Goal: Task Accomplishment & Management: Use online tool/utility

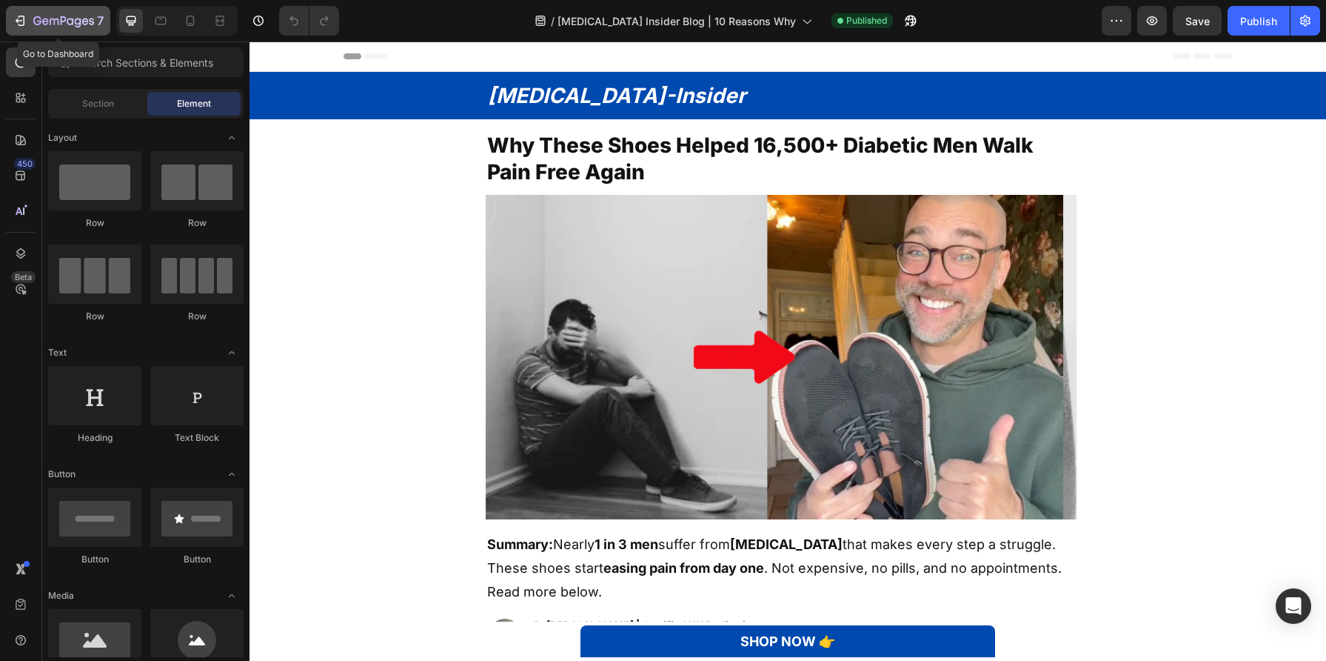
click at [21, 12] on div "7" at bounding box center [58, 21] width 91 height 18
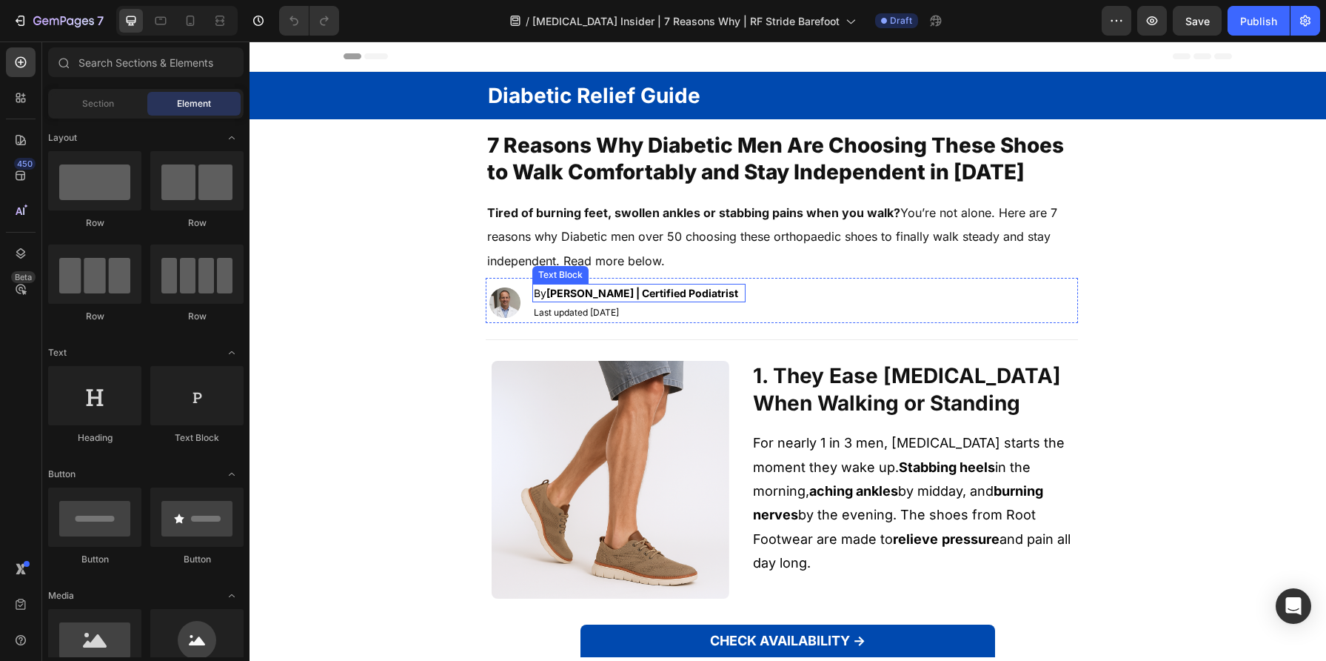
click at [513, 298] on img at bounding box center [504, 302] width 31 height 31
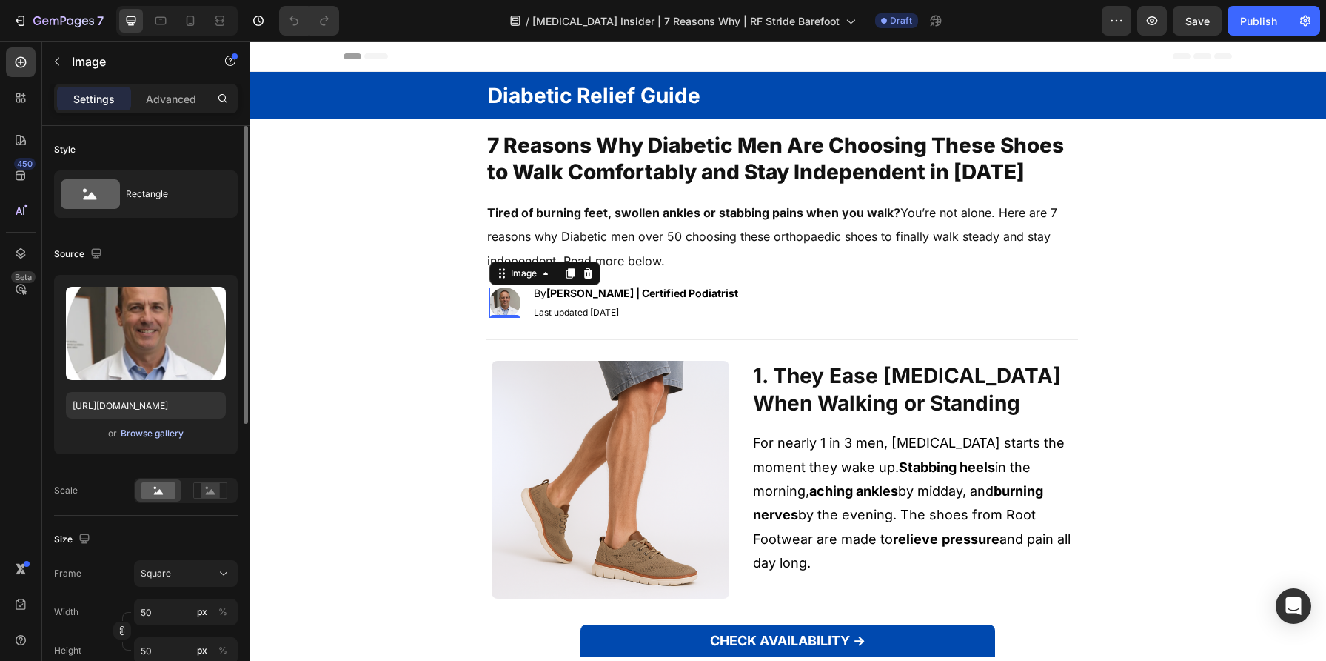
click at [170, 427] on div "Browse gallery" at bounding box center [152, 433] width 63 height 13
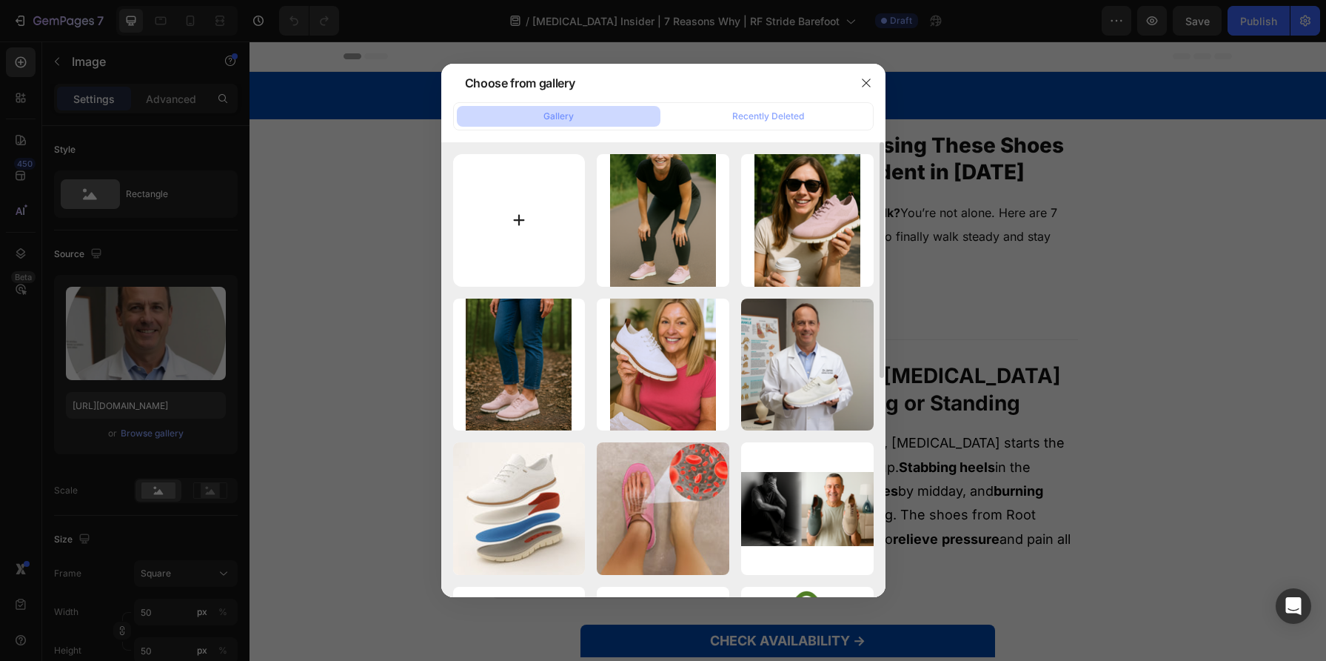
click at [542, 189] on input "file" at bounding box center [519, 220] width 133 height 133
type input "C:\fakepath\PDP foto's.png"
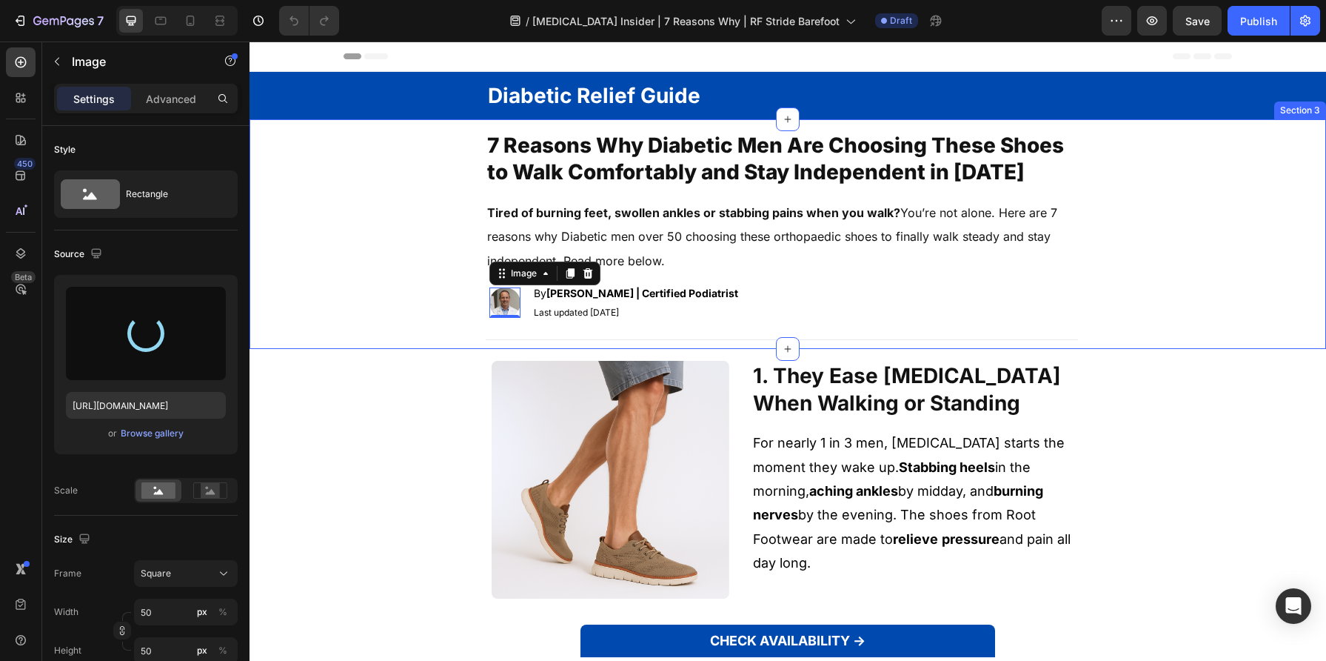
type input "[URL][DOMAIN_NAME]"
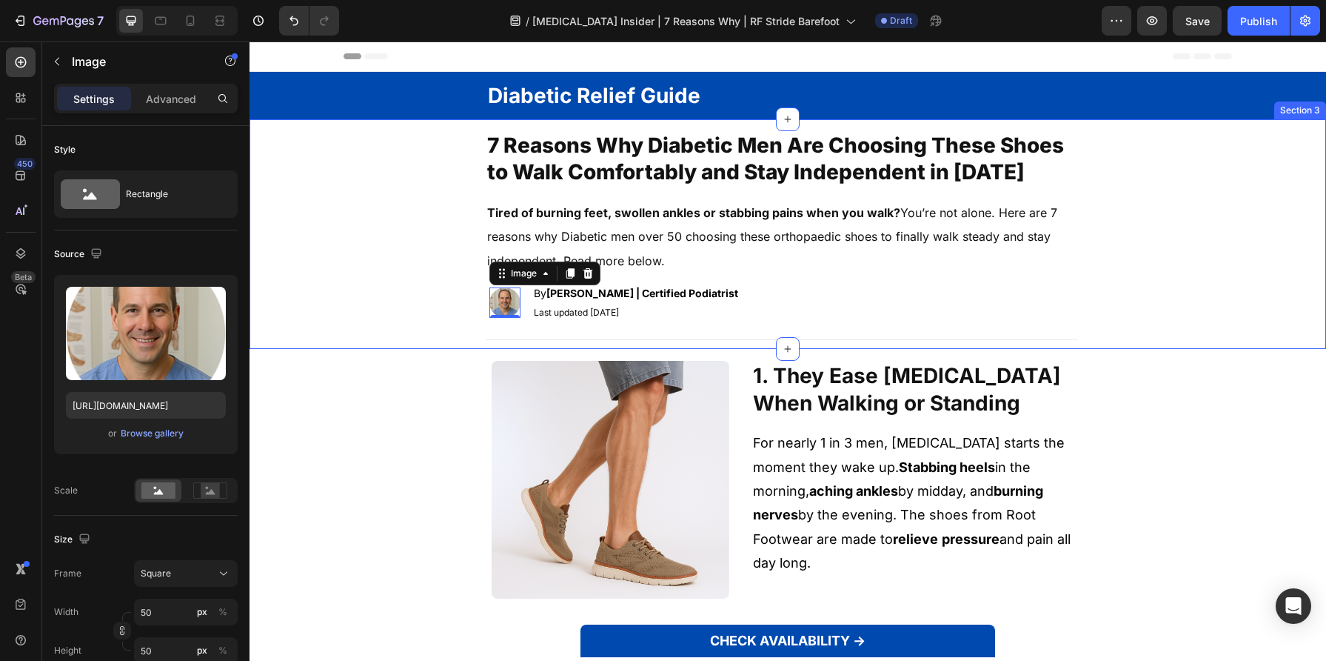
click at [339, 218] on div "7 Reasons Why Diabetic Men Are Choosing These Shoes to Walk Comfortably and Sta…" at bounding box center [782, 239] width 1065 height 218
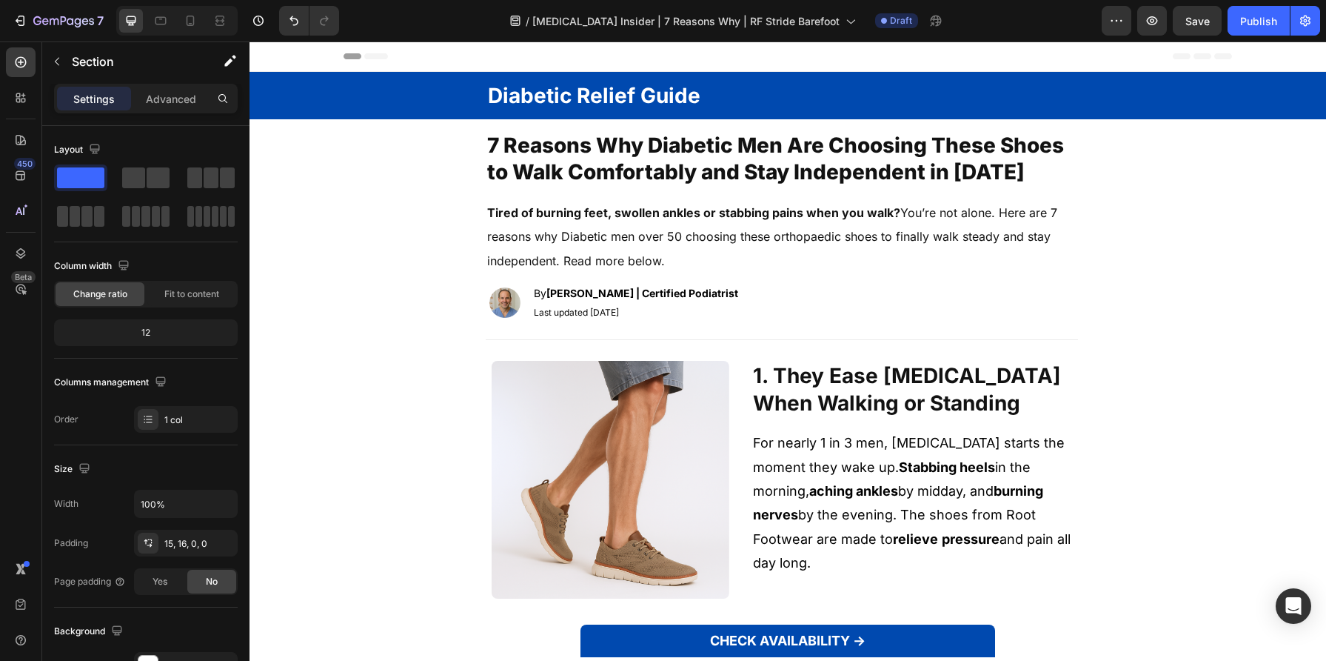
click at [495, 297] on img at bounding box center [504, 302] width 31 height 31
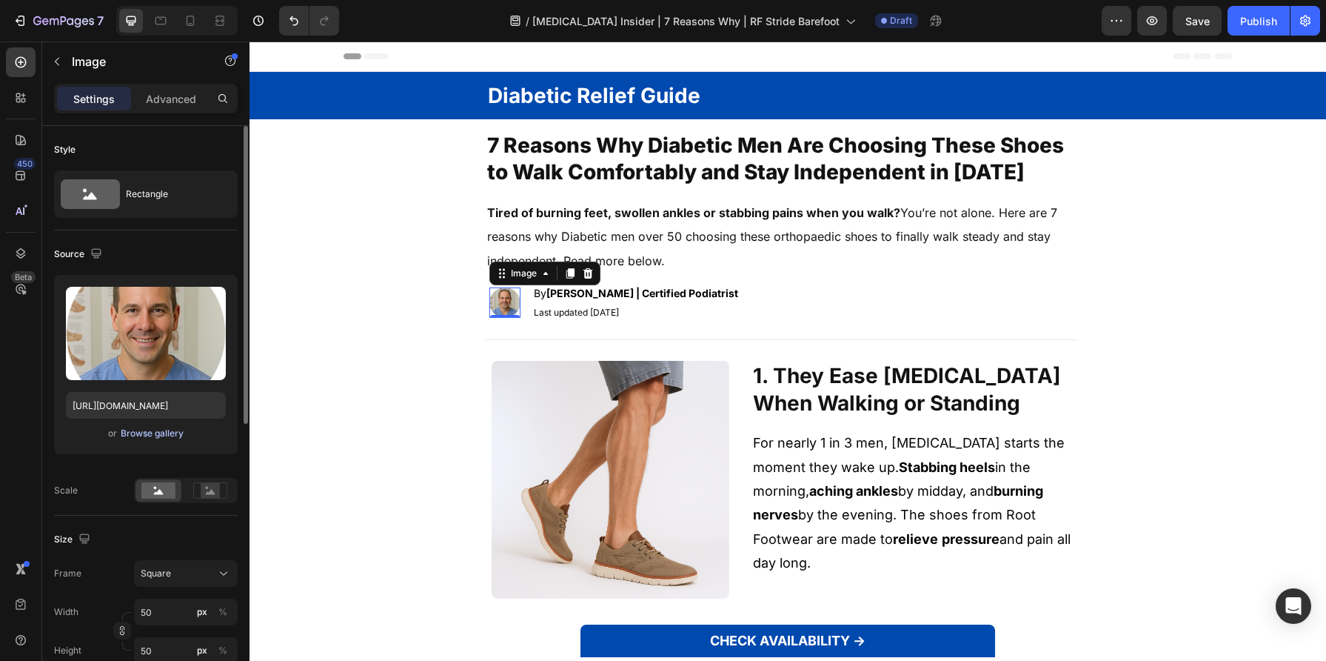
click at [176, 429] on div "Browse gallery" at bounding box center [152, 433] width 63 height 13
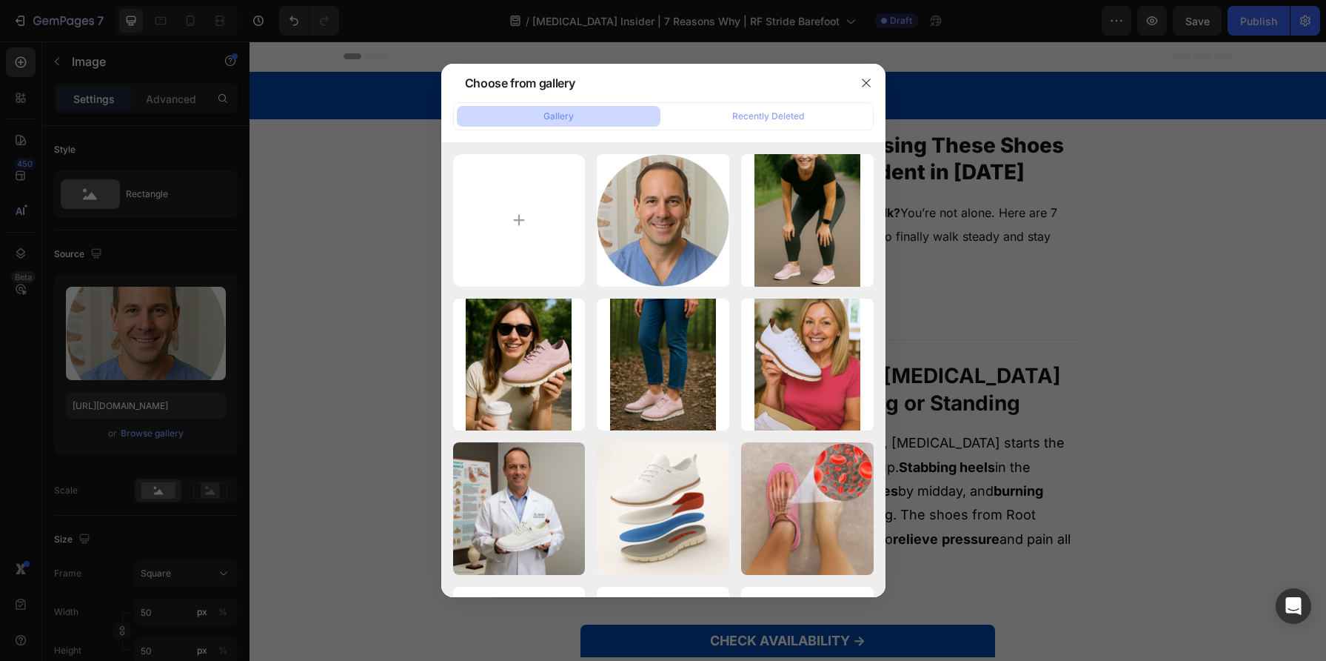
click at [352, 341] on div at bounding box center [663, 330] width 1326 height 661
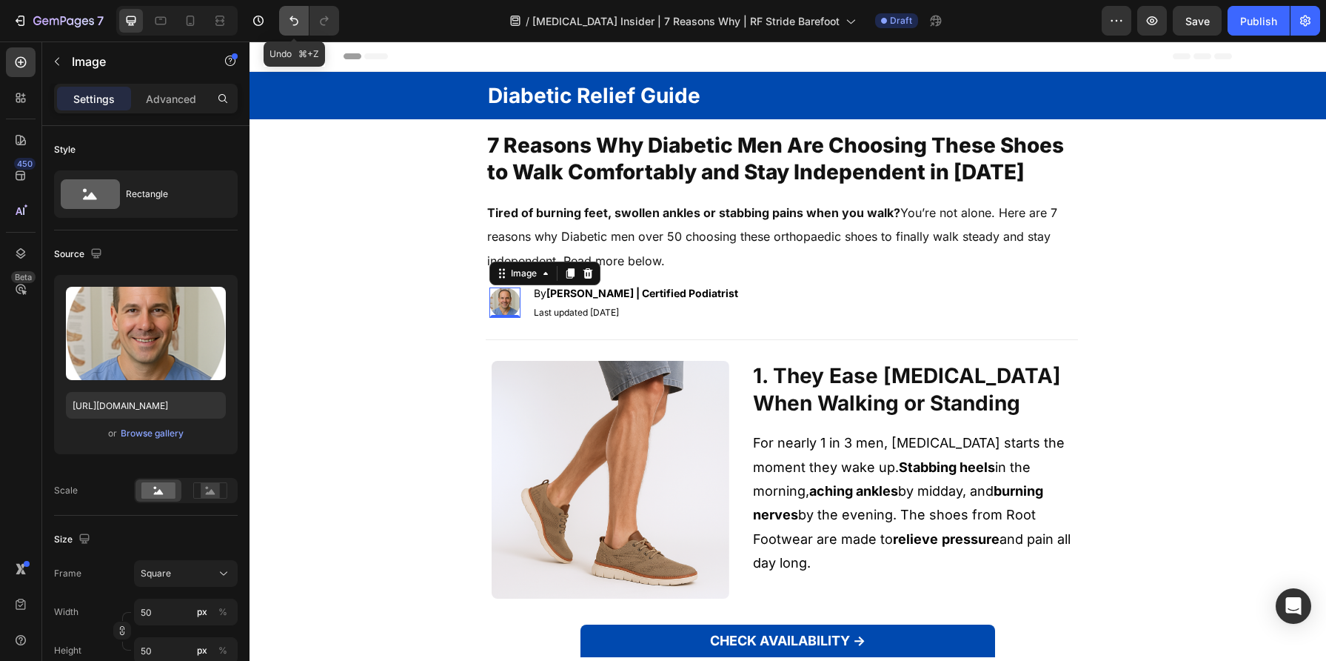
click at [296, 19] on icon "Undo/Redo" at bounding box center [294, 21] width 9 height 10
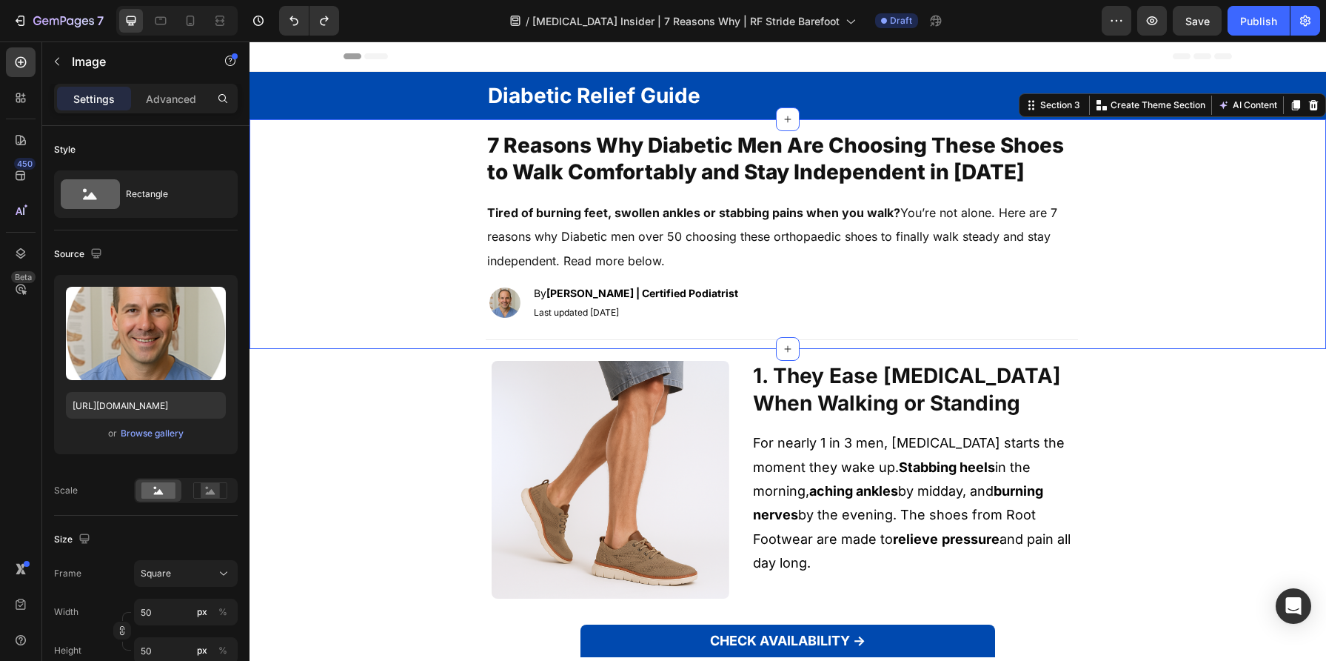
click at [331, 153] on div "7 Reasons Why Diabetic Men Are Choosing These Shoes to Walk Comfortably and Sta…" at bounding box center [782, 239] width 1065 height 218
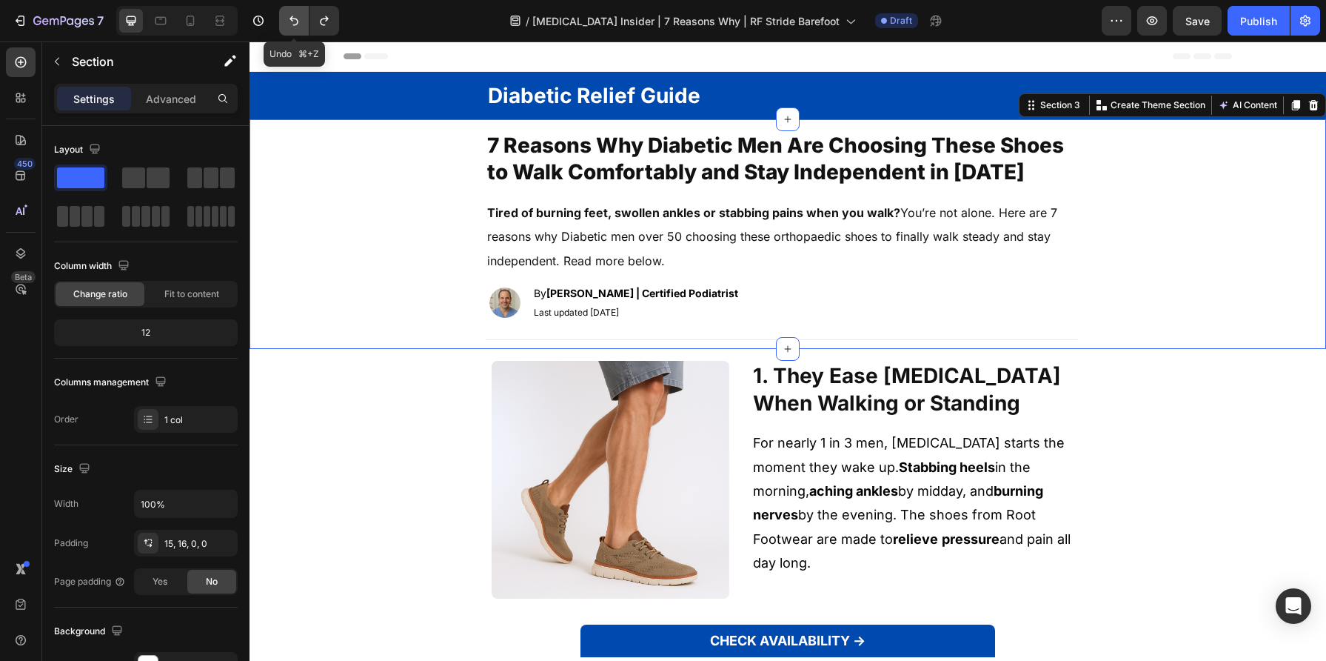
click at [287, 18] on icon "Undo/Redo" at bounding box center [294, 20] width 15 height 15
click at [320, 19] on icon "Undo/Redo" at bounding box center [324, 20] width 15 height 15
click at [320, 18] on icon "Undo/Redo" at bounding box center [324, 20] width 15 height 15
click at [291, 19] on icon "Undo/Redo" at bounding box center [294, 21] width 9 height 10
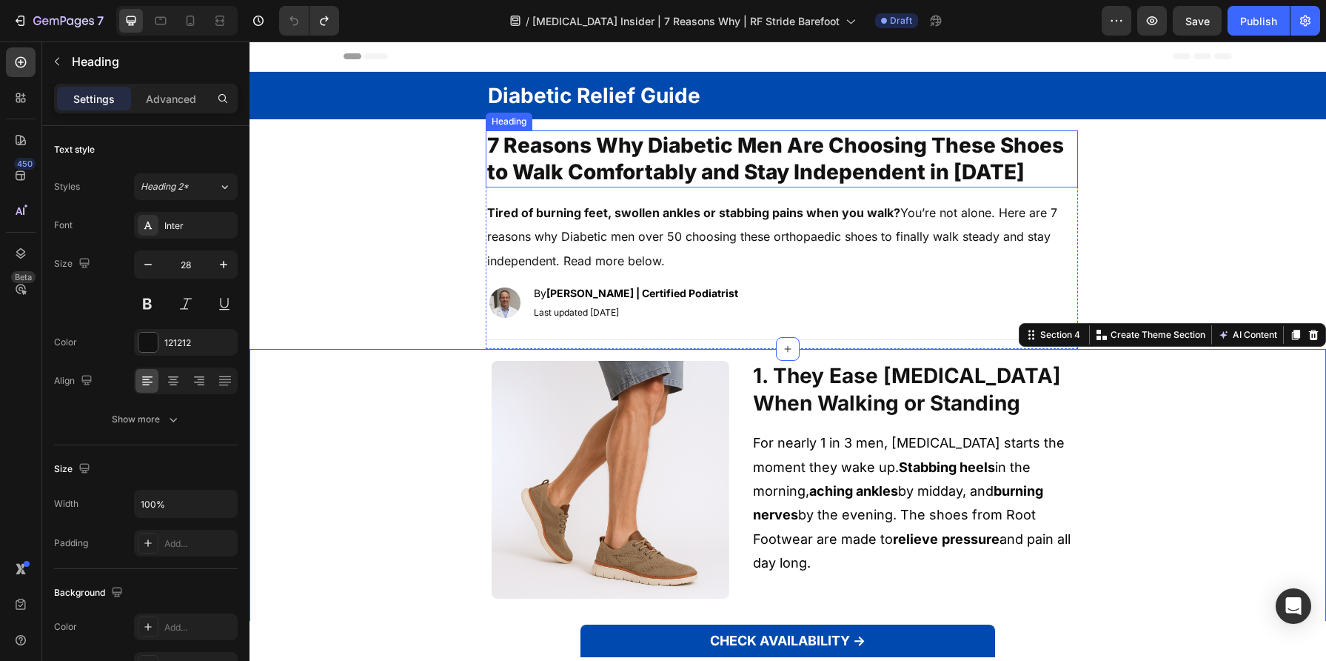
click at [628, 156] on span "7 Reasons Why Diabetic Men Are Choosing These Shoes to Walk Comfortably and Sta…" at bounding box center [775, 159] width 577 height 52
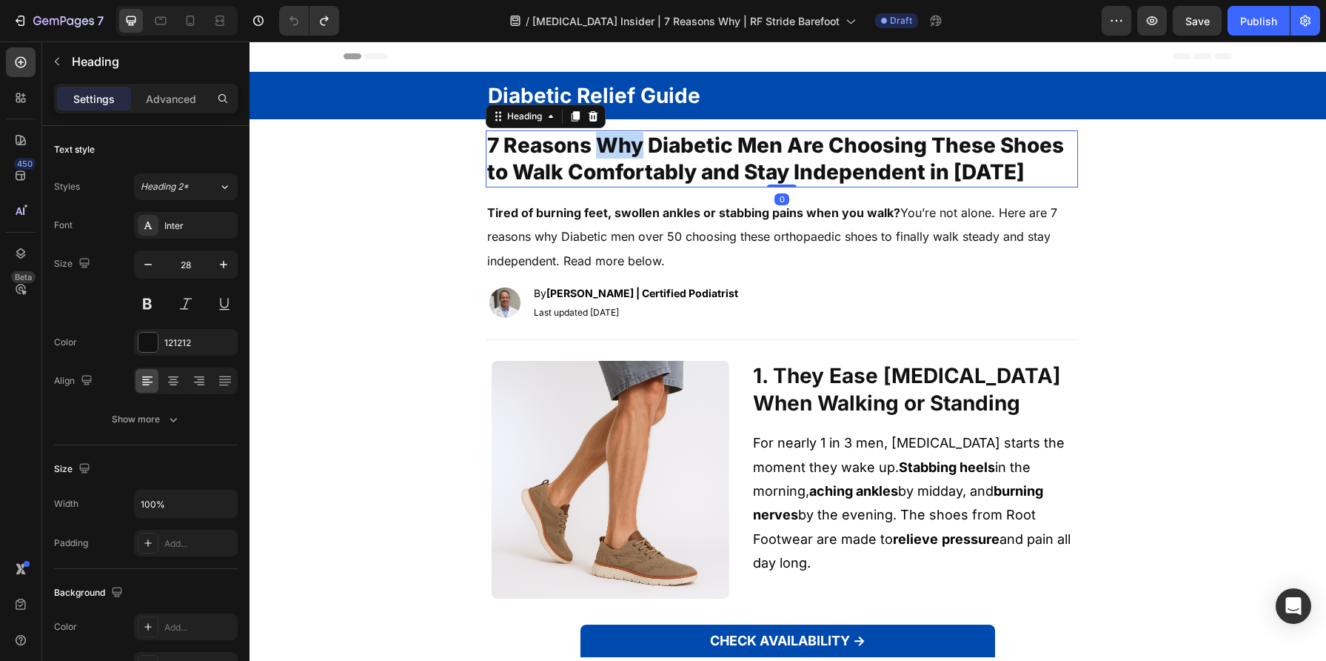
click at [628, 156] on span "7 Reasons Why Diabetic Men Are Choosing These Shoes to Walk Comfortably and Sta…" at bounding box center [775, 159] width 577 height 52
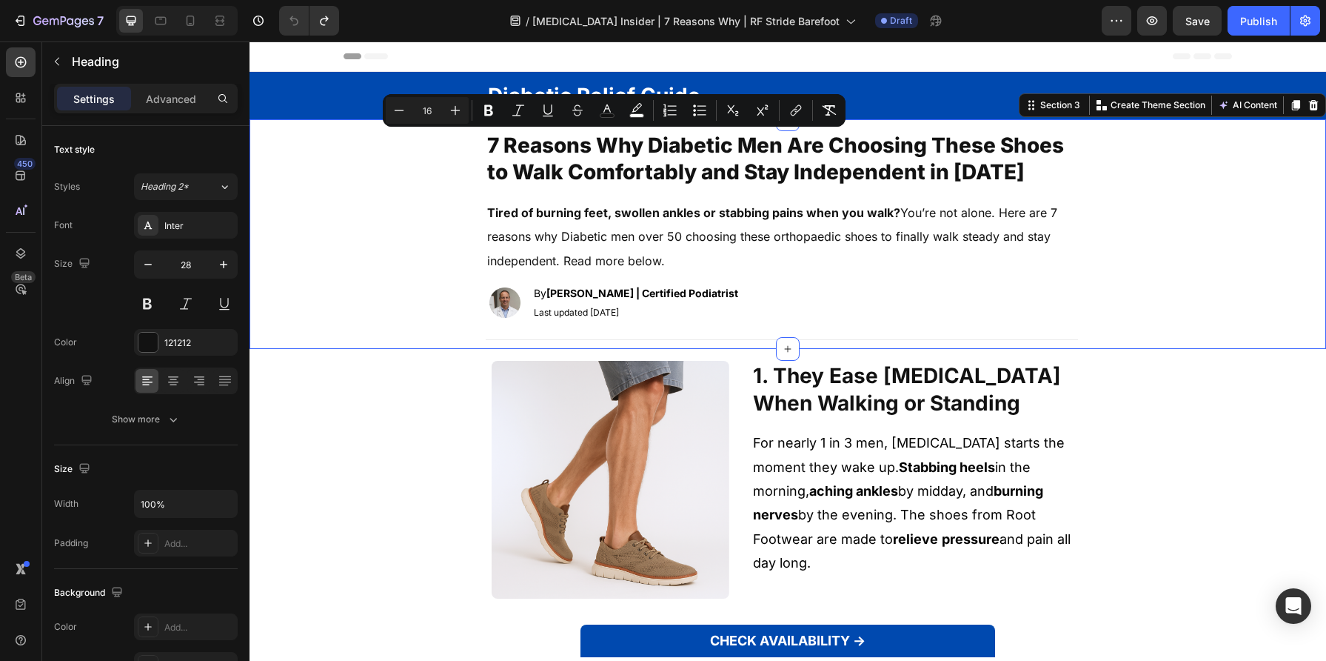
click at [435, 166] on div "⁠⁠⁠⁠⁠⁠⁠ 7 Reasons Why Diabetic Men Are Choosing These Shoes to Walk Comfortably…" at bounding box center [782, 239] width 1065 height 218
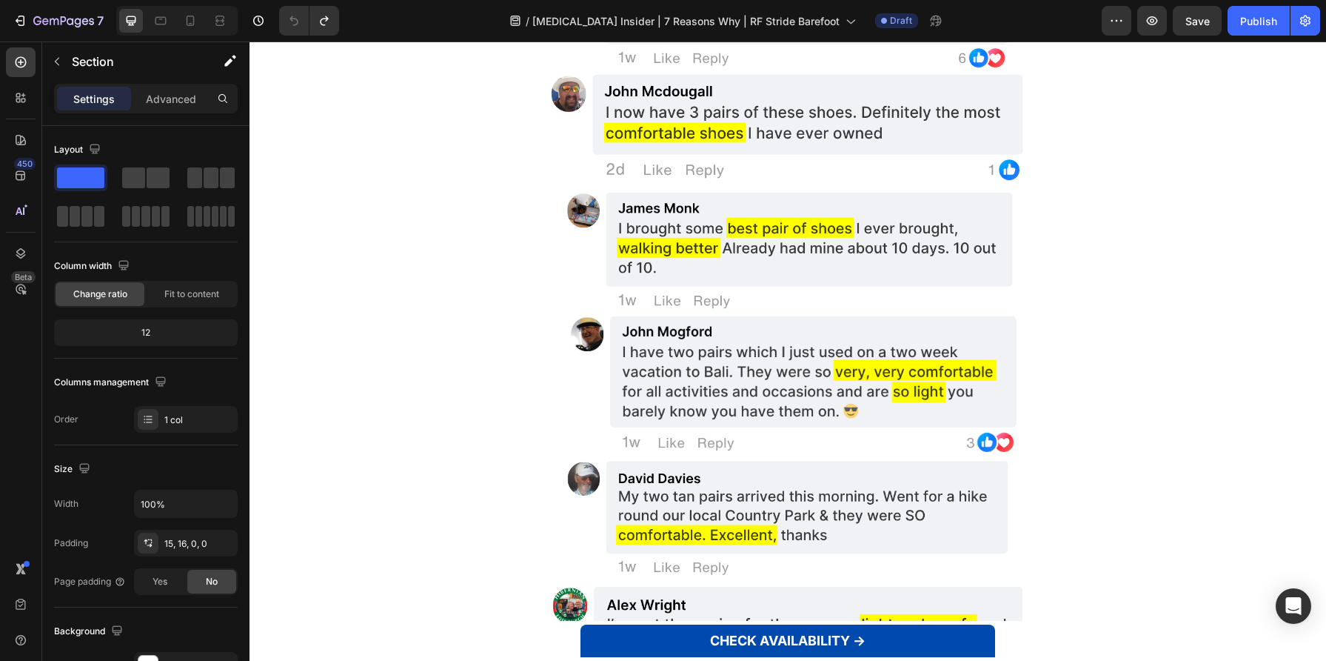
scroll to position [2587, 0]
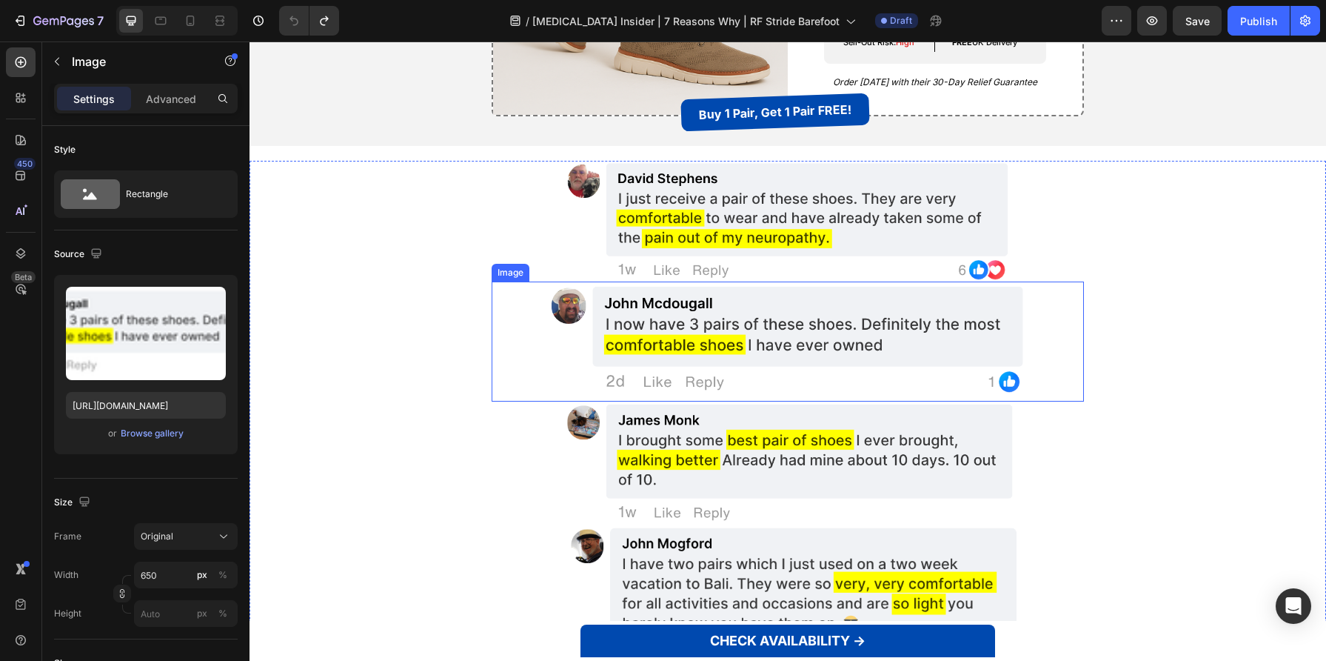
click at [609, 312] on img at bounding box center [787, 341] width 481 height 121
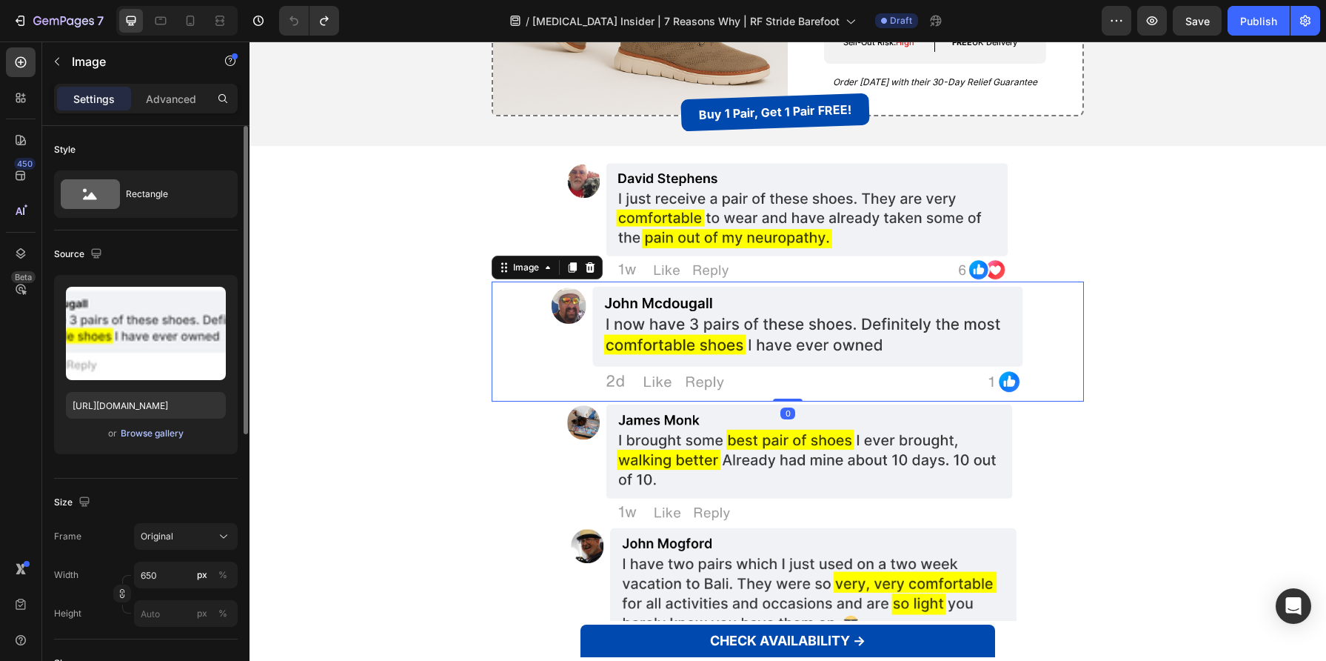
click at [132, 427] on div "Browse gallery" at bounding box center [152, 433] width 63 height 13
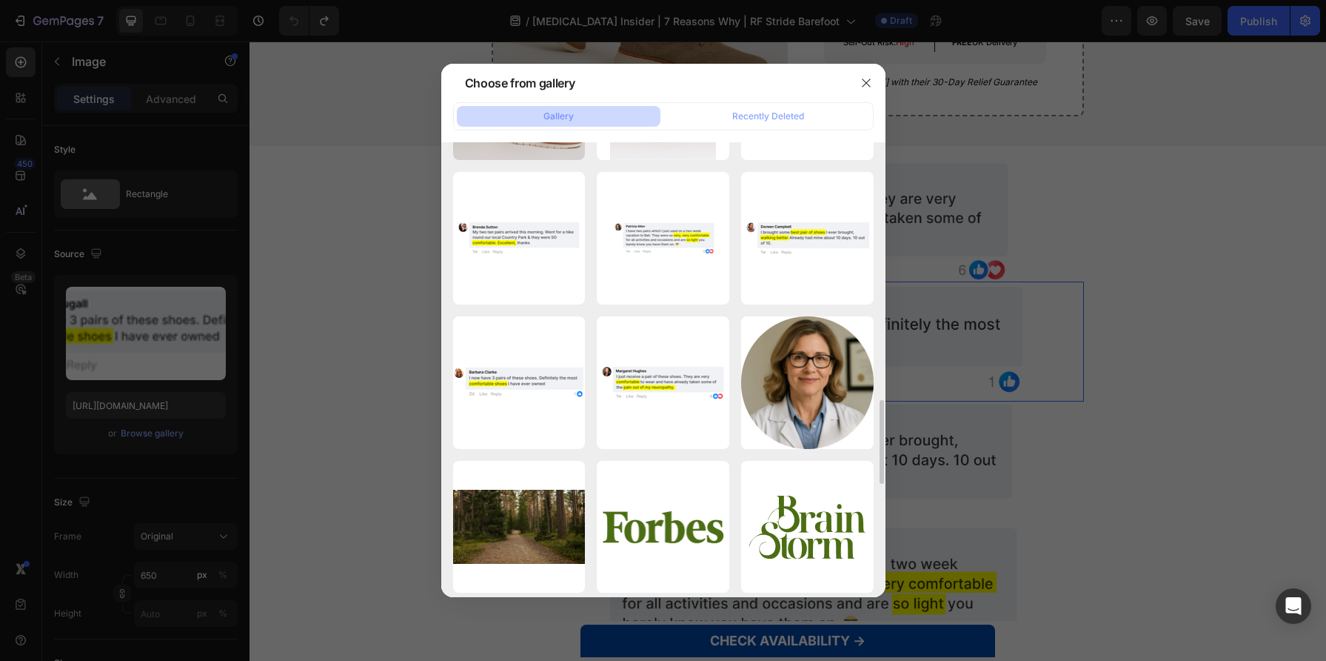
scroll to position [1470, 0]
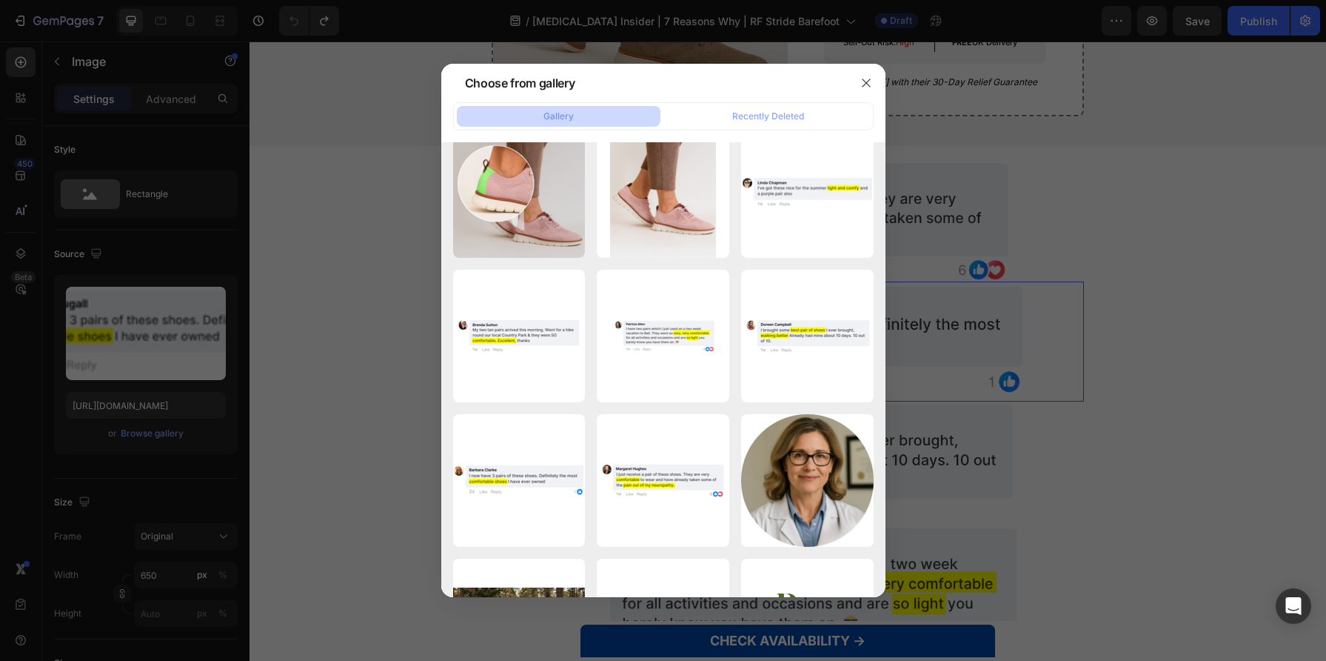
click at [1054, 254] on div at bounding box center [663, 330] width 1326 height 661
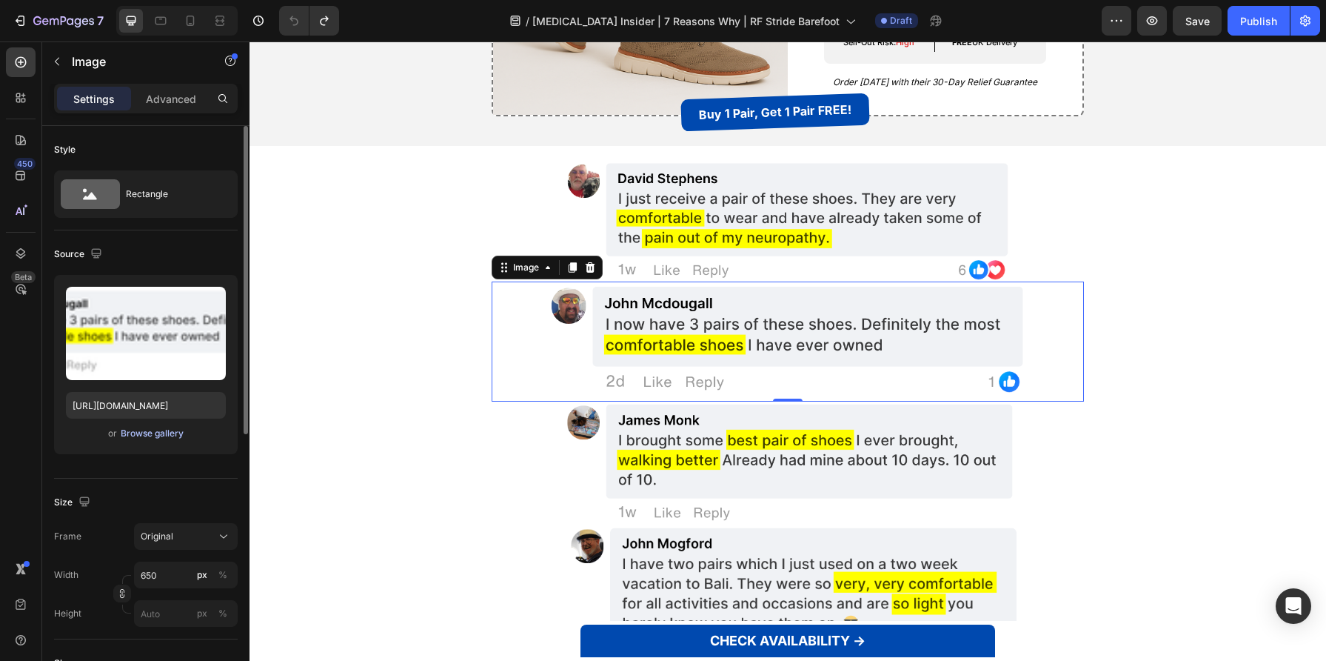
click at [183, 435] on button "Browse gallery" at bounding box center [152, 433] width 64 height 15
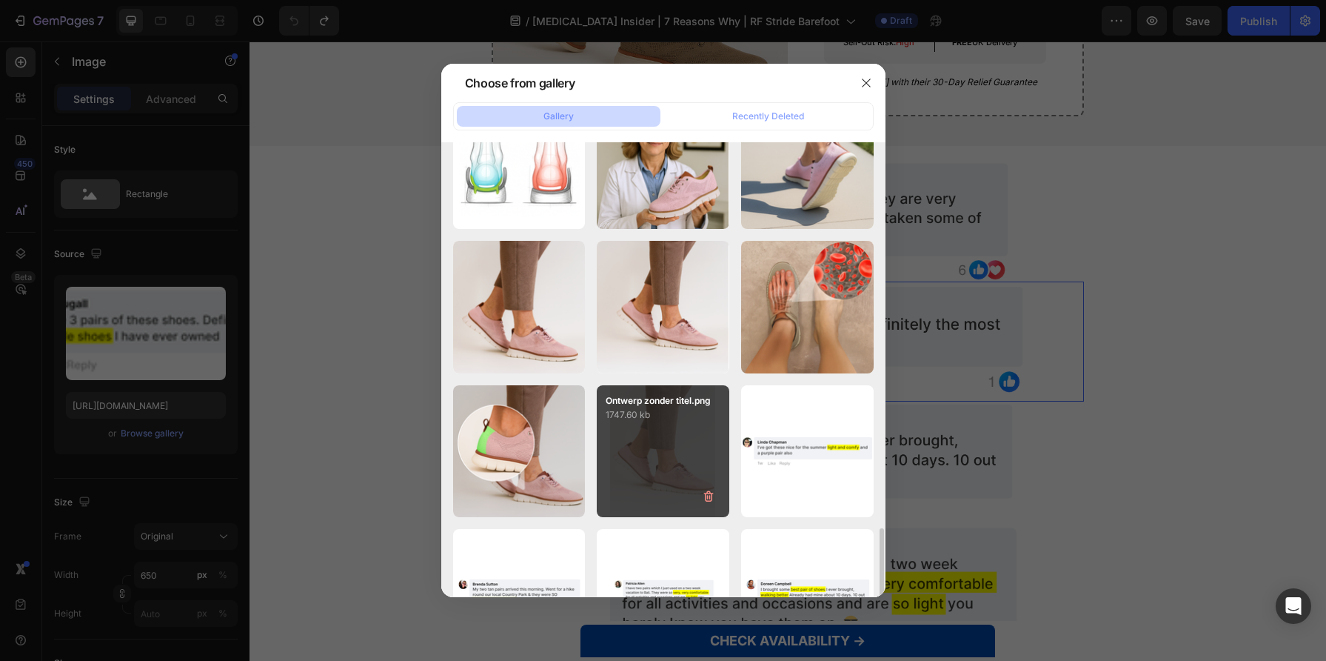
scroll to position [1499, 0]
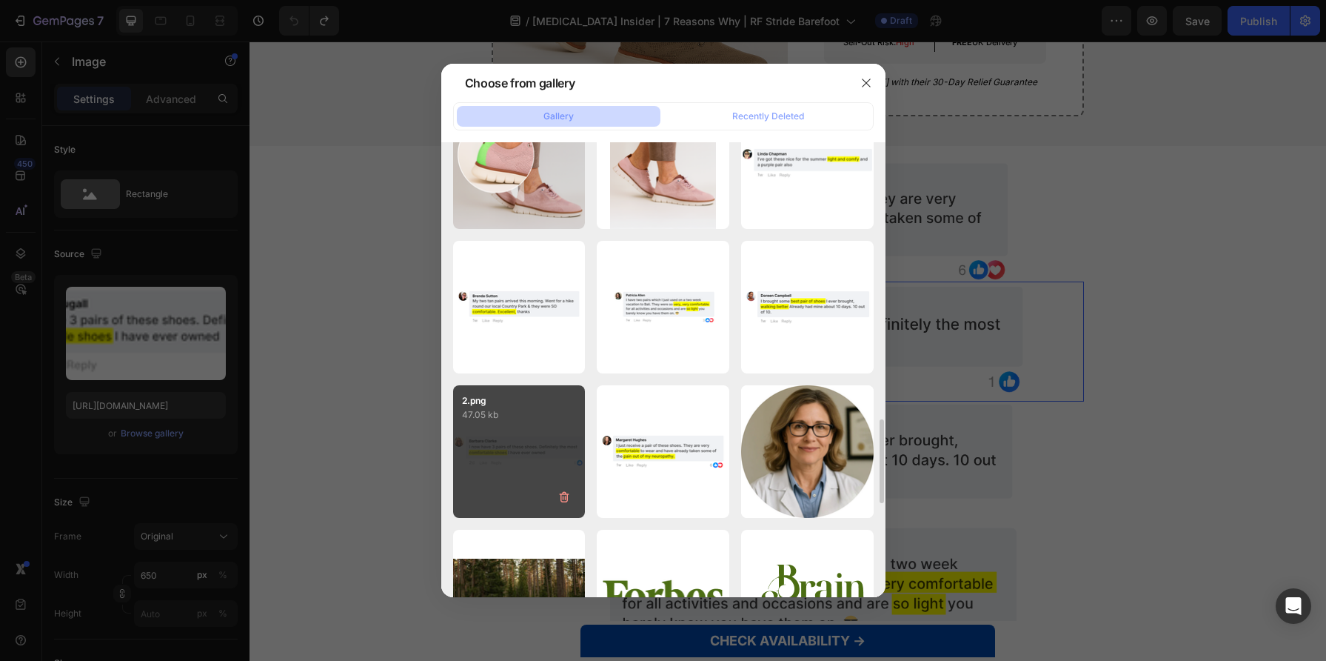
click at [544, 435] on div "2.png 47.05 kb" at bounding box center [519, 451] width 133 height 133
type input "[URL][DOMAIN_NAME]"
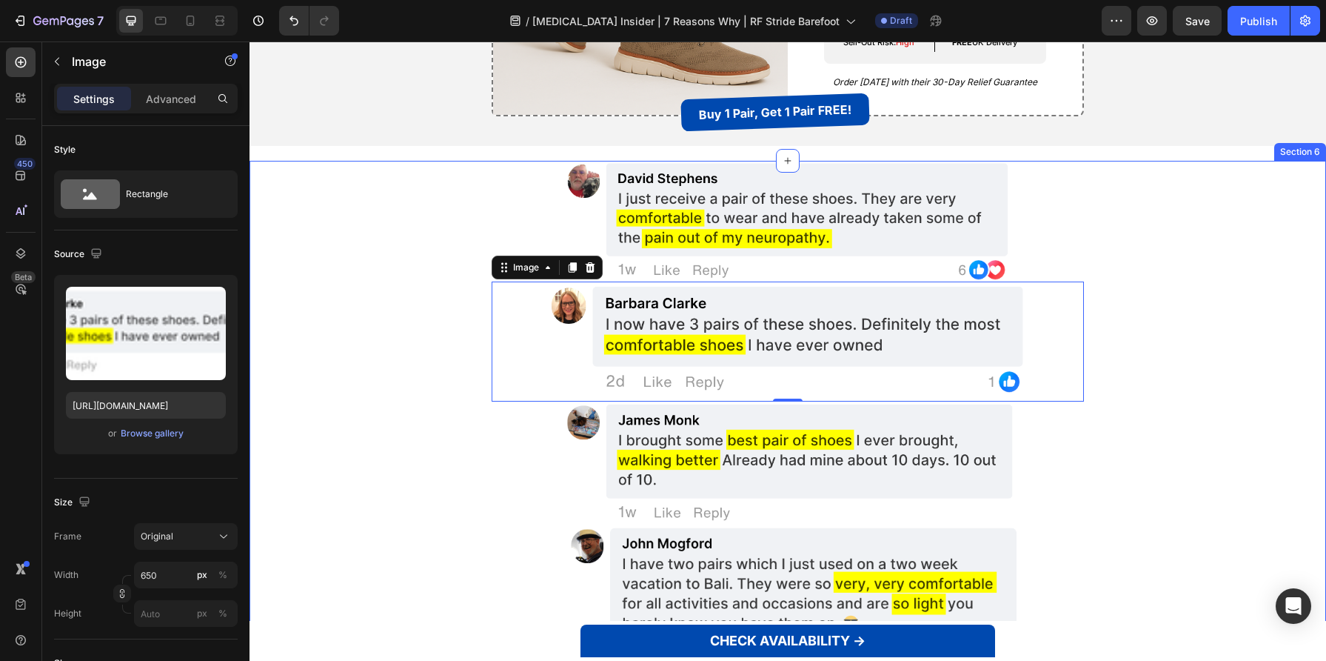
click at [439, 417] on div "Image Image 0 Image Image Image Image GOOGLE CLARITY CODE GOOGLE CLARITY CODE S…" at bounding box center [788, 594] width 1077 height 866
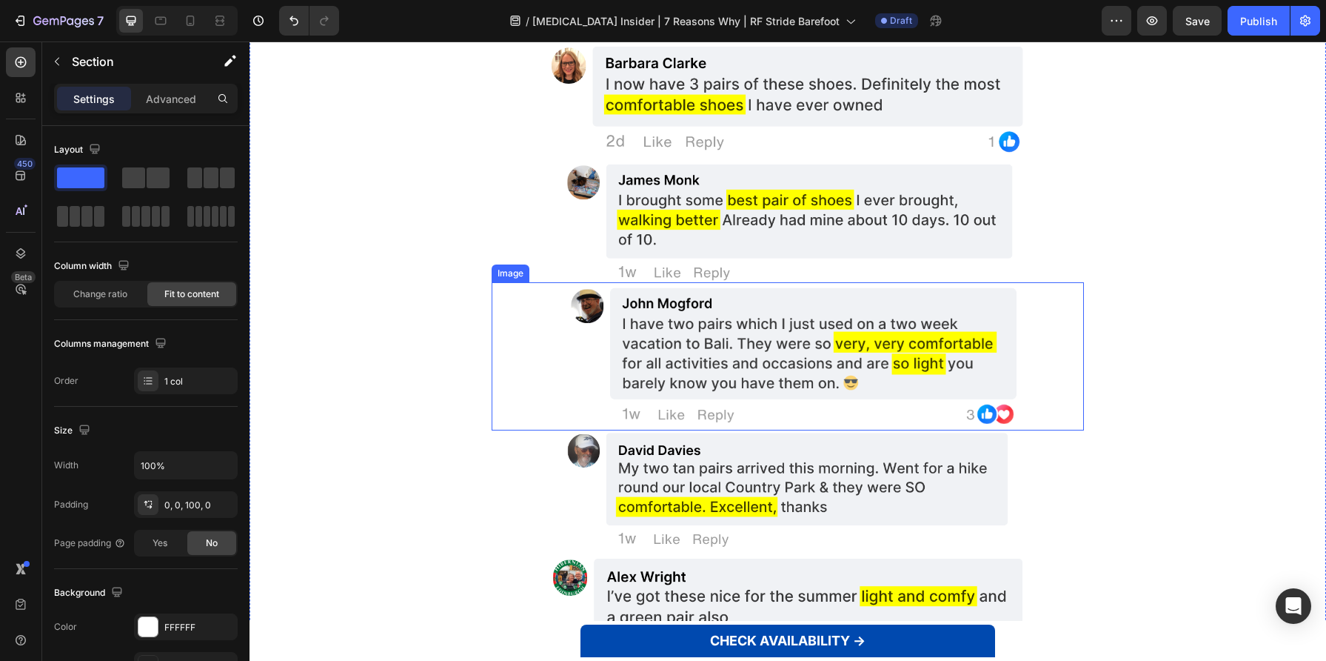
scroll to position [2842, 0]
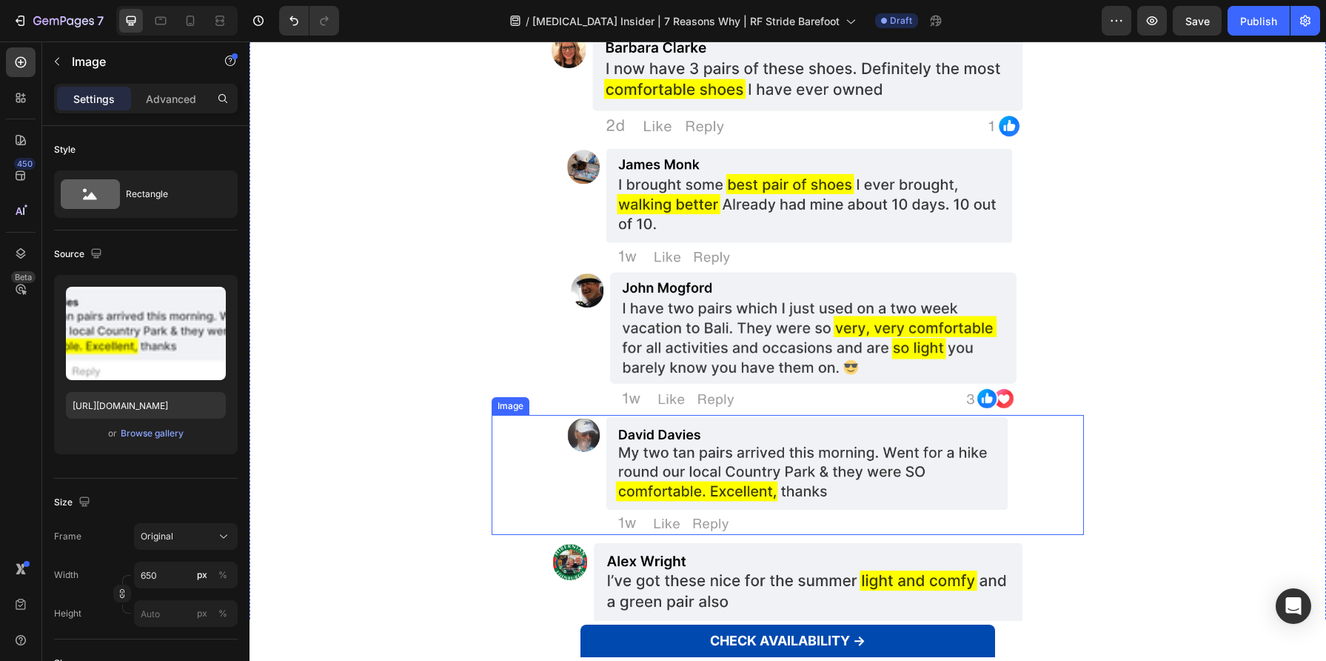
click at [640, 437] on img at bounding box center [787, 475] width 481 height 121
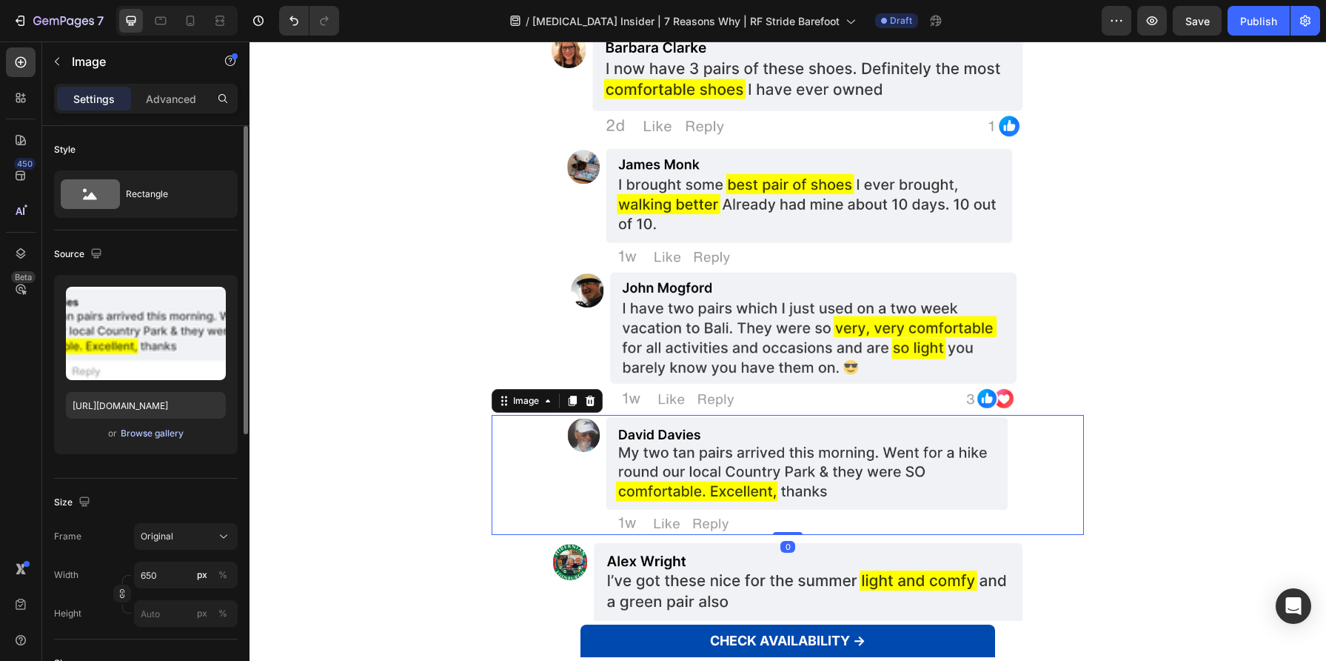
click at [147, 428] on div "Browse gallery" at bounding box center [152, 433] width 63 height 13
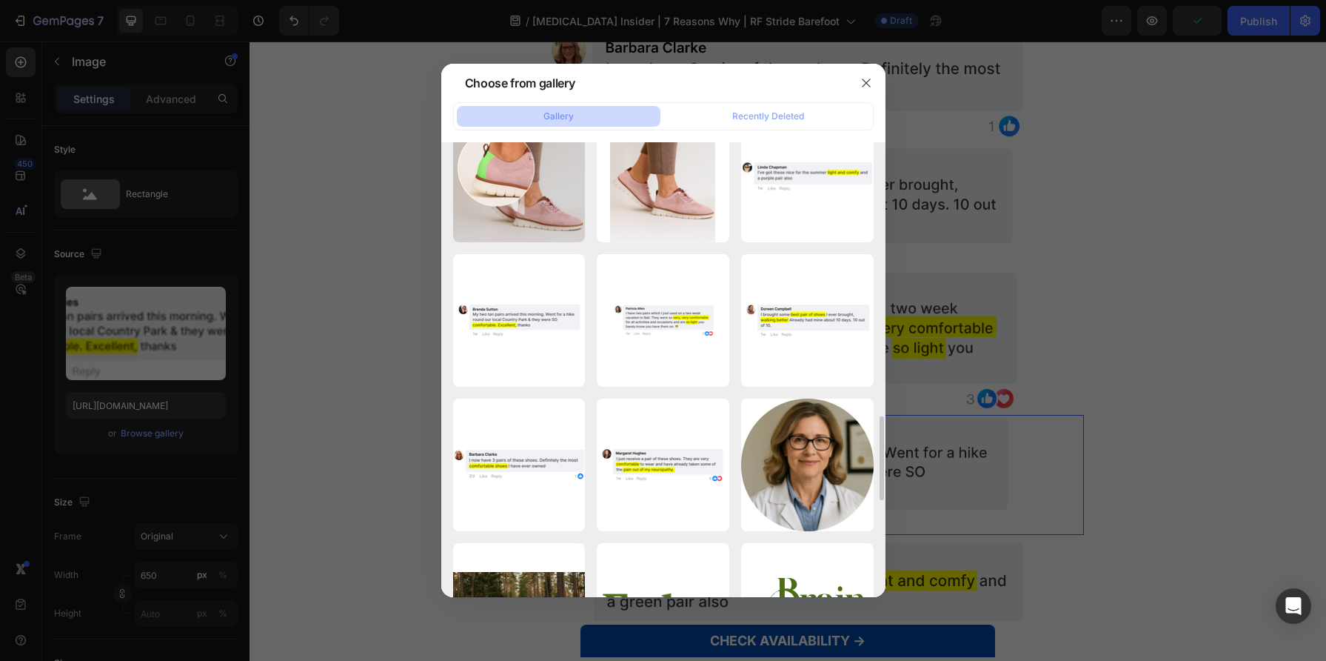
scroll to position [1468, 0]
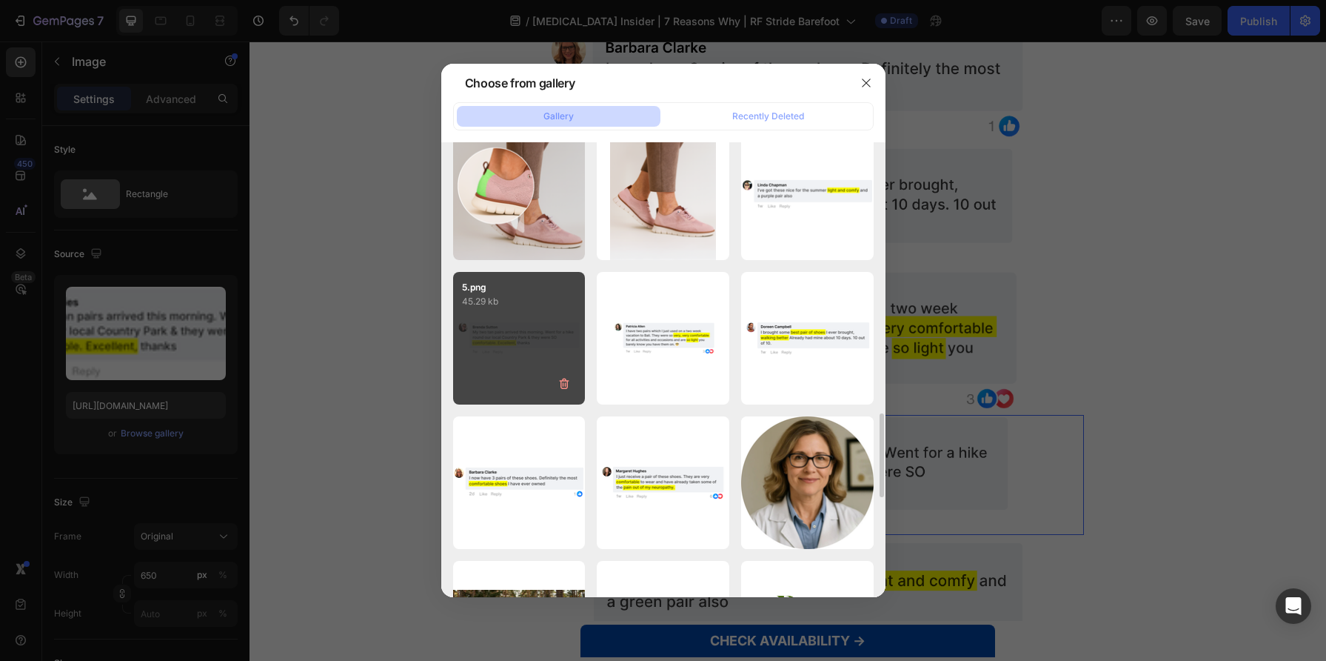
click at [551, 342] on div "5.png 45.29 kb" at bounding box center [519, 338] width 133 height 133
type input "[URL][DOMAIN_NAME]"
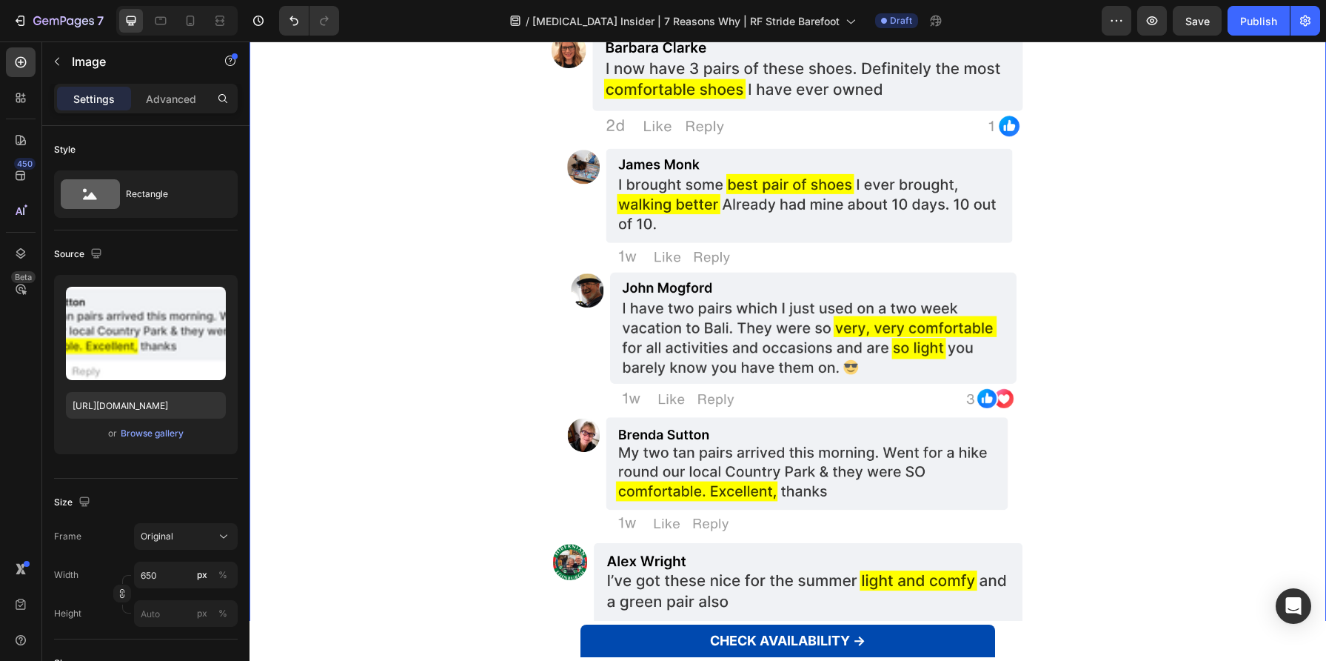
click at [445, 389] on div "Image Image Image Image Image Image GOOGLE CLARITY CODE GOOGLE CLARITY CODE Sec…" at bounding box center [788, 338] width 1077 height 866
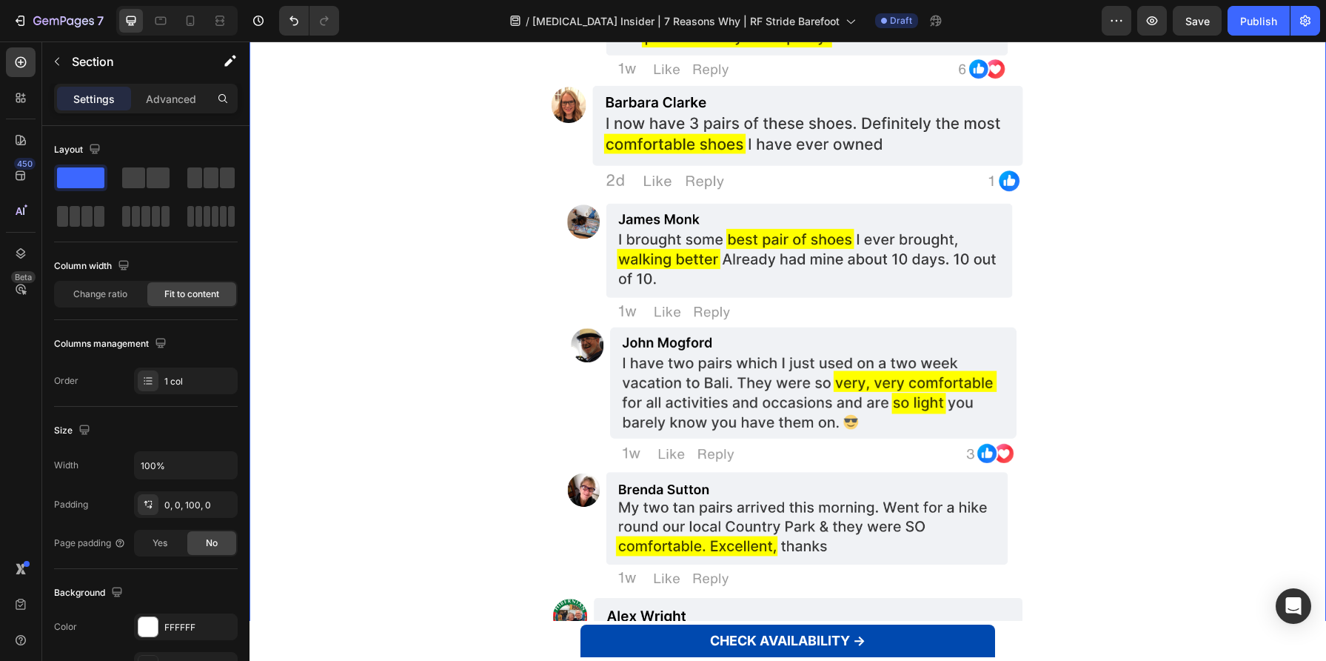
scroll to position [2942, 0]
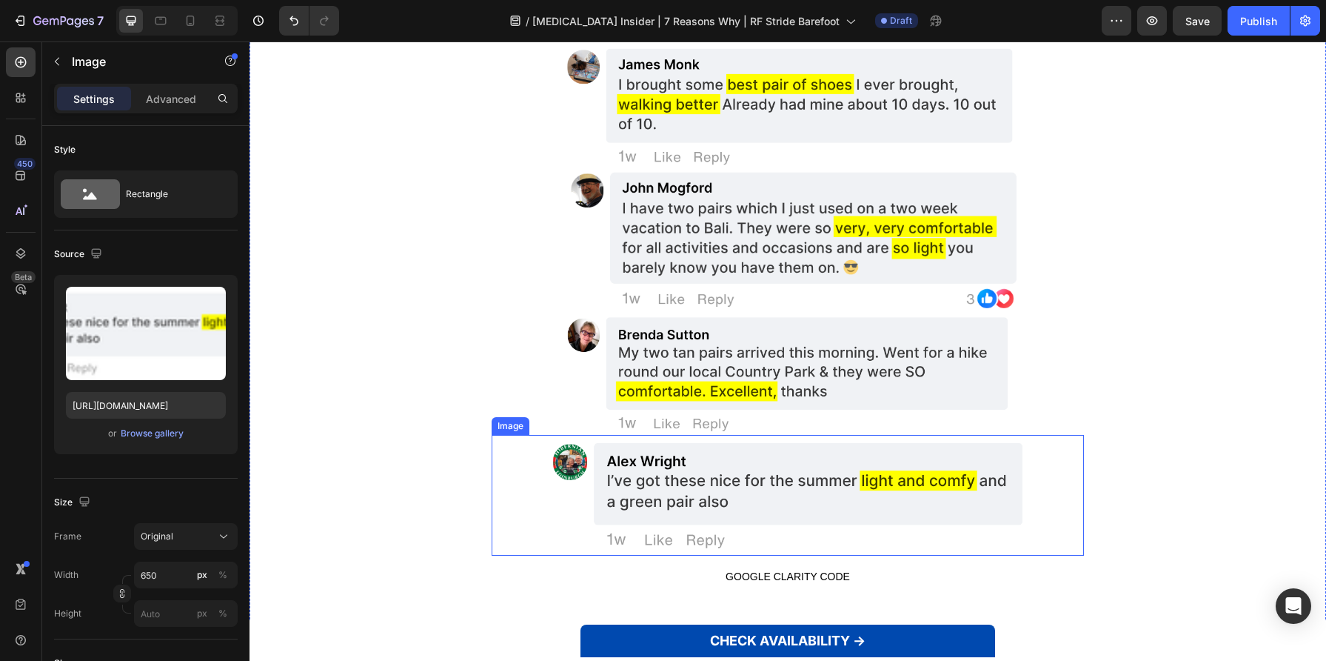
click at [840, 478] on img at bounding box center [787, 495] width 481 height 121
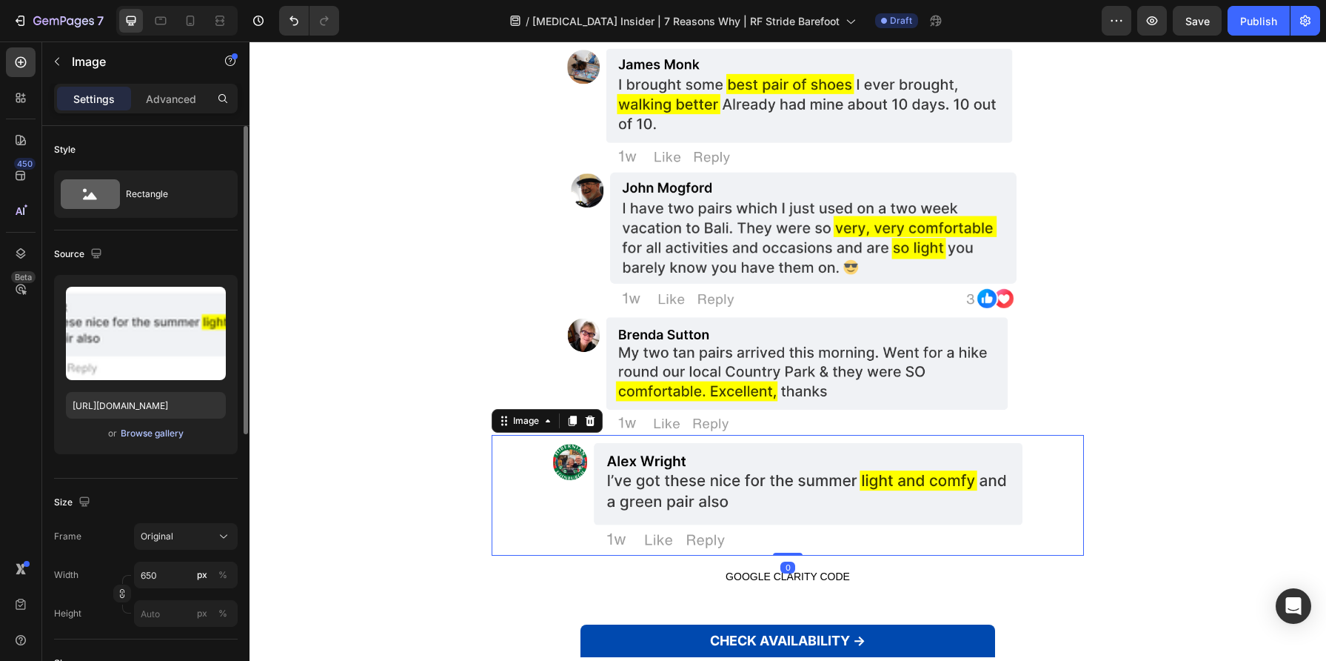
click at [127, 434] on div "Browse gallery" at bounding box center [152, 433] width 63 height 13
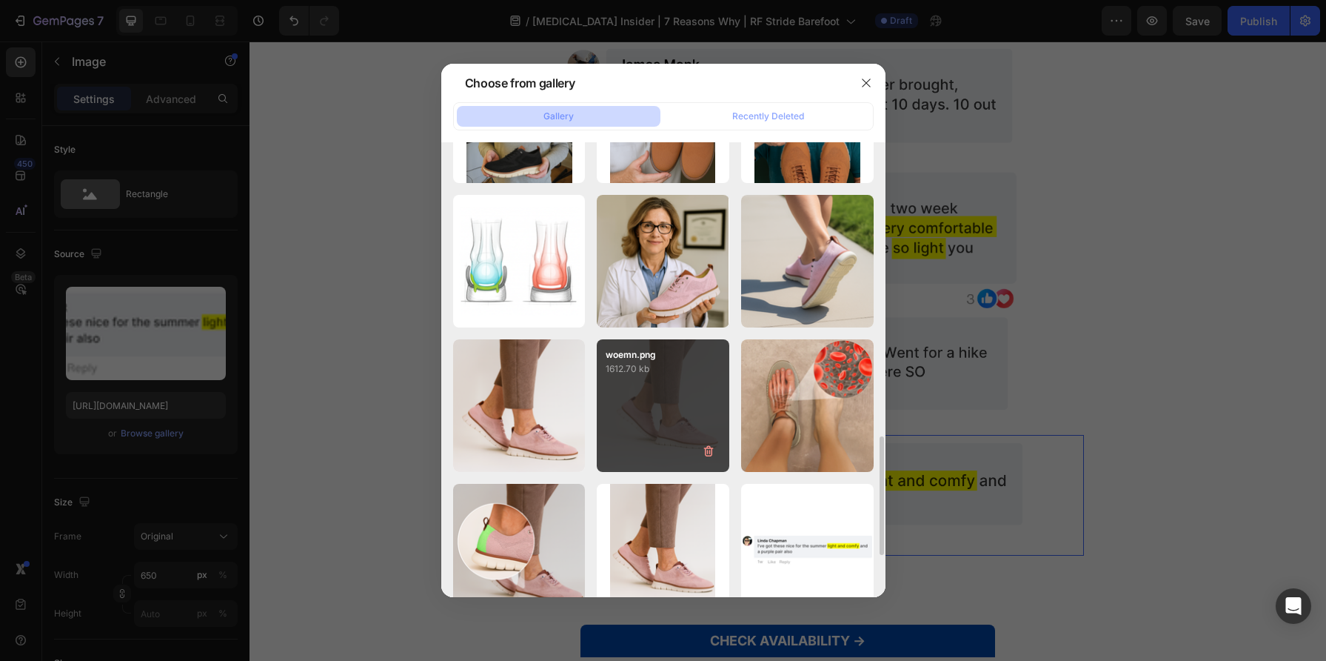
scroll to position [1131, 0]
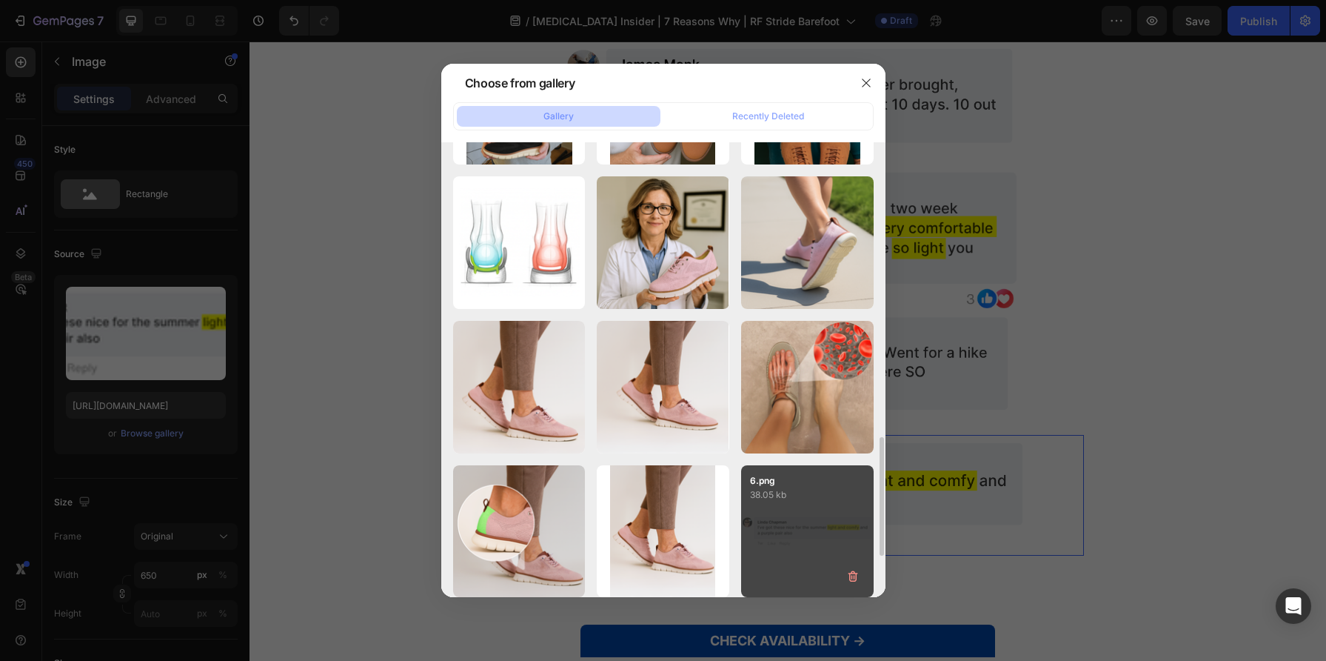
click at [775, 506] on div "6.png 38.05 kb" at bounding box center [807, 531] width 133 height 133
type input "[URL][DOMAIN_NAME]"
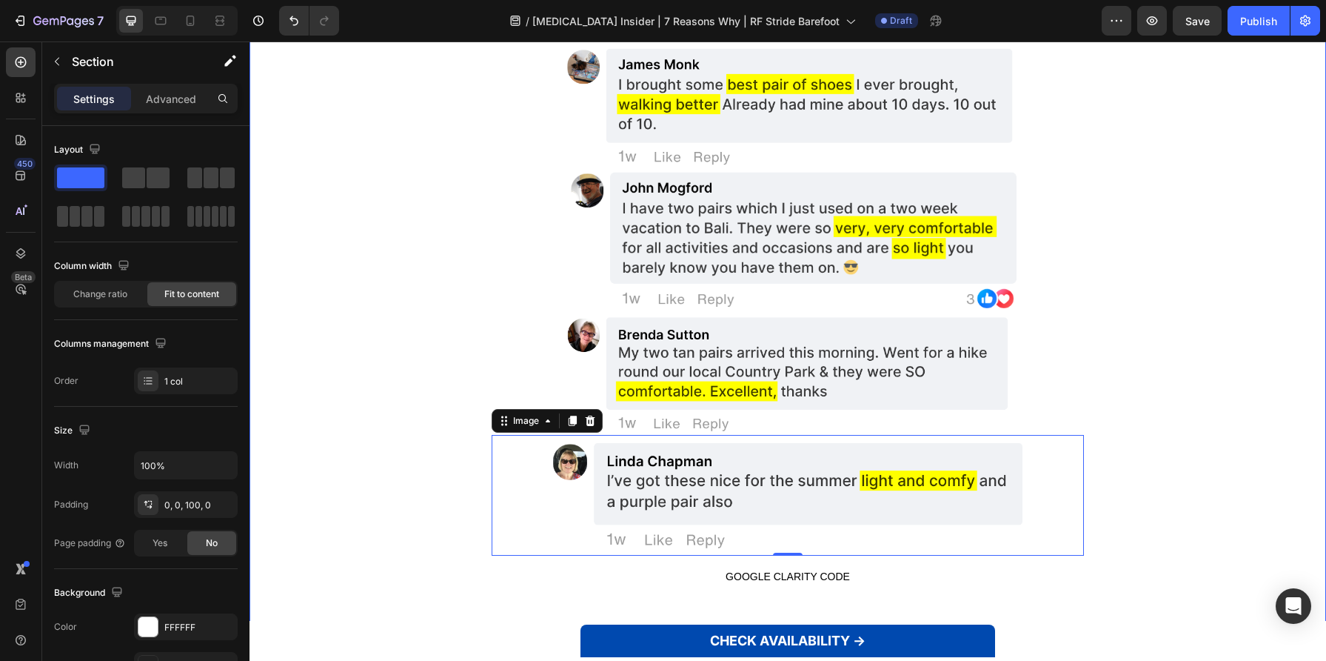
click at [401, 400] on div "Image Image Image Image Image Image 0 GOOGLE CLARITY CODE GOOGLE CLARITY CODE S…" at bounding box center [788, 238] width 1077 height 866
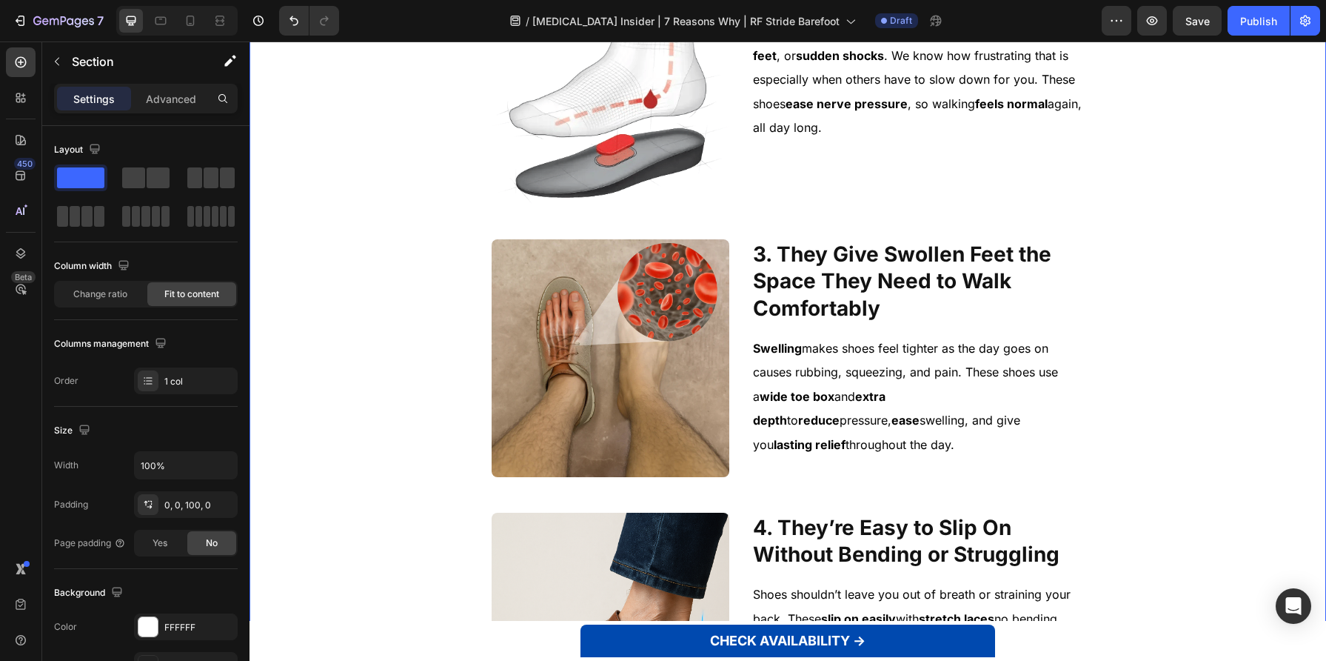
scroll to position [0, 0]
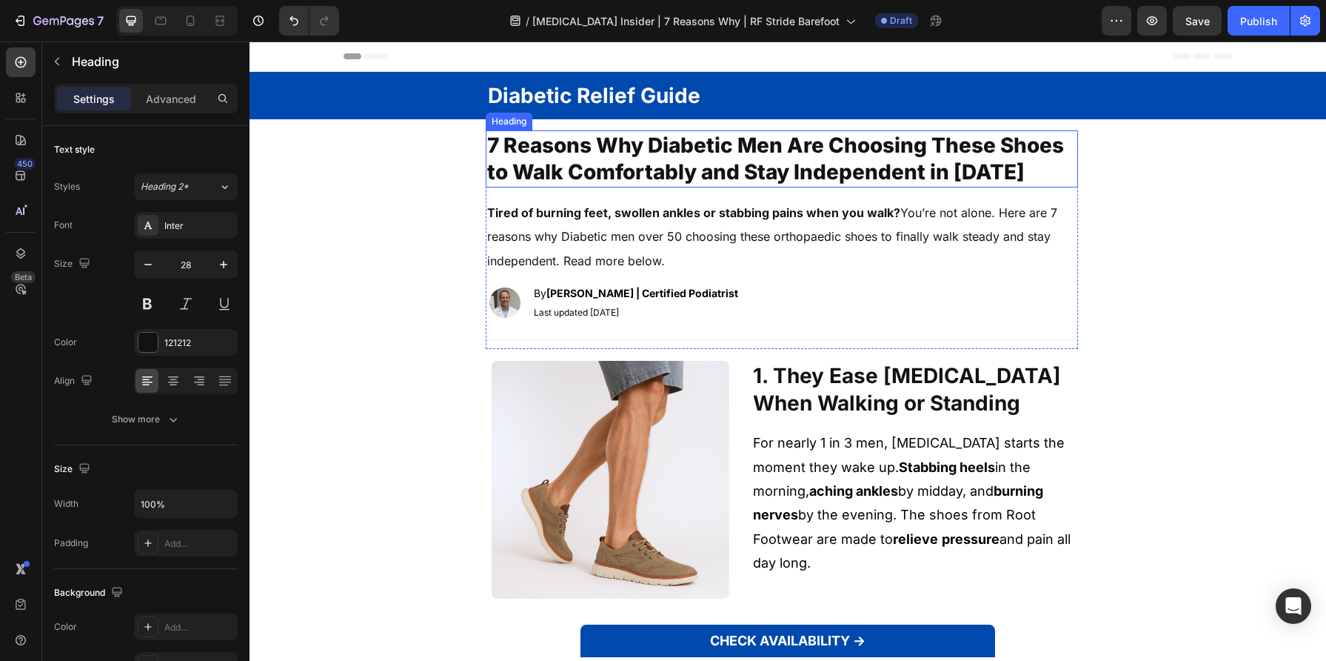
click at [626, 139] on span "7 Reasons Why Diabetic Men Are Choosing These Shoes to Walk Comfortably and Sta…" at bounding box center [775, 159] width 577 height 52
click at [626, 145] on span "7 Reasons Why Diabetic Men Are Choosing These Shoes to Walk Comfortably and Sta…" at bounding box center [775, 159] width 577 height 52
click at [618, 145] on span "7 Reasons Why Diabetic Men Are Choosing These Shoes to Walk Comfortably and Sta…" at bounding box center [775, 159] width 577 height 52
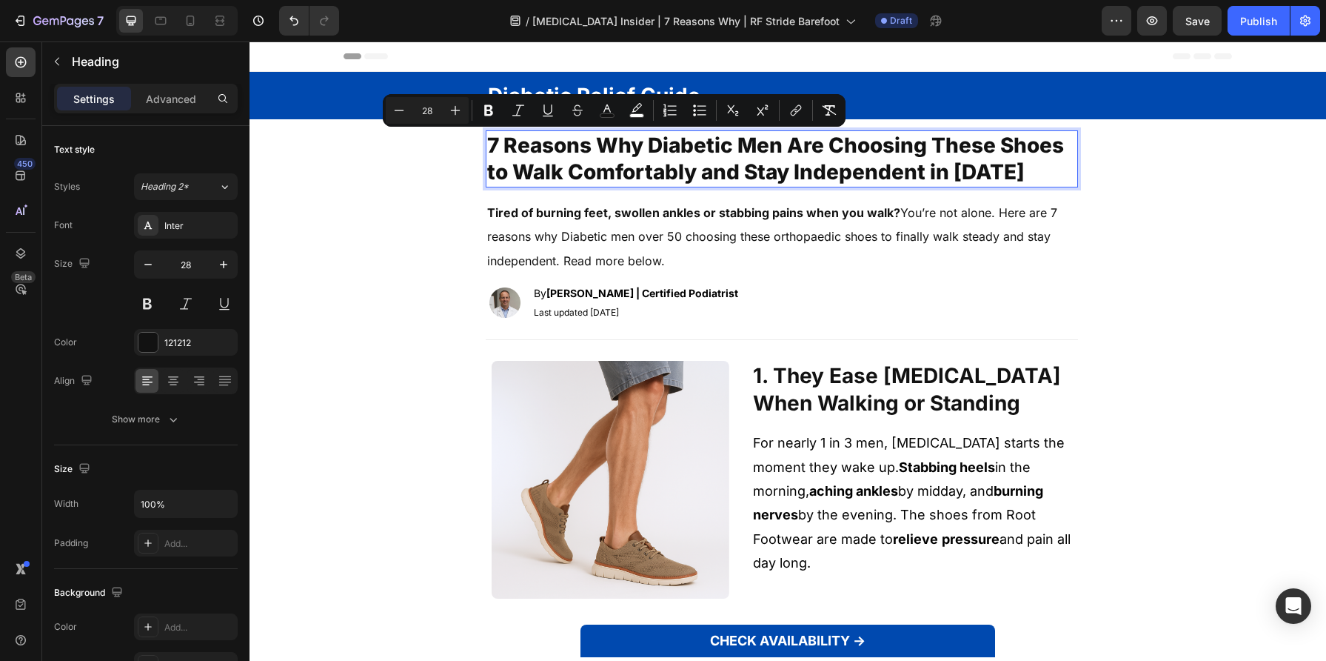
click at [649, 147] on span "7 Reasons Why Diabetic Men Are Choosing These Shoes to Walk Comfortably and Sta…" at bounding box center [775, 159] width 577 height 52
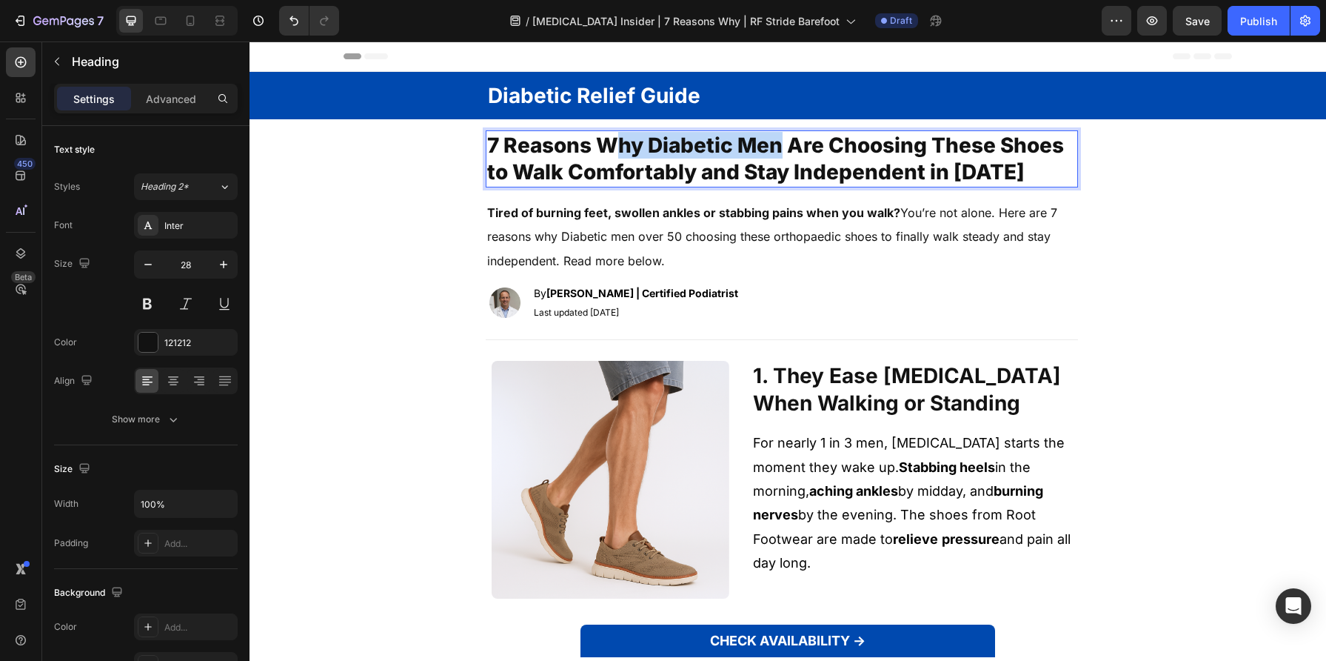
drag, startPoint x: 775, startPoint y: 143, endPoint x: 606, endPoint y: 141, distance: 168.9
click at [606, 141] on span "7 Reasons Why Diabetic Men Are Choosing These Shoes to Walk Comfortably and Sta…" at bounding box center [775, 159] width 577 height 52
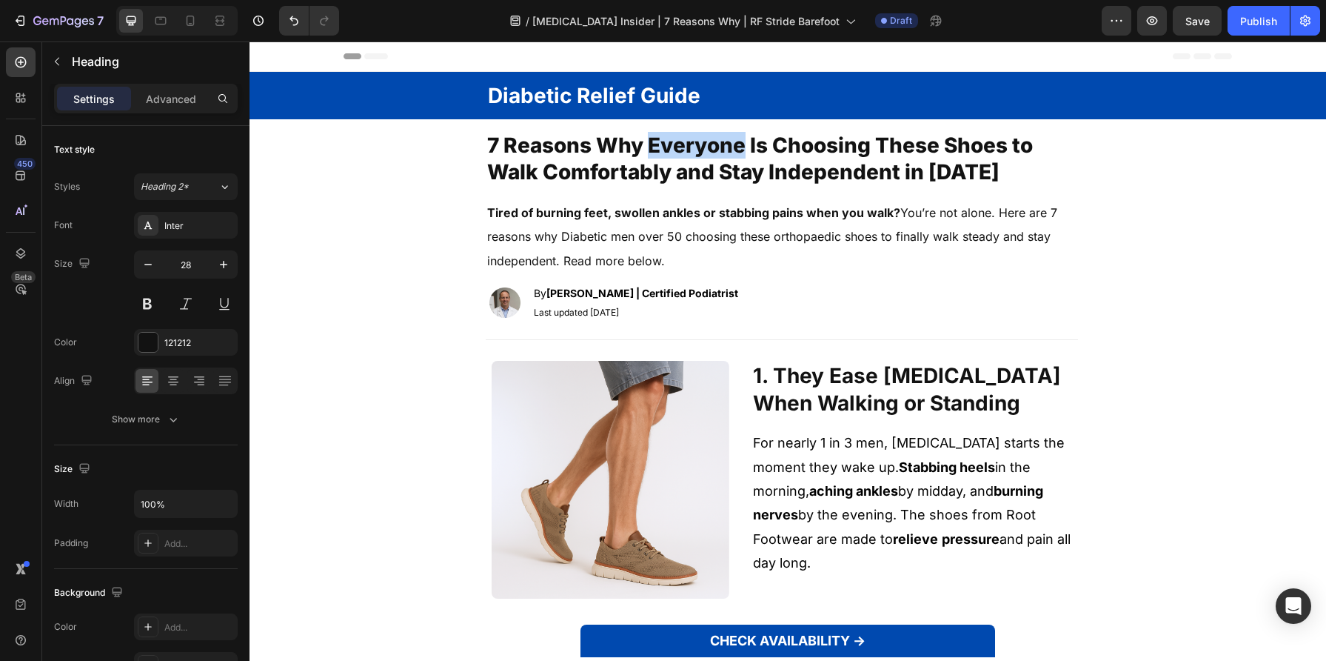
click at [696, 143] on span "7 Reasons Why Everyone Is Choosing These Shoes to Walk Comfortably and Stay Ind…" at bounding box center [760, 159] width 546 height 52
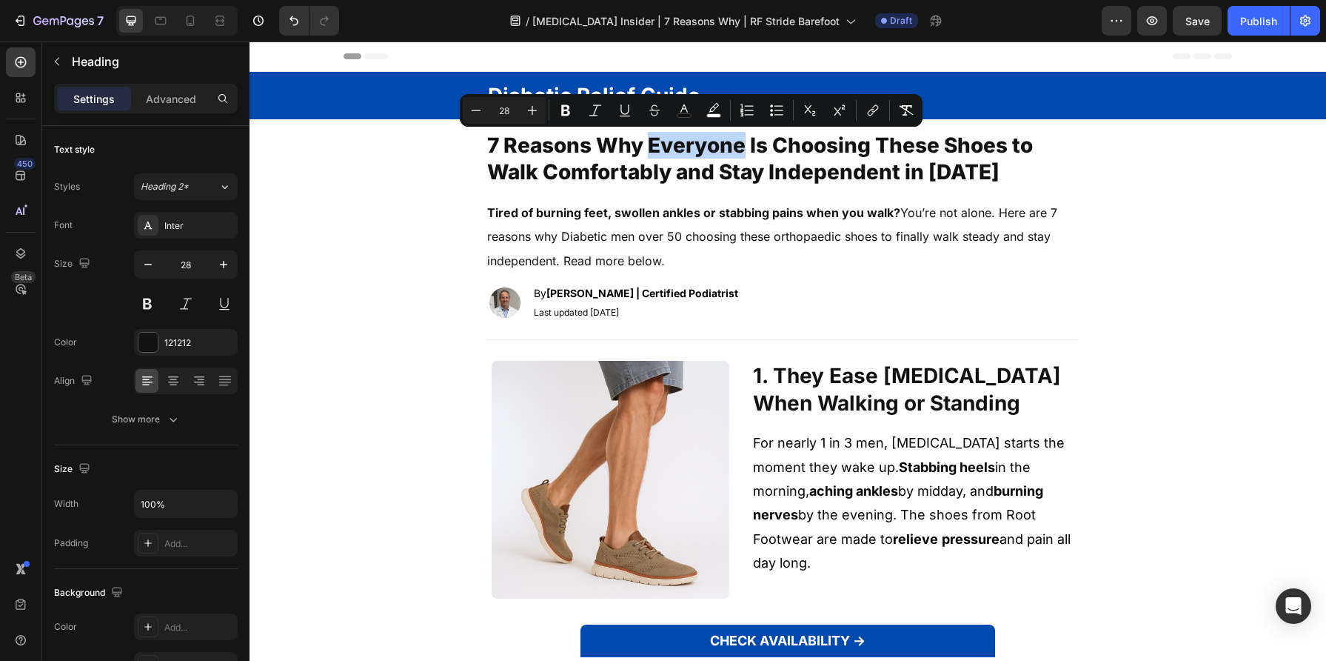
click at [694, 146] on span "7 Reasons Why Everyone Is Choosing These Shoes to Walk Comfortably and Stay Ind…" at bounding box center [760, 159] width 546 height 52
click at [701, 135] on span "7 Reasons Why Everyone Is Choosing These Shoes to Walk Comfortably and Stay Ind…" at bounding box center [760, 159] width 546 height 52
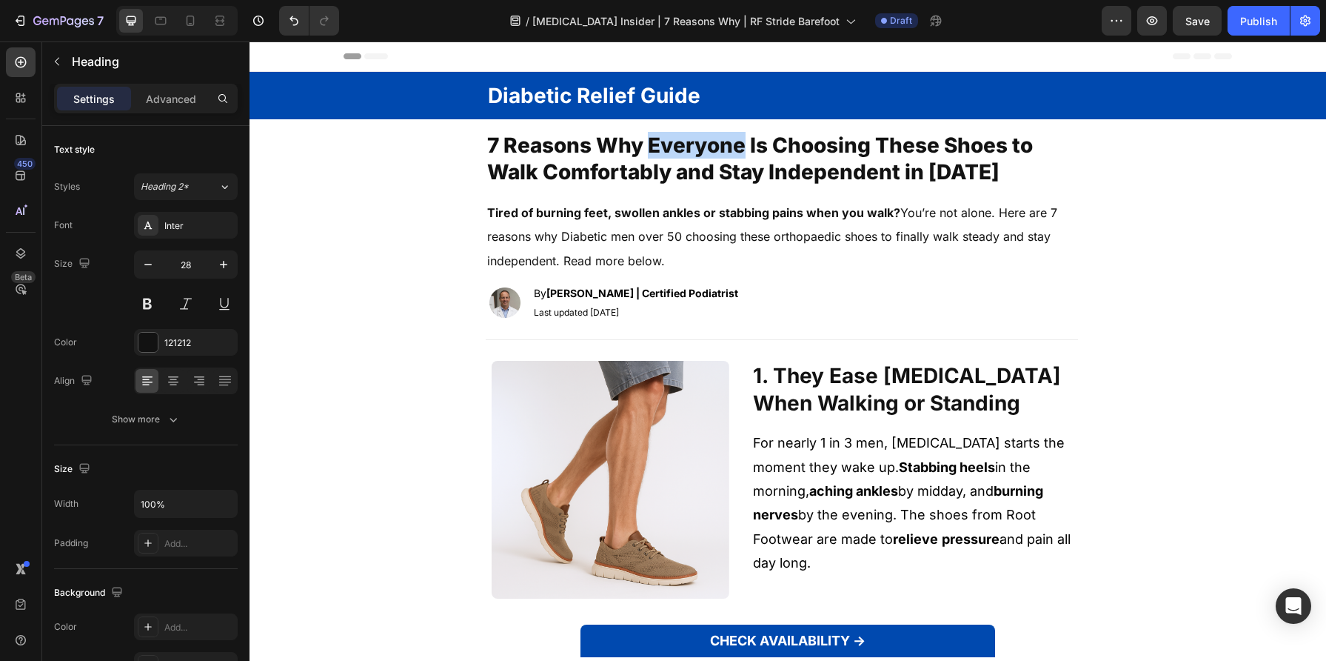
drag, startPoint x: 699, startPoint y: 141, endPoint x: 684, endPoint y: 144, distance: 15.1
click at [684, 144] on span "7 Reasons Why Everyone Is Choosing These Shoes to Walk Comfortably and Stay Ind…" at bounding box center [760, 159] width 546 height 52
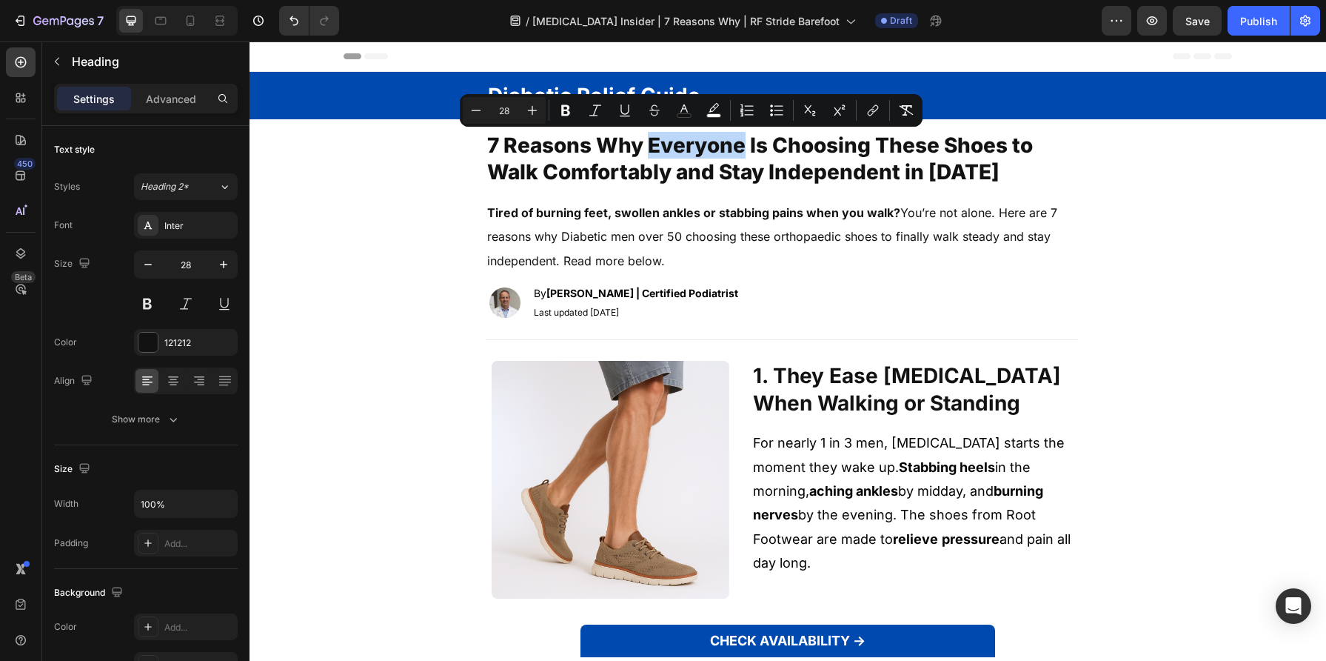
click at [683, 147] on span "7 Reasons Why Everyone Is Choosing These Shoes to Walk Comfortably and Stay Ind…" at bounding box center [760, 159] width 546 height 52
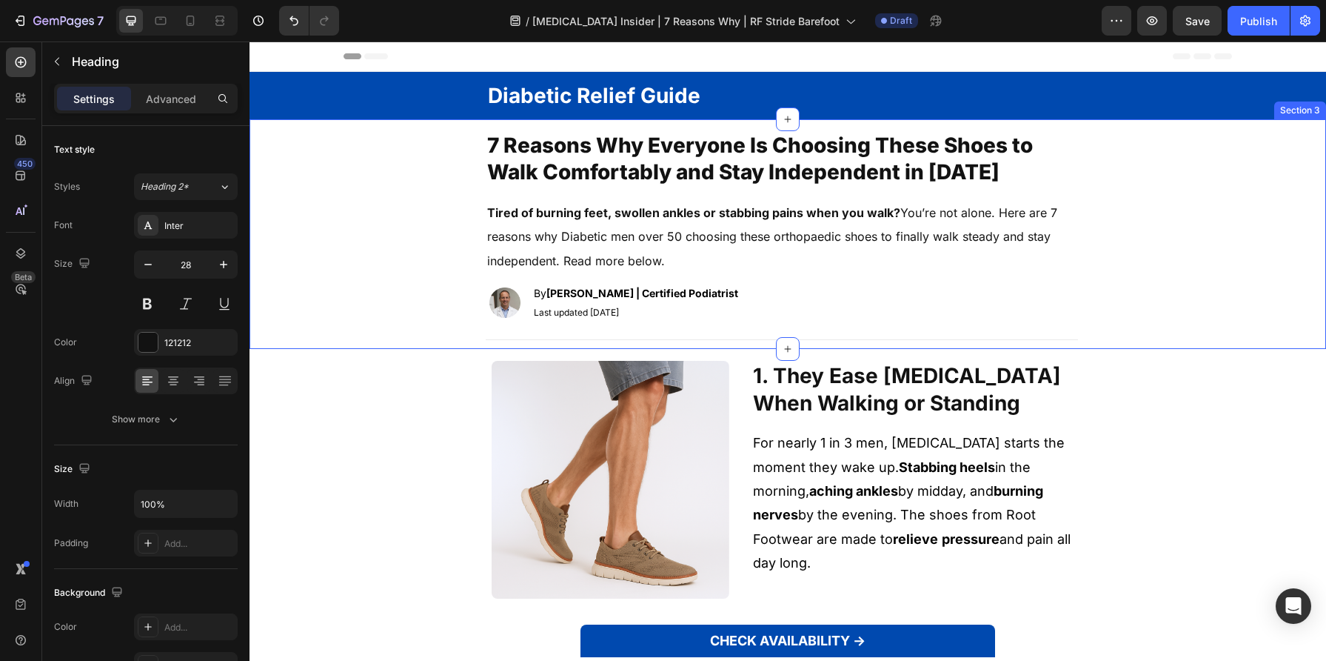
click at [421, 157] on div "7 Reasons Why Everyone Is Choosing These Shoes to Walk Comfortably and Stay Ind…" at bounding box center [782, 239] width 1065 height 218
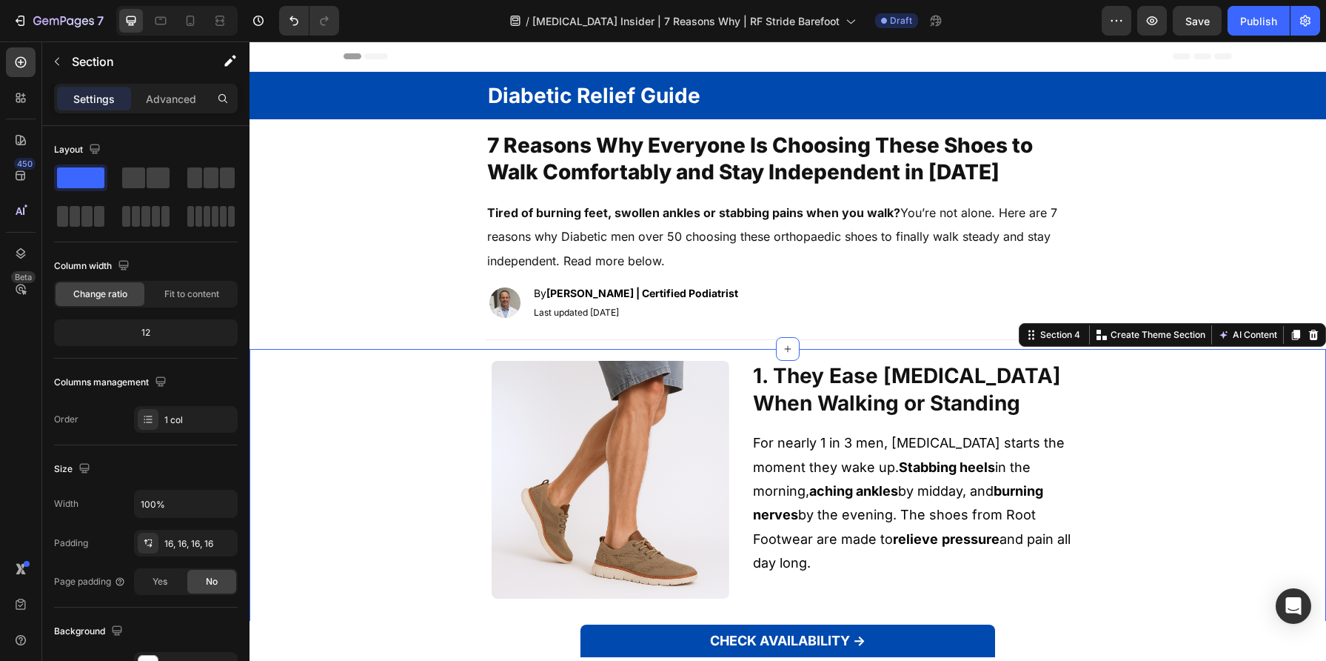
click at [916, 158] on p "⁠⁠⁠⁠⁠⁠⁠ 7 Reasons Why Everyone Is Choosing These Shoes to Walk Comfortably and …" at bounding box center [781, 159] width 589 height 54
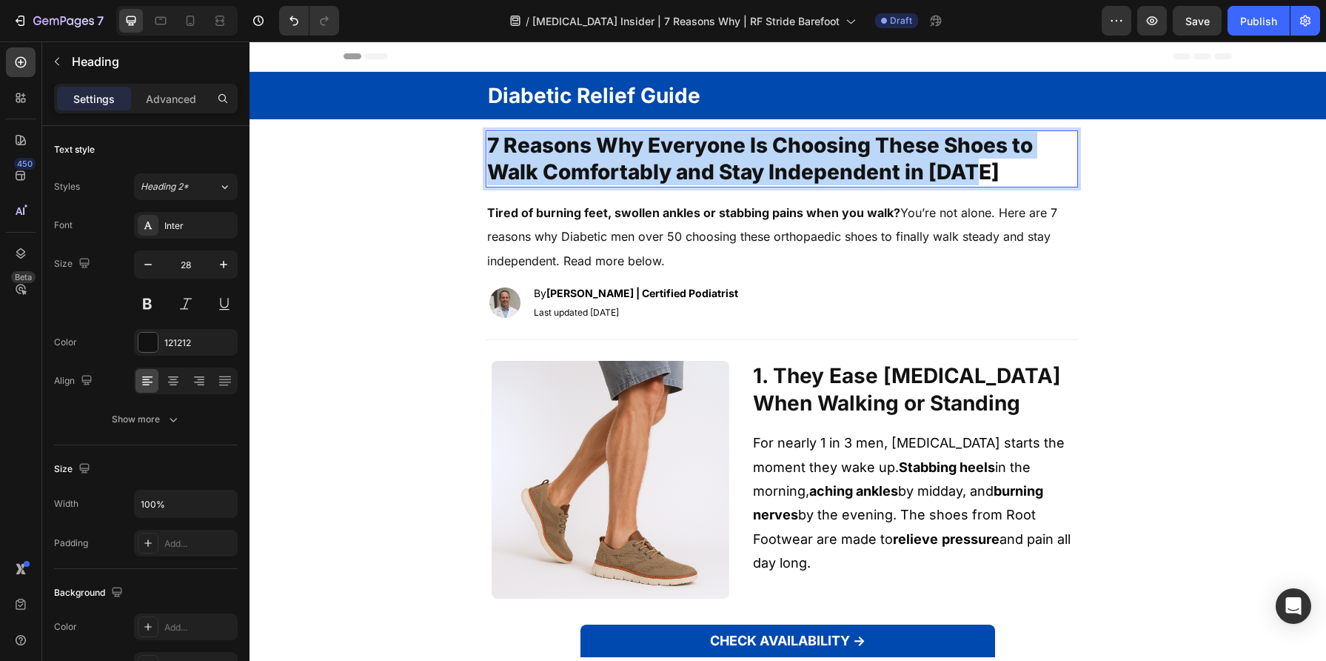
click at [916, 158] on p "7 Reasons Why Everyone Is Choosing These Shoes to Walk Comfortably and Stay Ind…" at bounding box center [781, 159] width 589 height 54
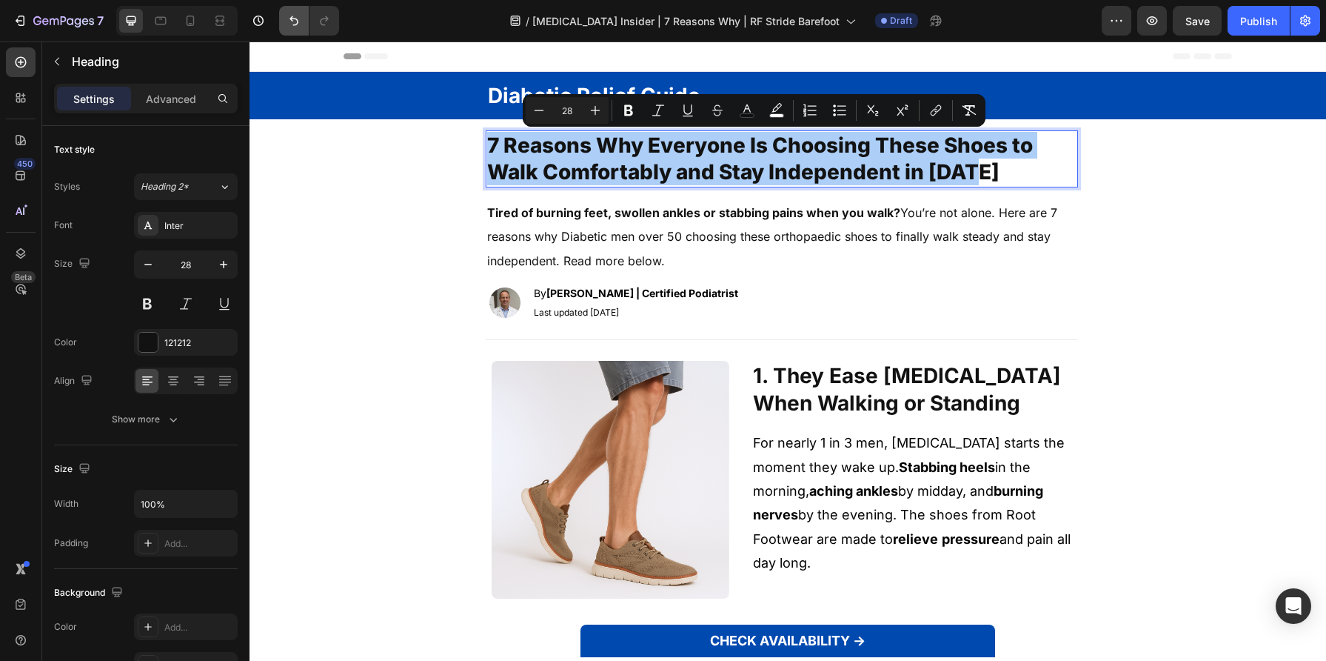
click at [291, 28] on button "Undo/Redo" at bounding box center [294, 21] width 30 height 30
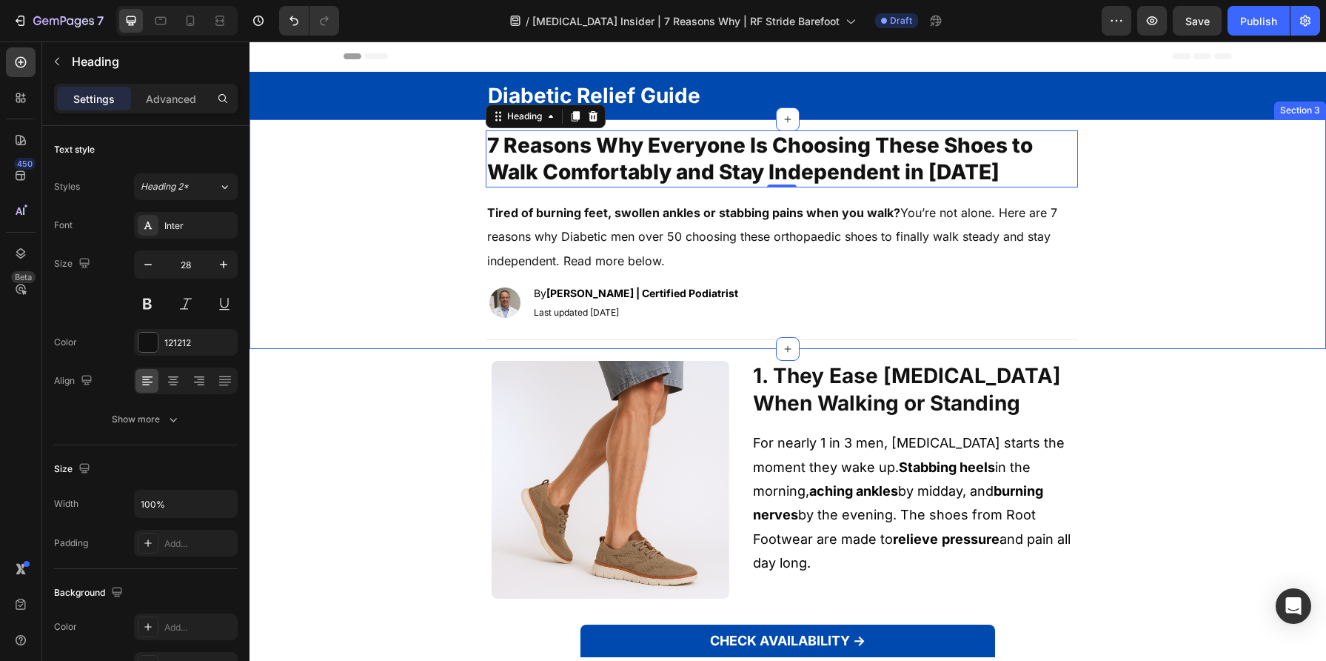
click at [361, 152] on div "7 Reasons Why Everyone Is Choosing These Shoes to Walk Comfortably and Stay Ind…" at bounding box center [782, 239] width 1065 height 218
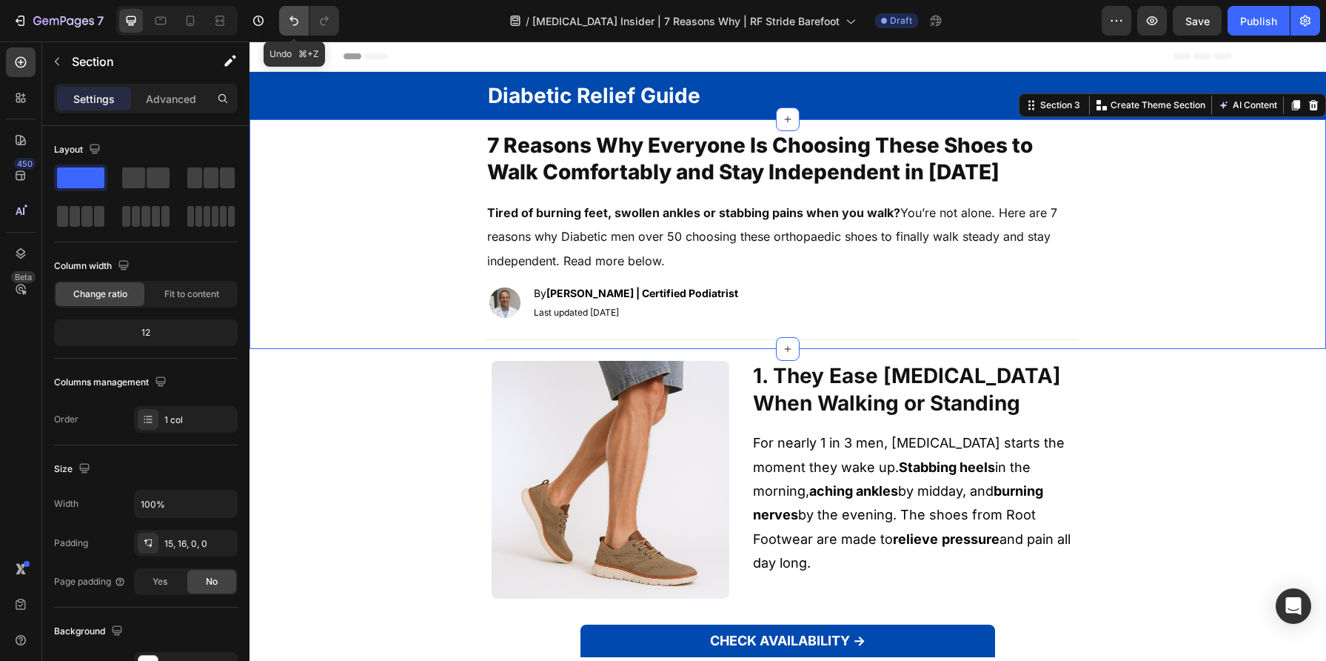
click at [303, 17] on button "Undo/Redo" at bounding box center [294, 21] width 30 height 30
click at [297, 17] on icon "Undo/Redo" at bounding box center [294, 20] width 15 height 15
click at [297, 18] on icon "Undo/Redo" at bounding box center [294, 20] width 15 height 15
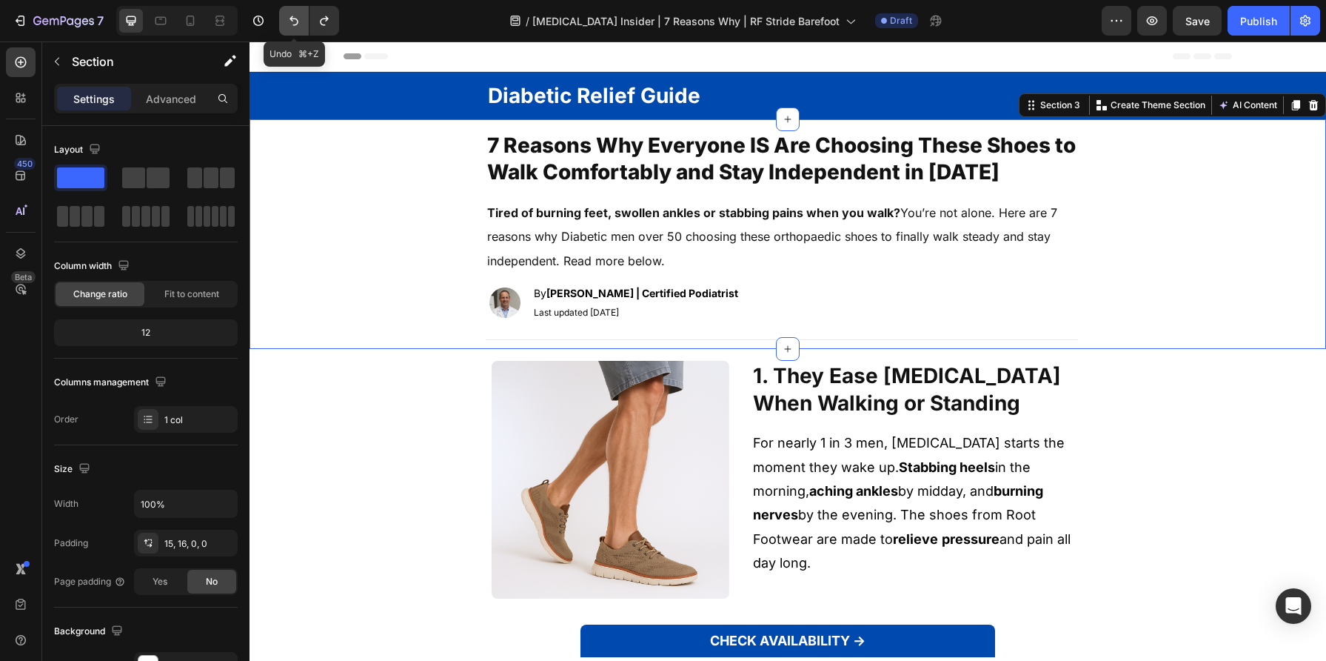
click at [297, 18] on icon "Undo/Redo" at bounding box center [294, 20] width 15 height 15
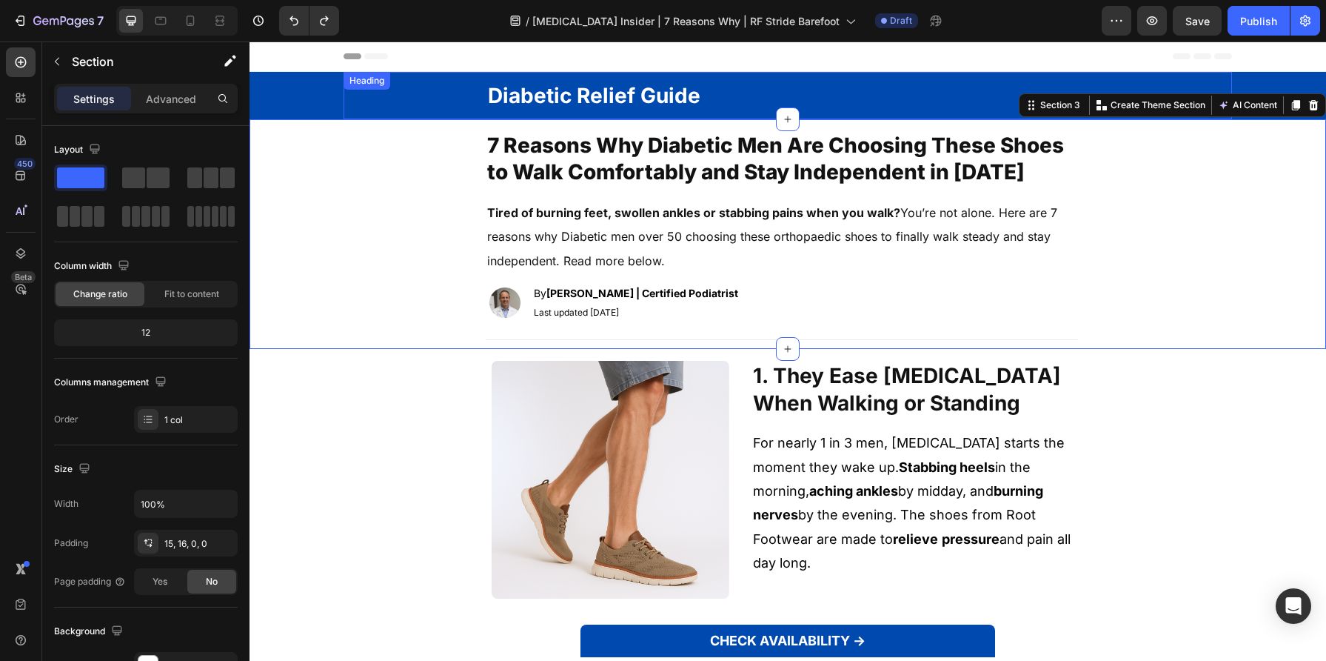
click at [758, 165] on span "7 Reasons Why Diabetic Men Are Choosing These Shoes to Walk Comfortably and Sta…" at bounding box center [775, 159] width 577 height 52
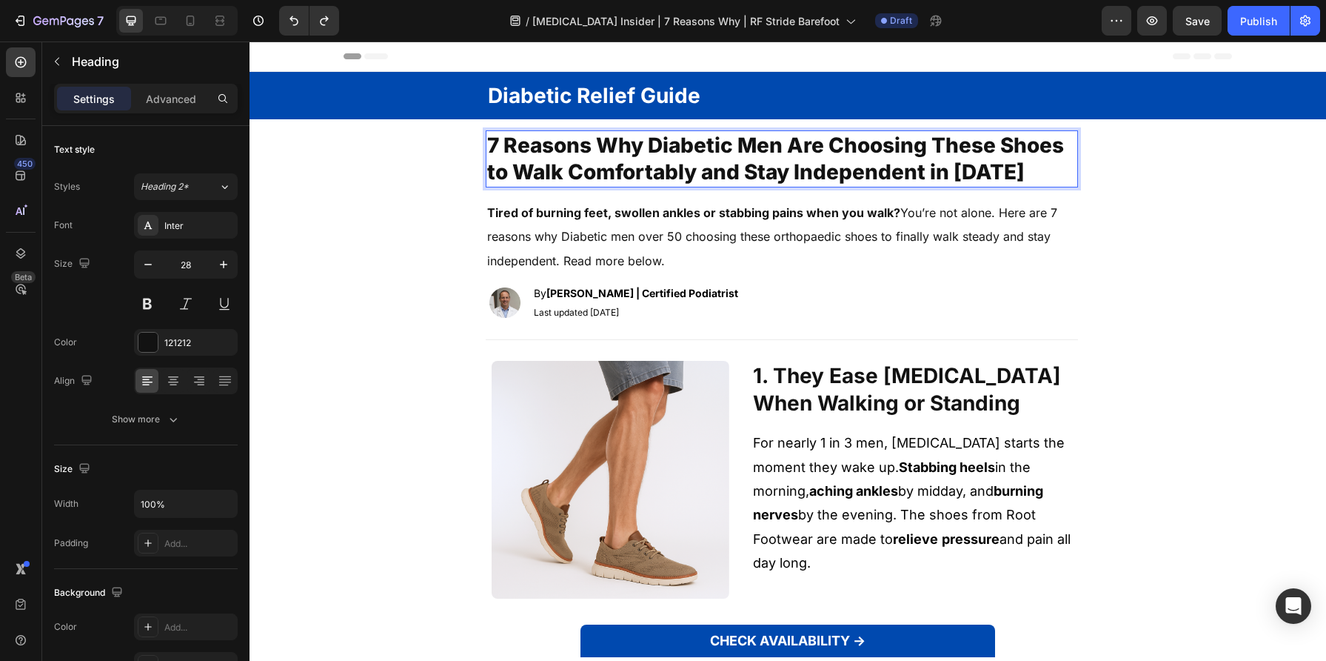
click at [758, 165] on span "7 Reasons Why Diabetic Men Are Choosing These Shoes to Walk Comfortably and Sta…" at bounding box center [775, 159] width 577 height 52
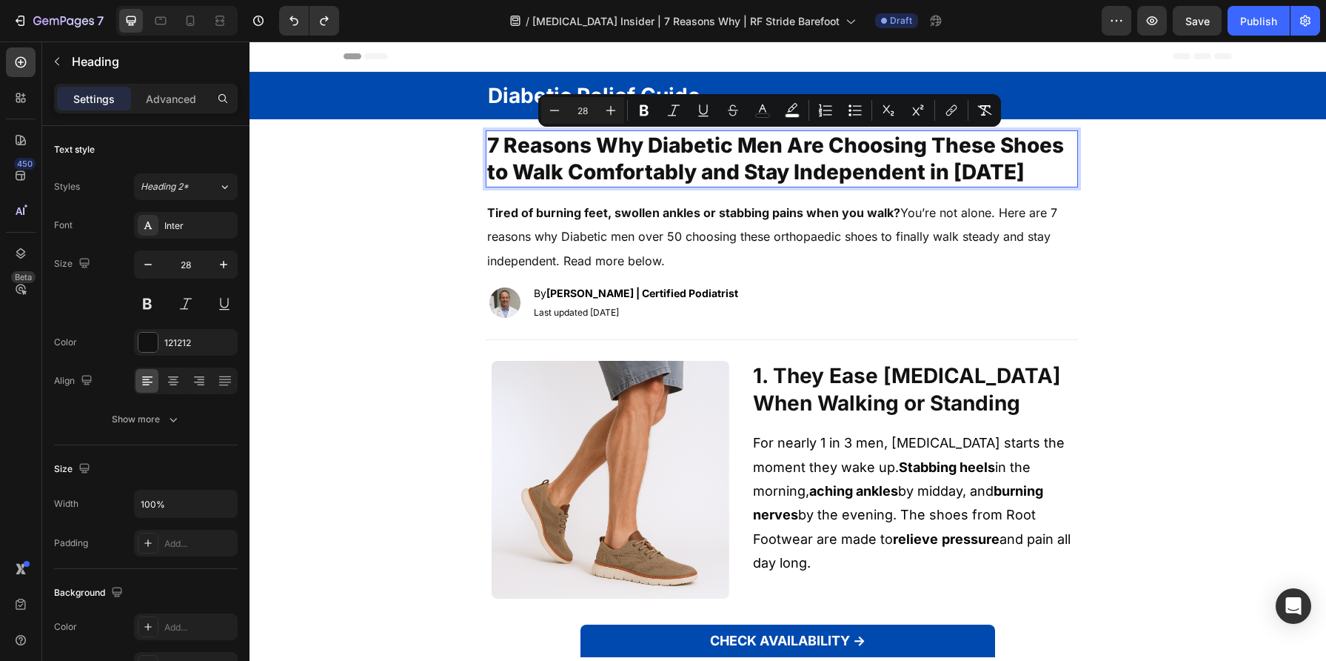
click at [820, 156] on span "7 Reasons Why Diabetic Men Are Choosing These Shoes to Walk Comfortably and Sta…" at bounding box center [775, 159] width 577 height 52
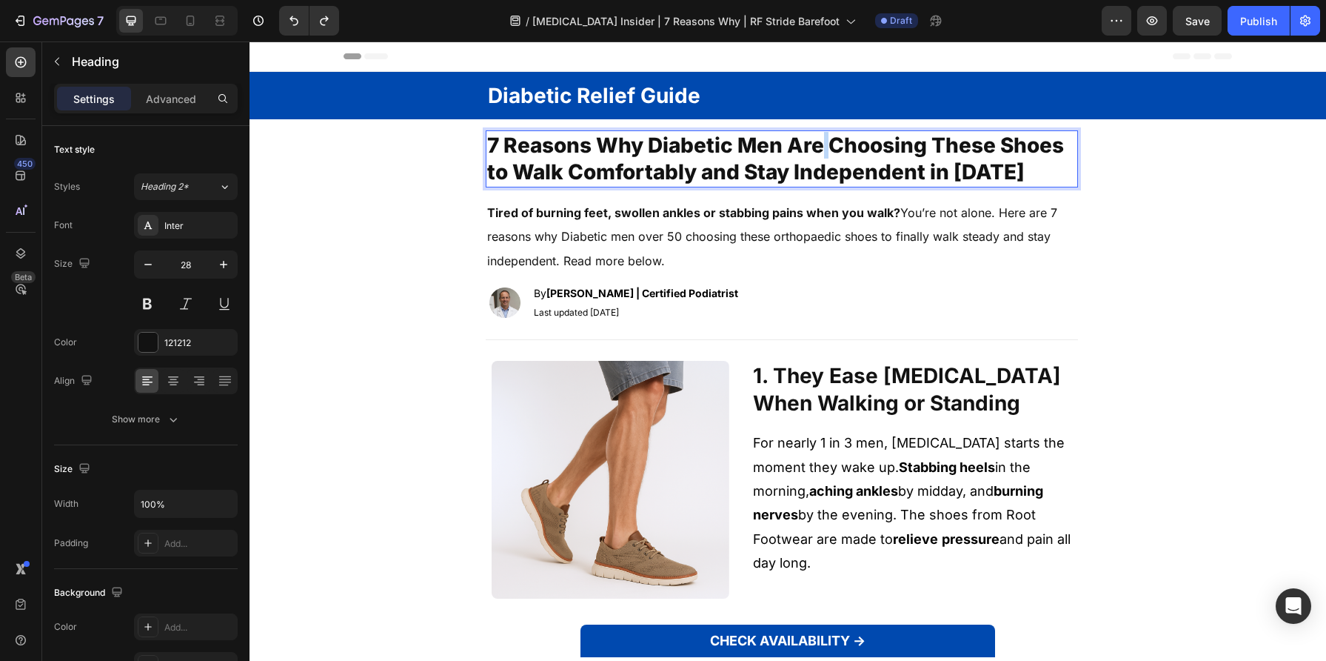
click at [820, 156] on span "7 Reasons Why Diabetic Men Are Choosing These Shoes to Walk Comfortably and Sta…" at bounding box center [775, 159] width 577 height 52
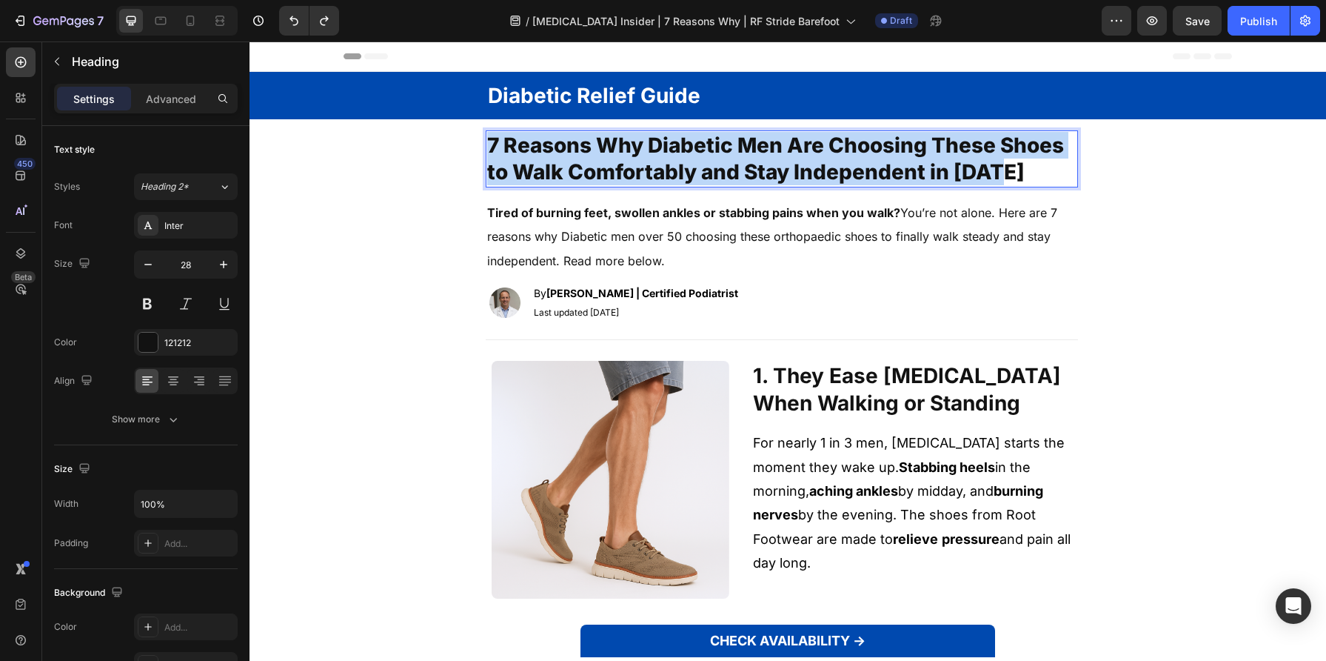
click at [820, 156] on span "7 Reasons Why Diabetic Men Are Choosing These Shoes to Walk Comfortably and Sta…" at bounding box center [775, 159] width 577 height 52
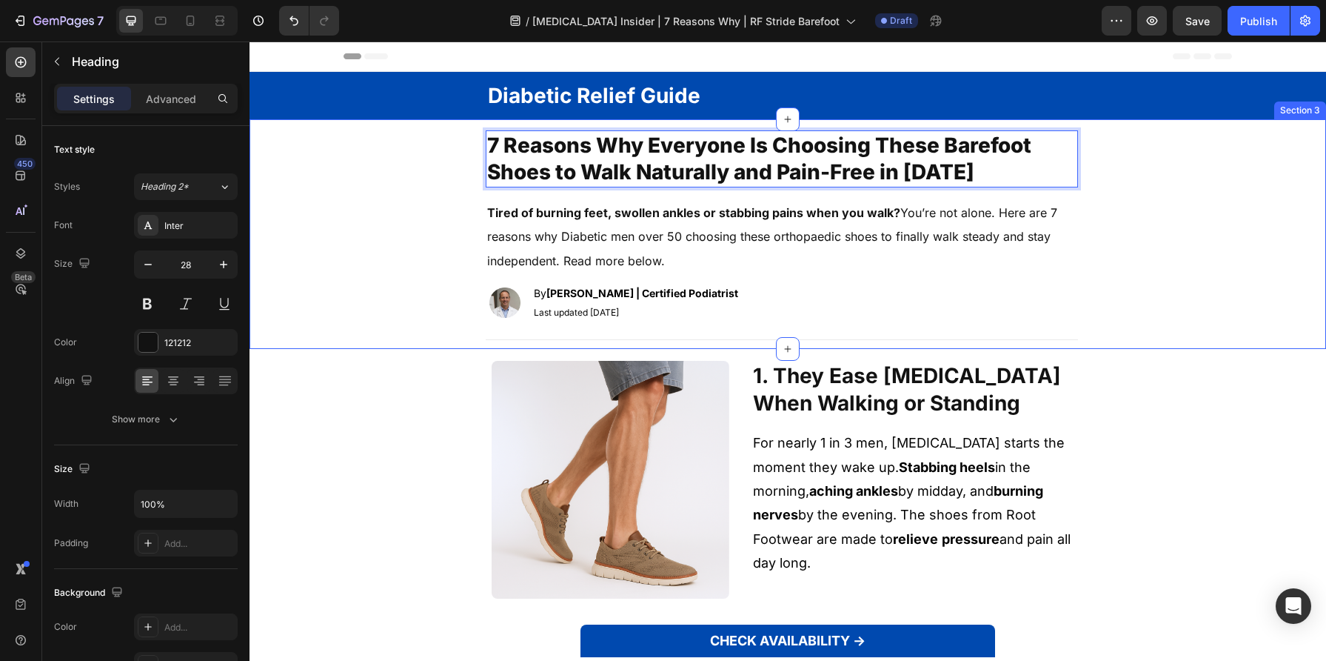
click at [428, 183] on div "7 Reasons Why Everyone Is Choosing These Barefoot Shoes to Walk Naturally and P…" at bounding box center [782, 239] width 1065 height 218
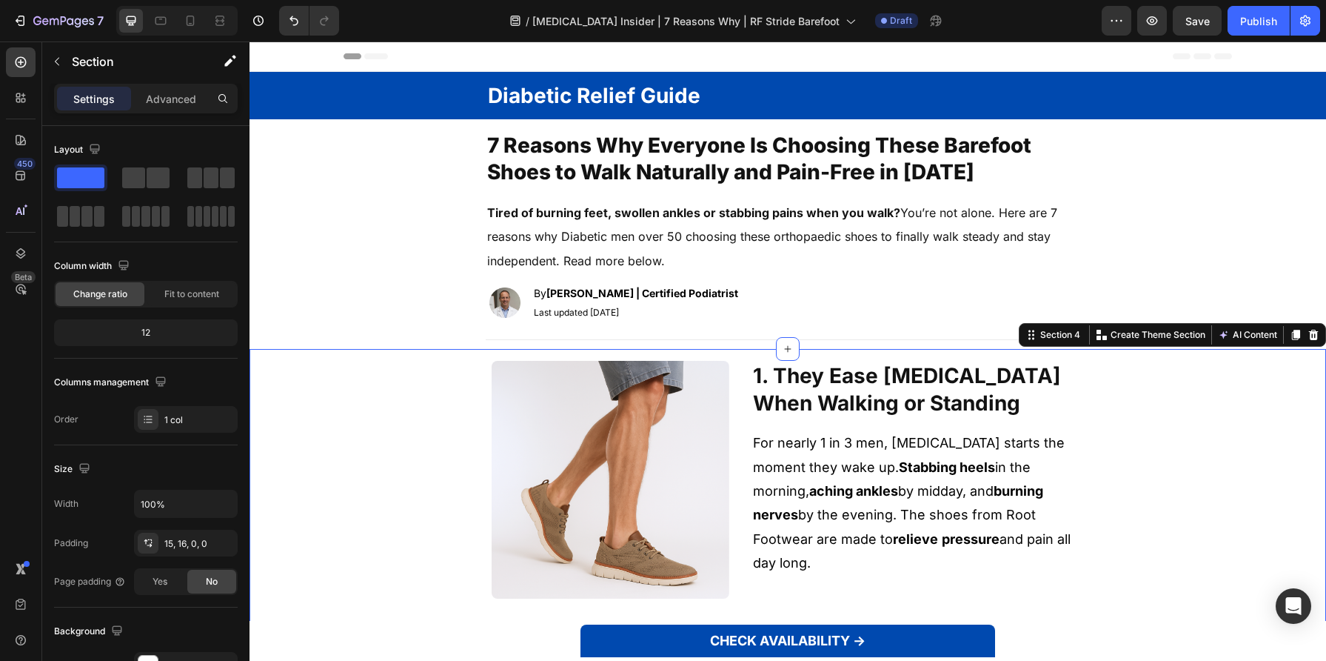
click at [774, 241] on span "Tired of burning feet, swollen ankles or stabbing pains when you walk? You’re n…" at bounding box center [772, 236] width 570 height 63
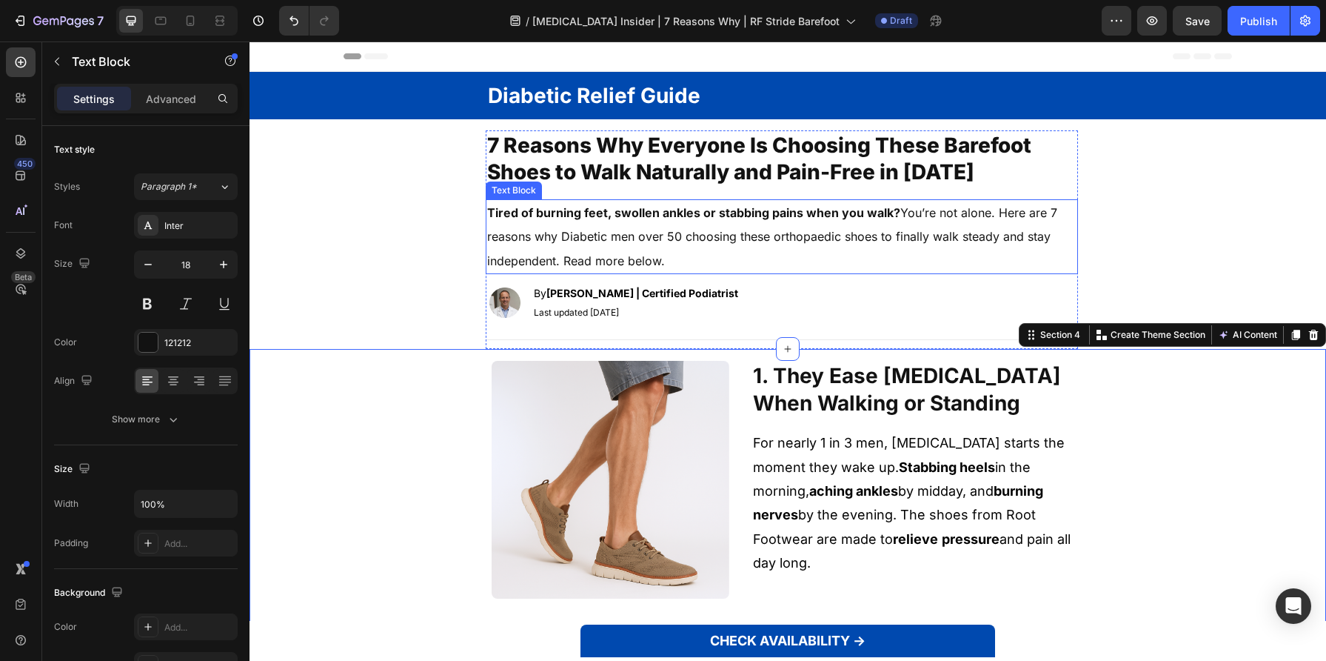
click at [774, 241] on span "Tired of burning feet, swollen ankles or stabbing pains when you walk? You’re n…" at bounding box center [772, 236] width 570 height 63
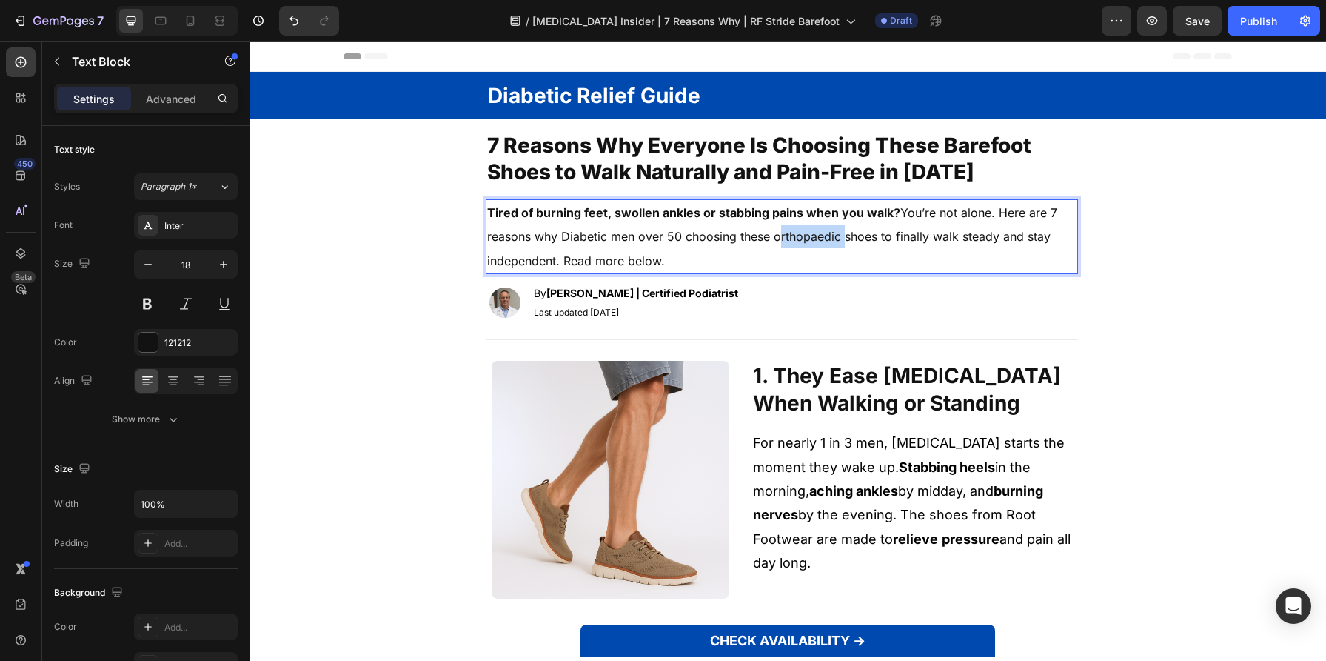
click at [774, 241] on span "Tired of burning feet, swollen ankles or stabbing pains when you walk? You’re n…" at bounding box center [772, 236] width 570 height 63
copy span "Tired of burning feet, swollen ankles or stabbing pains when you walk? You’re n…"
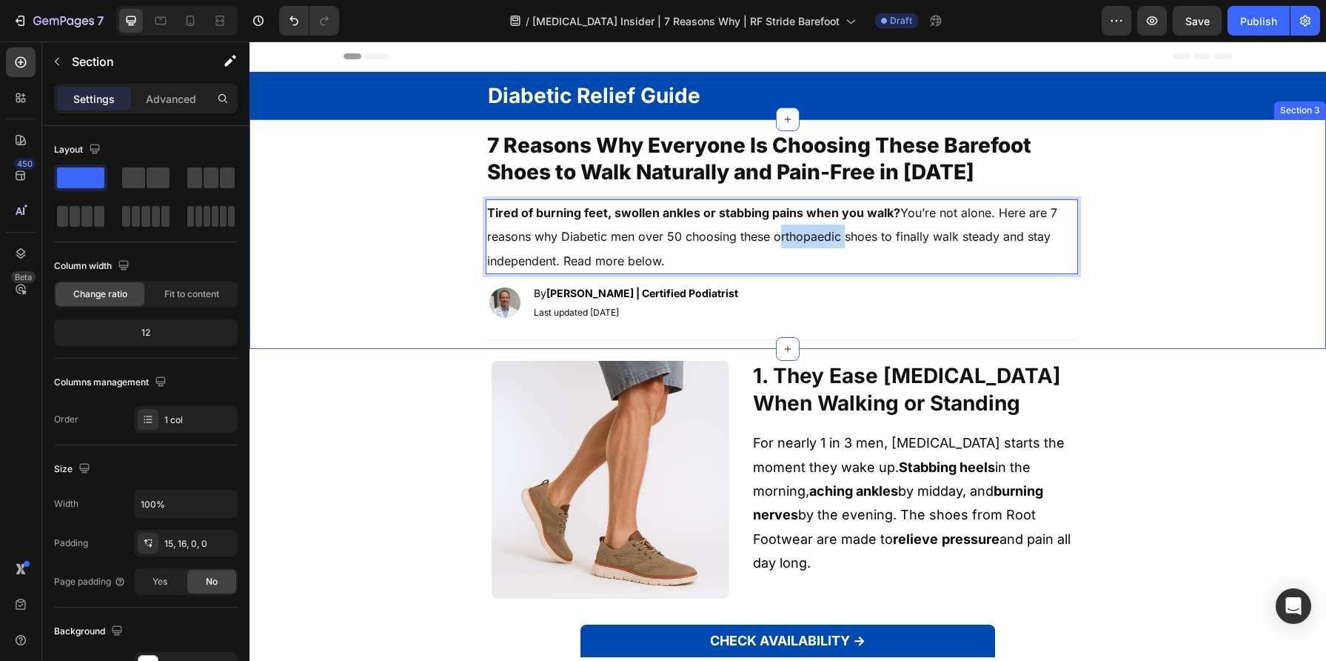
click at [381, 263] on div "⁠⁠⁠⁠⁠⁠⁠ 7 Reasons Why Everyone Is Choosing These Barefoot Shoes to Walk Natural…" at bounding box center [782, 239] width 1065 height 218
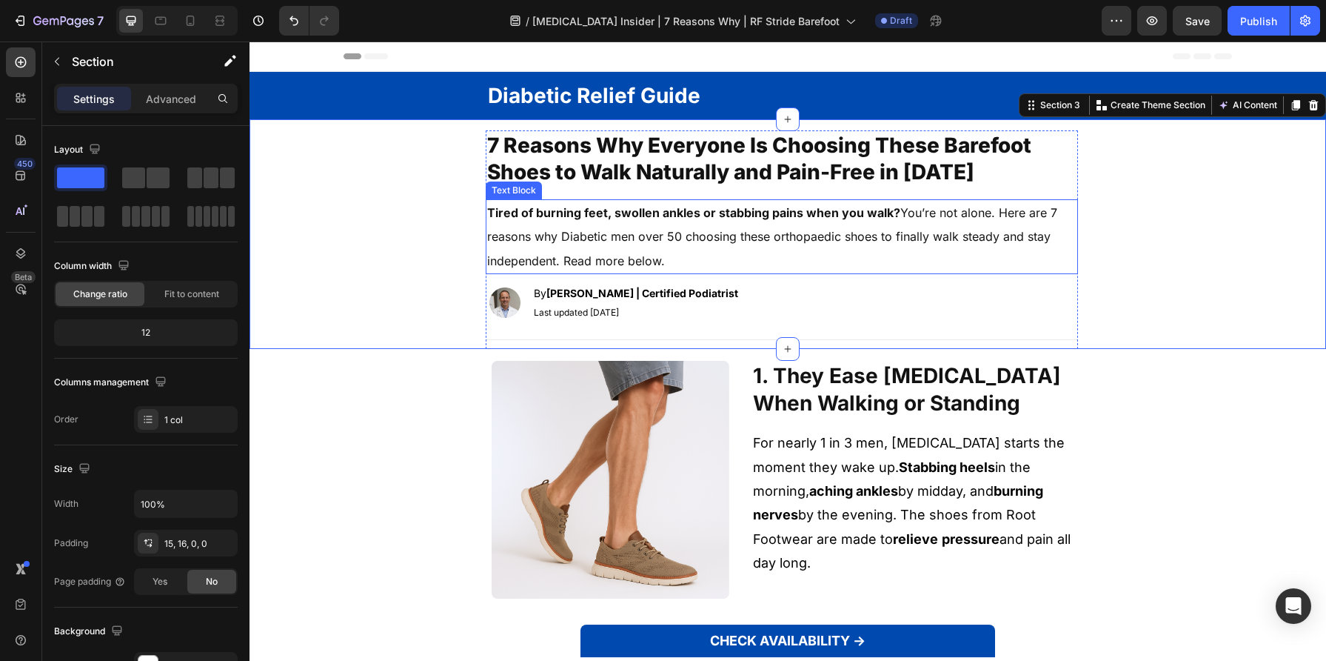
click at [766, 207] on strong "Tired of burning feet, swollen ankles or stabbing pains when you walk?" at bounding box center [693, 212] width 413 height 15
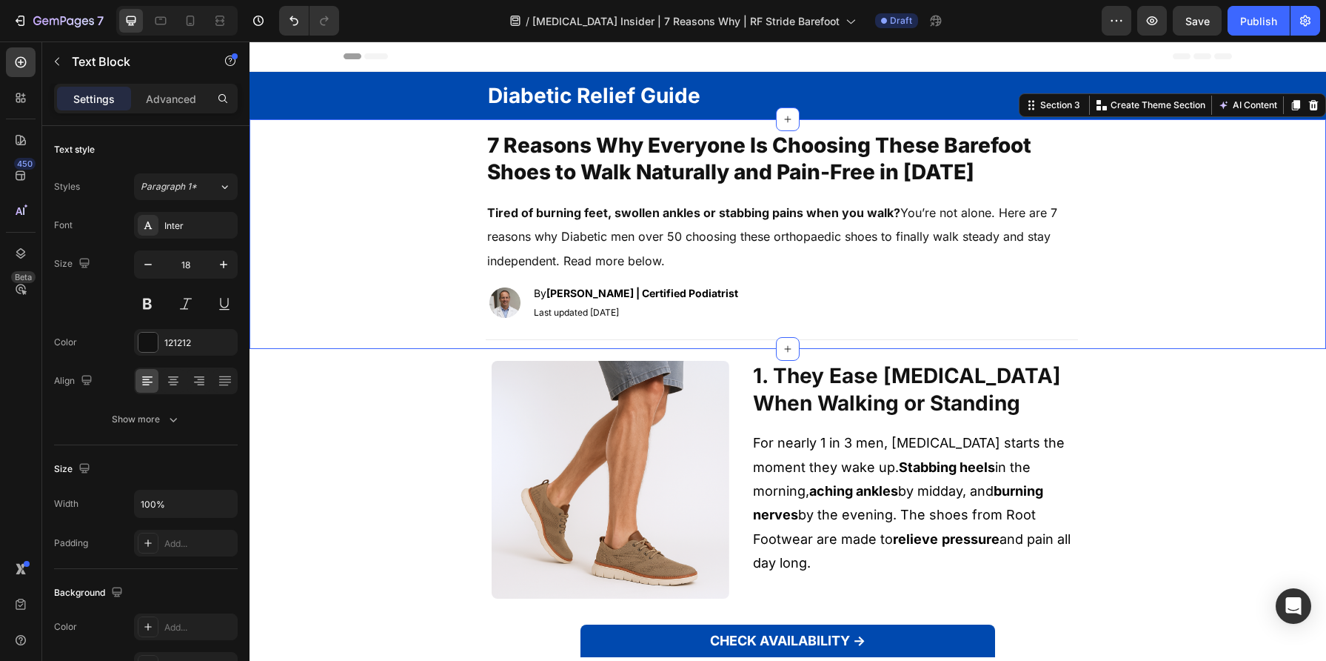
click at [372, 280] on div "⁠⁠⁠⁠⁠⁠⁠ 7 Reasons Why Everyone Is Choosing These Barefoot Shoes to Walk Natural…" at bounding box center [782, 239] width 1065 height 218
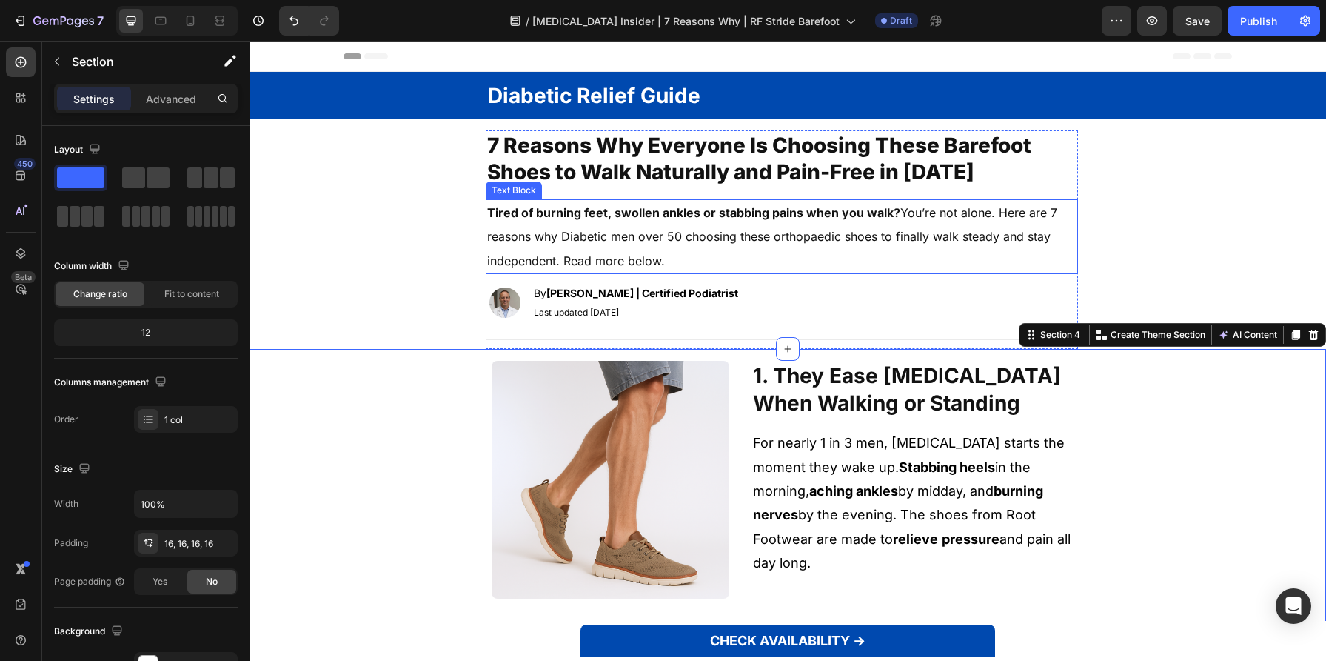
click at [738, 215] on strong "Tired of burning feet, swollen ankles or stabbing pains when you walk?" at bounding box center [693, 212] width 413 height 15
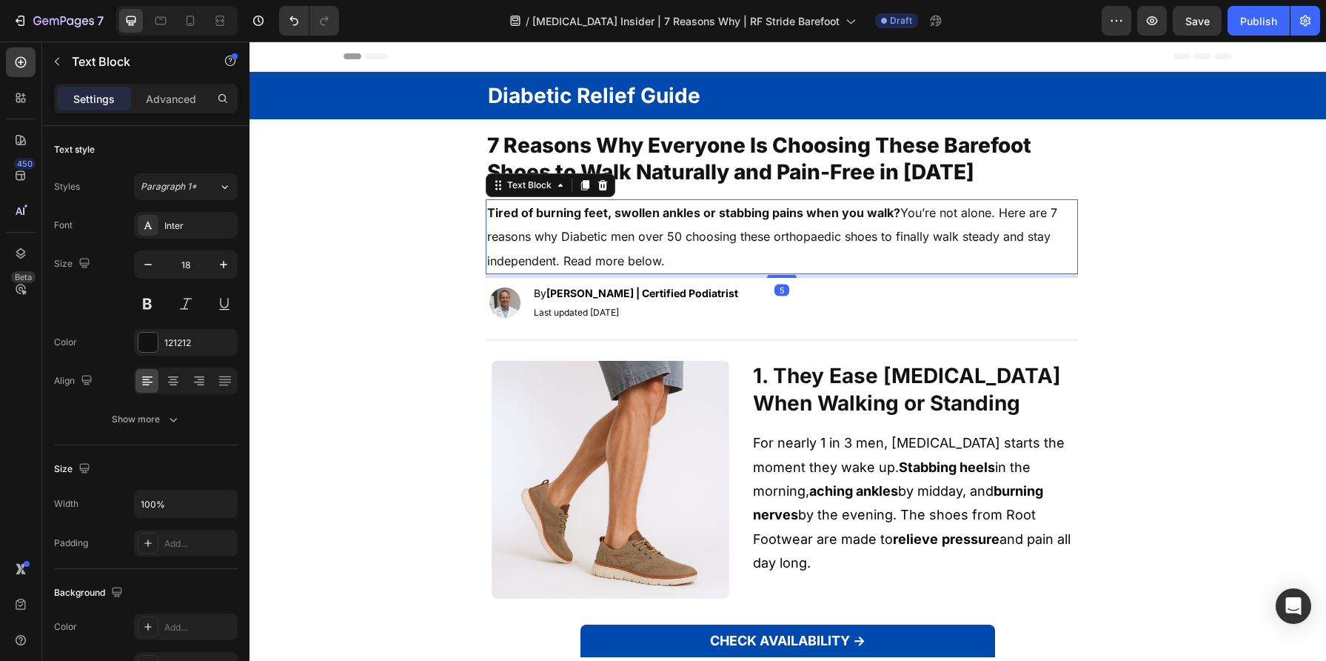
click at [738, 215] on strong "Tired of burning feet, swollen ankles or stabbing pains when you walk?" at bounding box center [693, 212] width 413 height 15
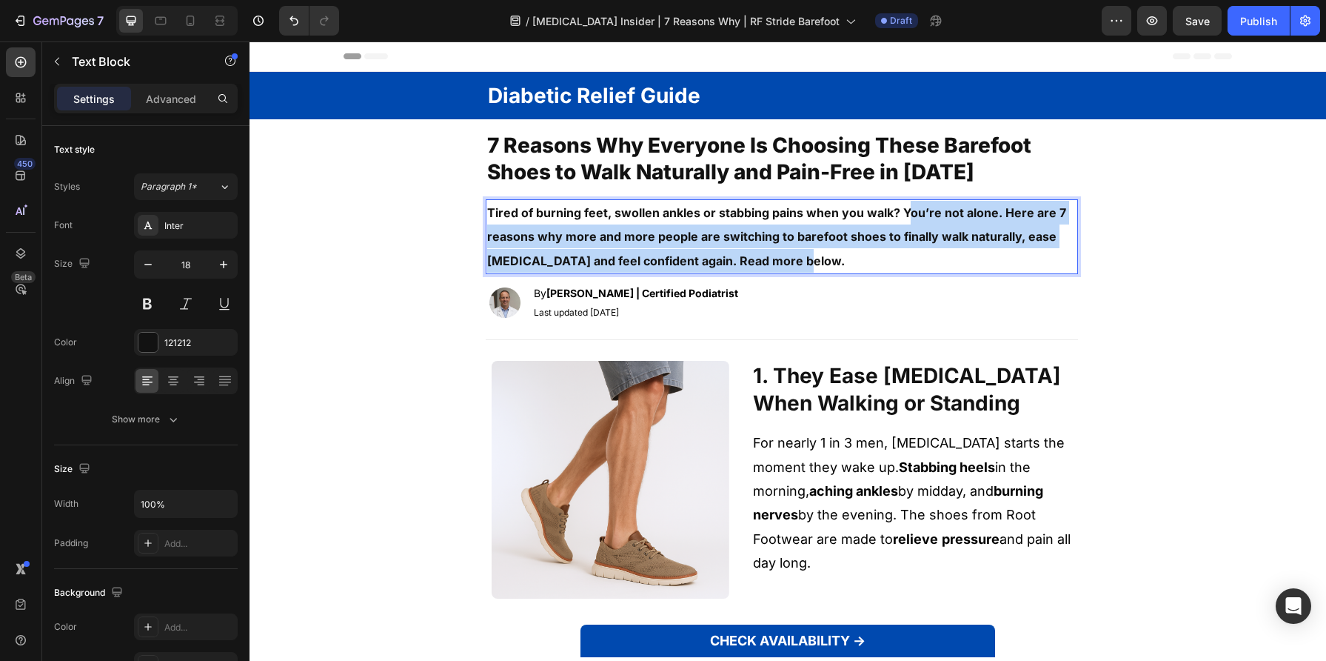
drag, startPoint x: 898, startPoint y: 210, endPoint x: 915, endPoint y: 252, distance: 44.8
click at [915, 252] on p "Tired of burning feet, swollen ankles or stabbing pains when you walk? You’re n…" at bounding box center [781, 237] width 589 height 72
drag, startPoint x: 915, startPoint y: 255, endPoint x: 891, endPoint y: 212, distance: 49.7
click at [891, 212] on p "Tired of burning feet, swollen ankles or stabbing pains when you walk? You’re n…" at bounding box center [781, 237] width 589 height 72
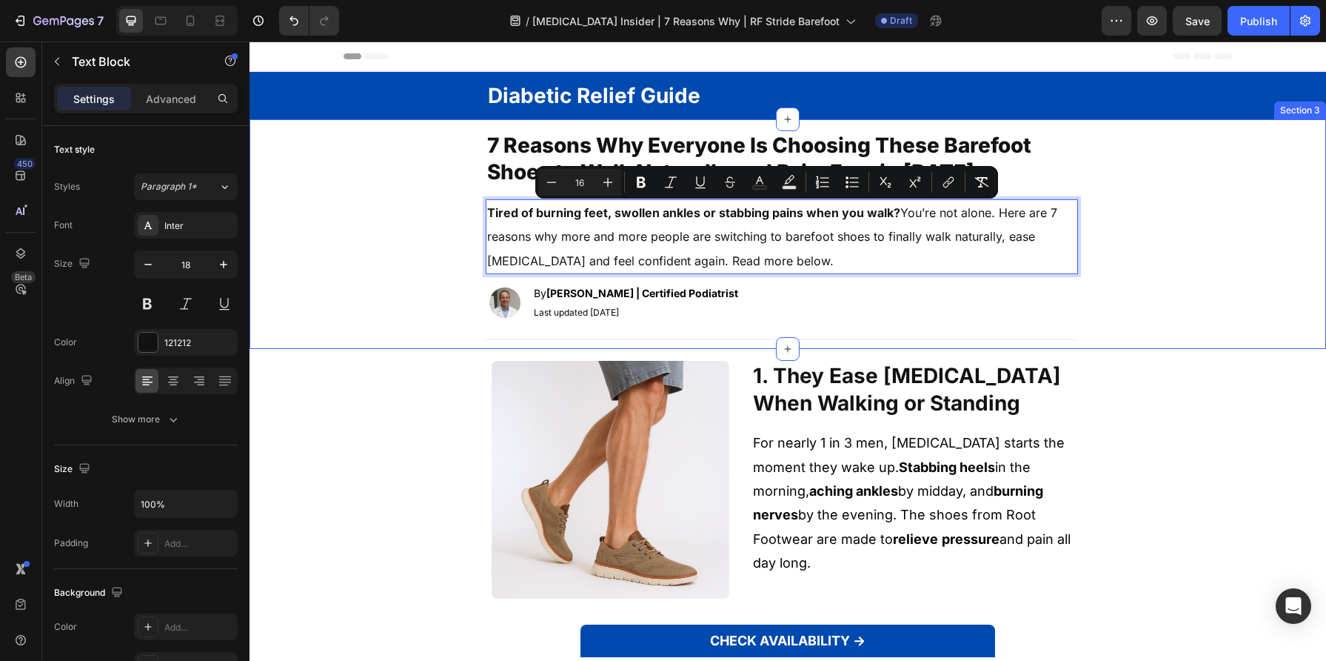
click at [1136, 236] on div "⁠⁠⁠⁠⁠⁠⁠ 7 Reasons Why Everyone Is Choosing These Barefoot Shoes to Walk Natural…" at bounding box center [782, 239] width 1065 height 218
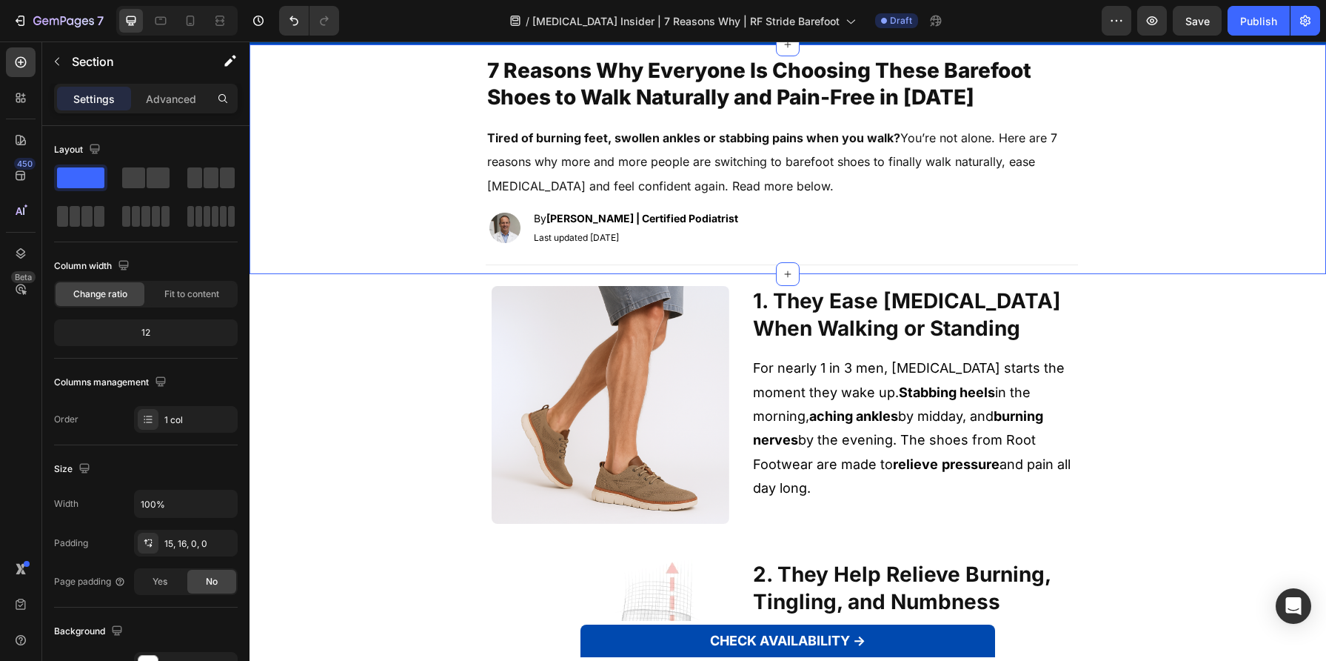
scroll to position [269, 0]
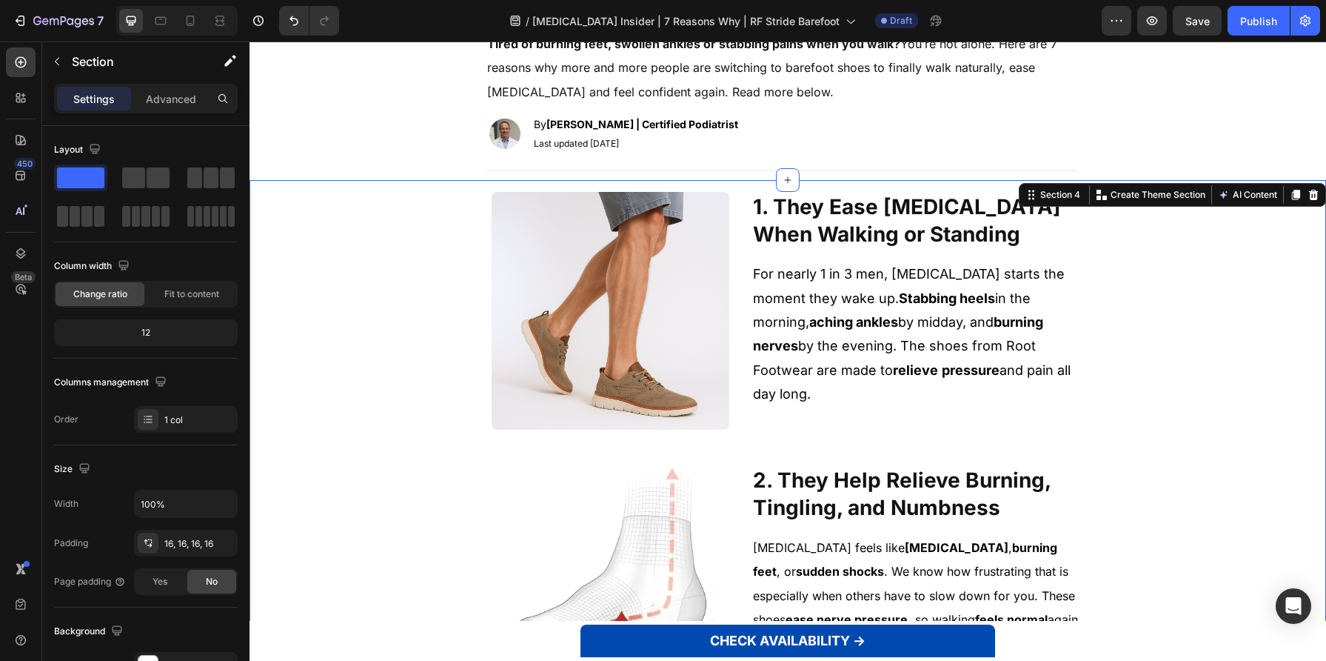
scroll to position [163, 0]
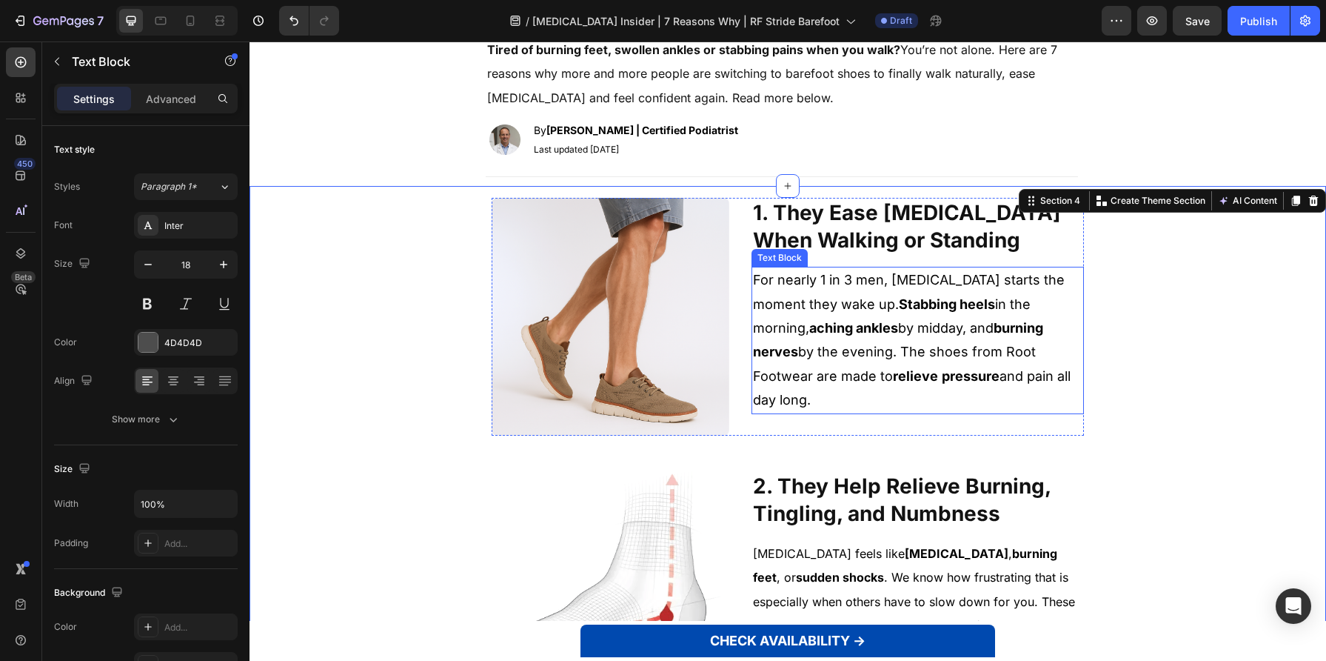
click at [961, 290] on p "For nearly 1 in 3 men, [MEDICAL_DATA] starts the moment they wake up. Stabbing …" at bounding box center [918, 340] width 330 height 144
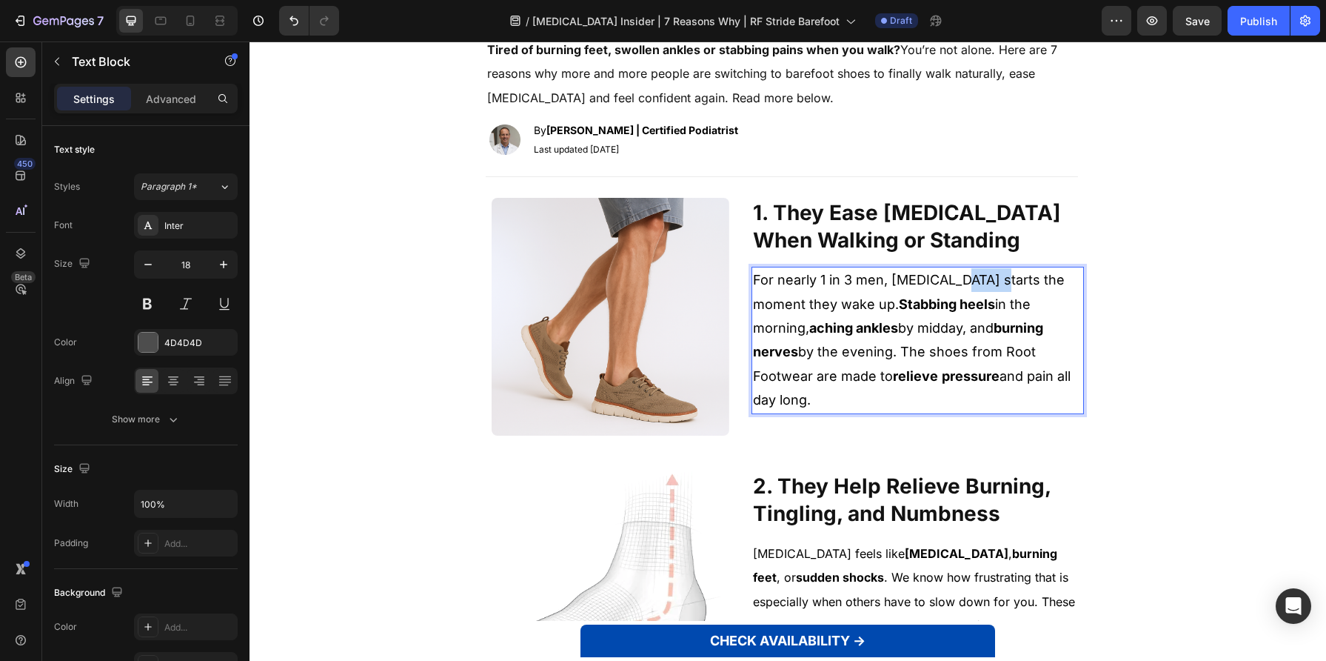
click at [961, 290] on p "For nearly 1 in 3 men, [MEDICAL_DATA] starts the moment they wake up. Stabbing …" at bounding box center [918, 340] width 330 height 144
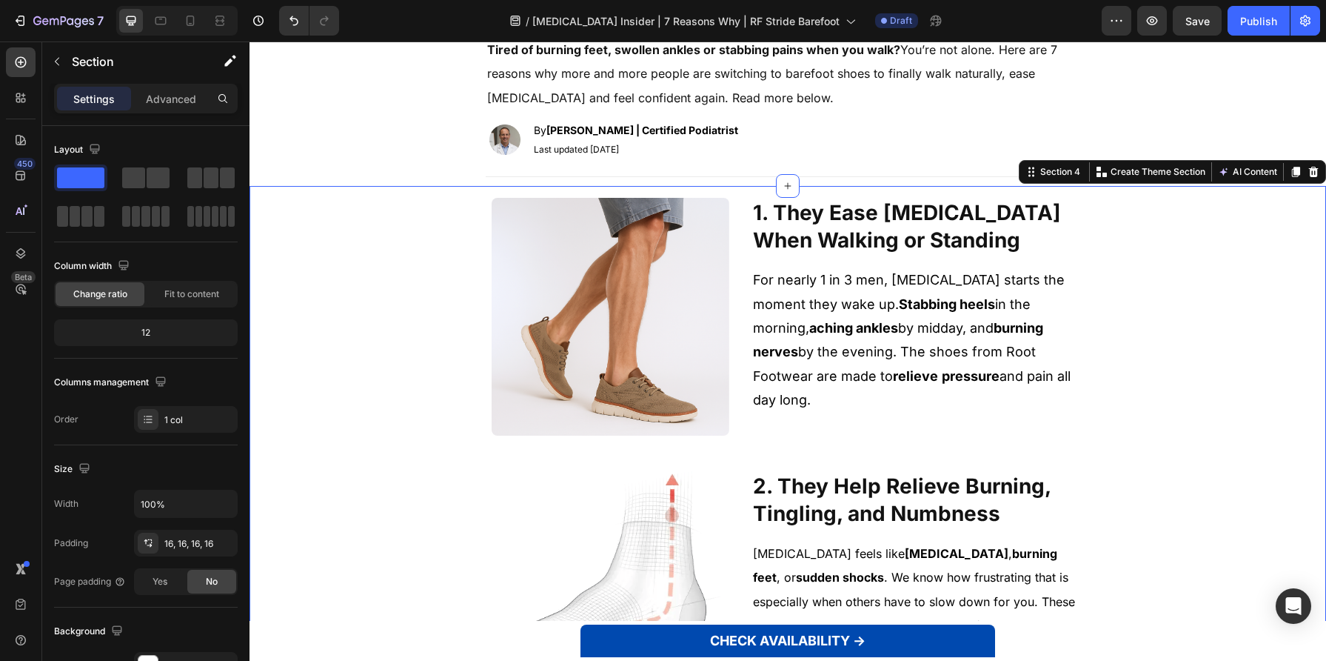
click at [962, 334] on strong "burning nerves" at bounding box center [898, 339] width 290 height 39
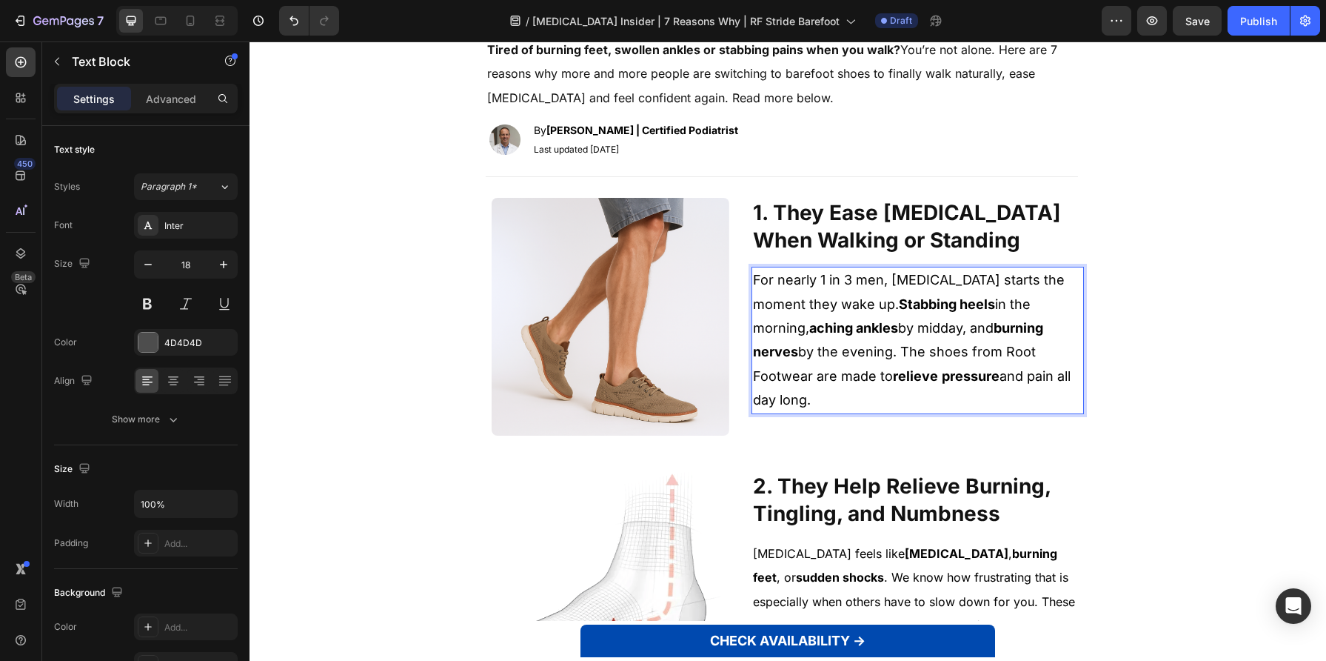
click at [962, 334] on strong "burning nerves" at bounding box center [898, 339] width 290 height 39
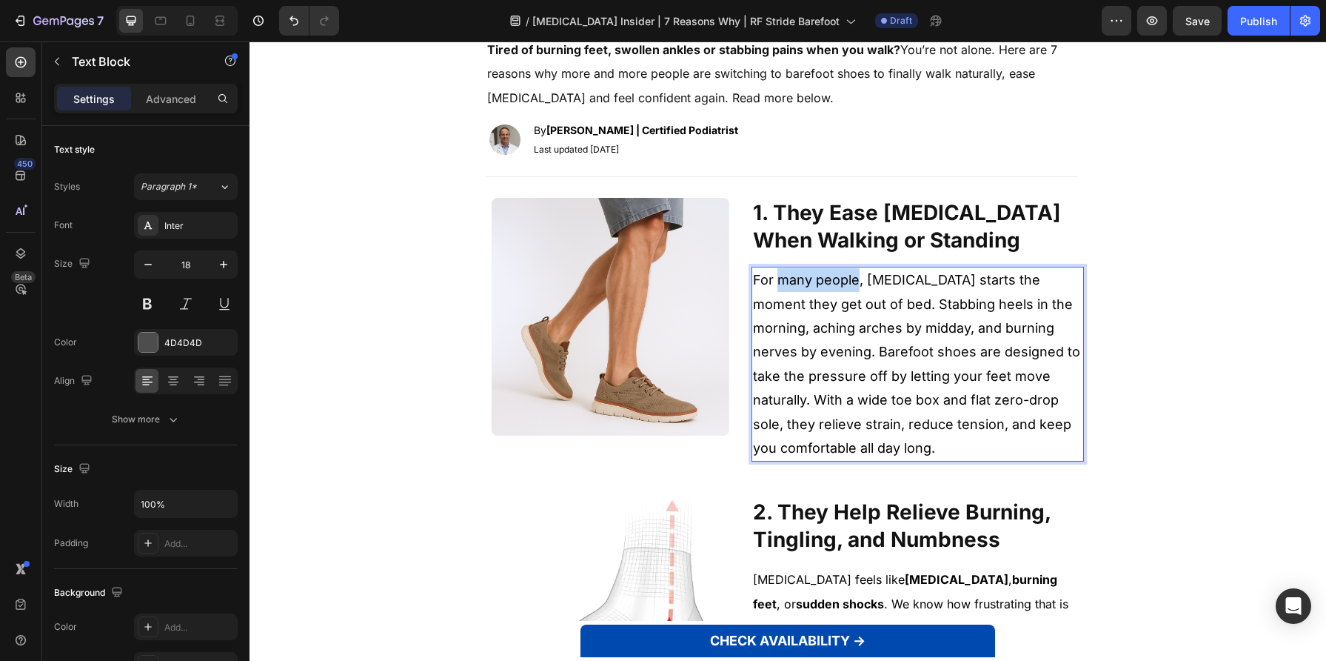
drag, startPoint x: 849, startPoint y: 281, endPoint x: 773, endPoint y: 281, distance: 76.3
click at [773, 281] on span "For many people, [MEDICAL_DATA] starts the moment they get out of bed. Stabbing…" at bounding box center [916, 364] width 327 height 184
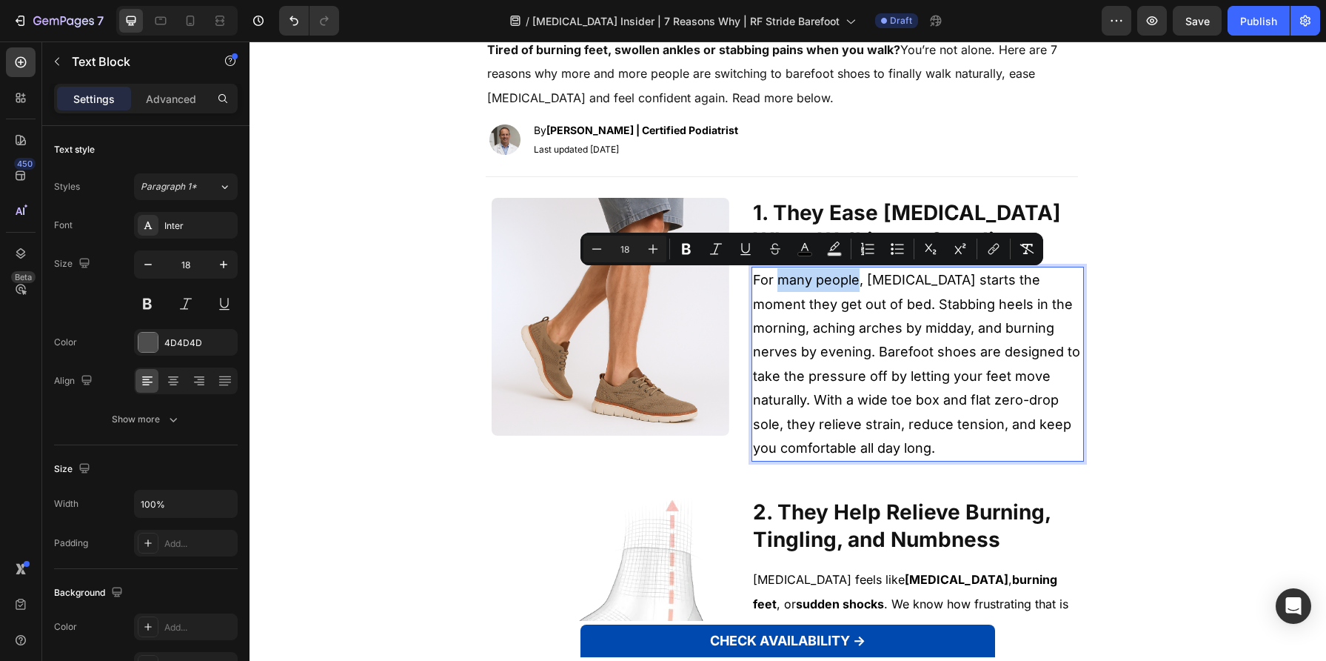
click at [775, 281] on span "For many people, [MEDICAL_DATA] starts the moment they get out of bed. Stabbing…" at bounding box center [916, 364] width 327 height 184
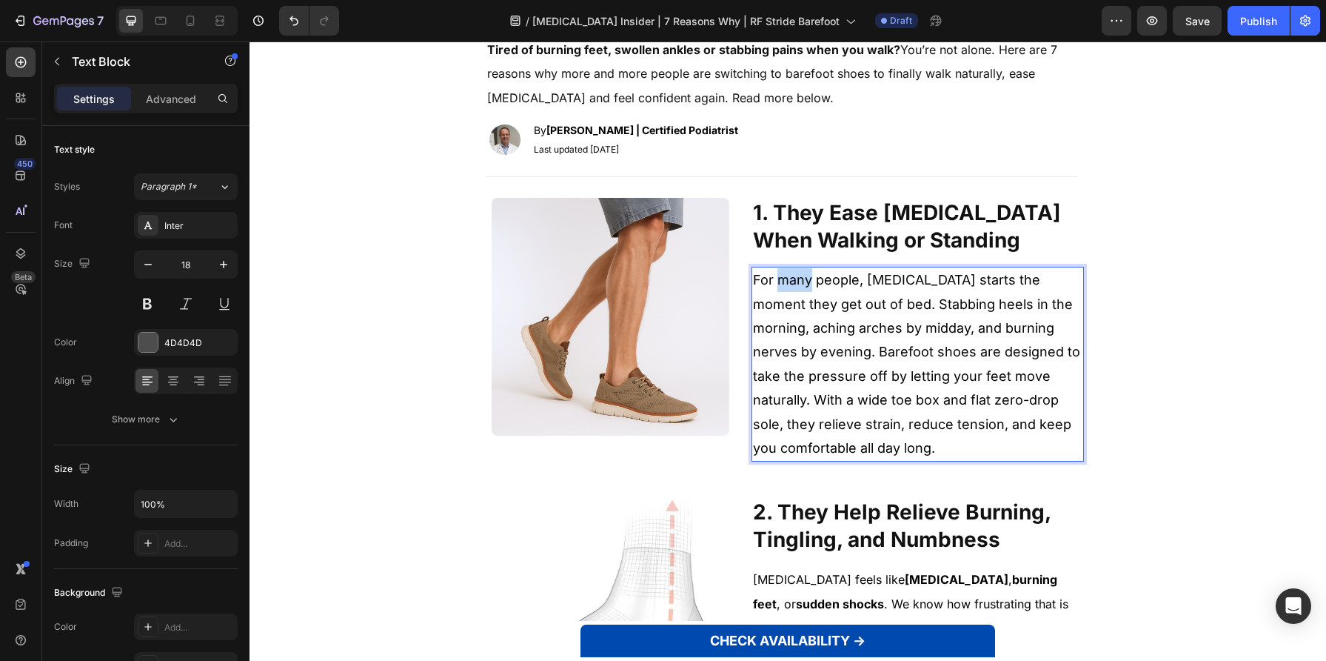
click at [775, 281] on span "For many people, [MEDICAL_DATA] starts the moment they get out of bed. Stabbing…" at bounding box center [916, 364] width 327 height 184
drag, startPoint x: 842, startPoint y: 304, endPoint x: 935, endPoint y: 307, distance: 93.3
click at [935, 307] on span "For 1 in 3 people, [MEDICAL_DATA] starts the moment they get out of bed. Stabbi…" at bounding box center [916, 364] width 327 height 184
click at [753, 328] on span "For 1 in 3 people, [MEDICAL_DATA] starts the moment they get out of bed. Stabbi…" at bounding box center [916, 364] width 327 height 184
drag, startPoint x: 748, startPoint y: 327, endPoint x: 835, endPoint y: 329, distance: 86.7
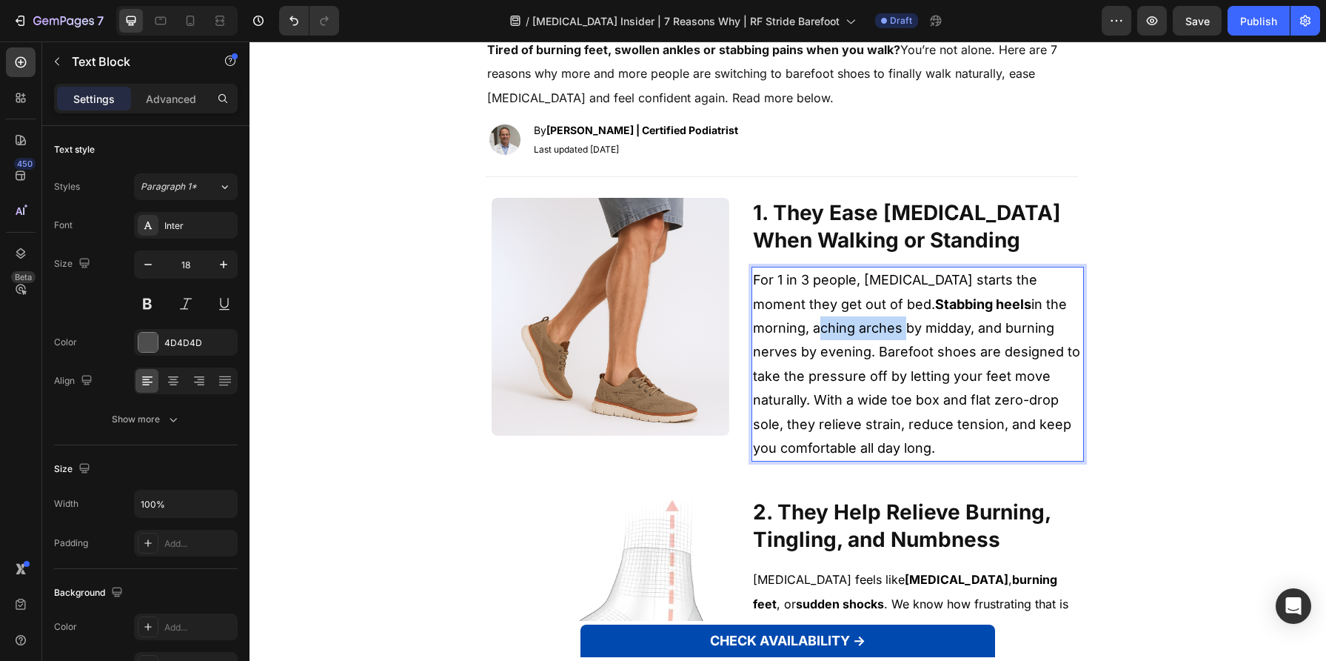
click at [835, 330] on span "For 1 in 3 people, [MEDICAL_DATA] starts the moment they get out of bed. Stabbi…" at bounding box center [916, 364] width 327 height 184
drag, startPoint x: 947, startPoint y: 329, endPoint x: 962, endPoint y: 325, distance: 15.3
click at [992, 325] on span "For 1 in 3 people, [MEDICAL_DATA] starts the moment they get out of bed. Stabbi…" at bounding box center [916, 364] width 327 height 184
drag, startPoint x: 945, startPoint y: 327, endPoint x: 1035, endPoint y: 333, distance: 90.6
click at [1035, 333] on span "For 1 in 3 people, [MEDICAL_DATA] starts the moment they get out of bed. Stabbi…" at bounding box center [916, 364] width 327 height 184
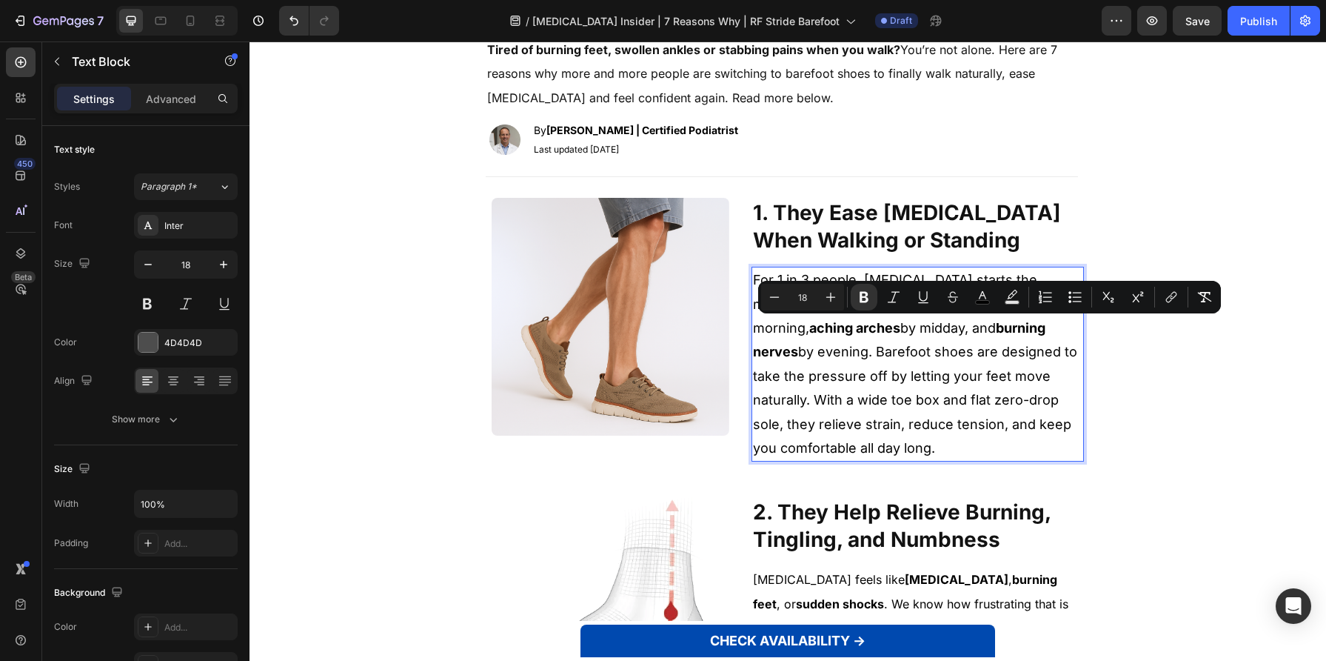
click at [1009, 352] on span "For 1 in 3 people, [MEDICAL_DATA] starts the moment they get out of bed. Stabbi…" at bounding box center [915, 364] width 324 height 184
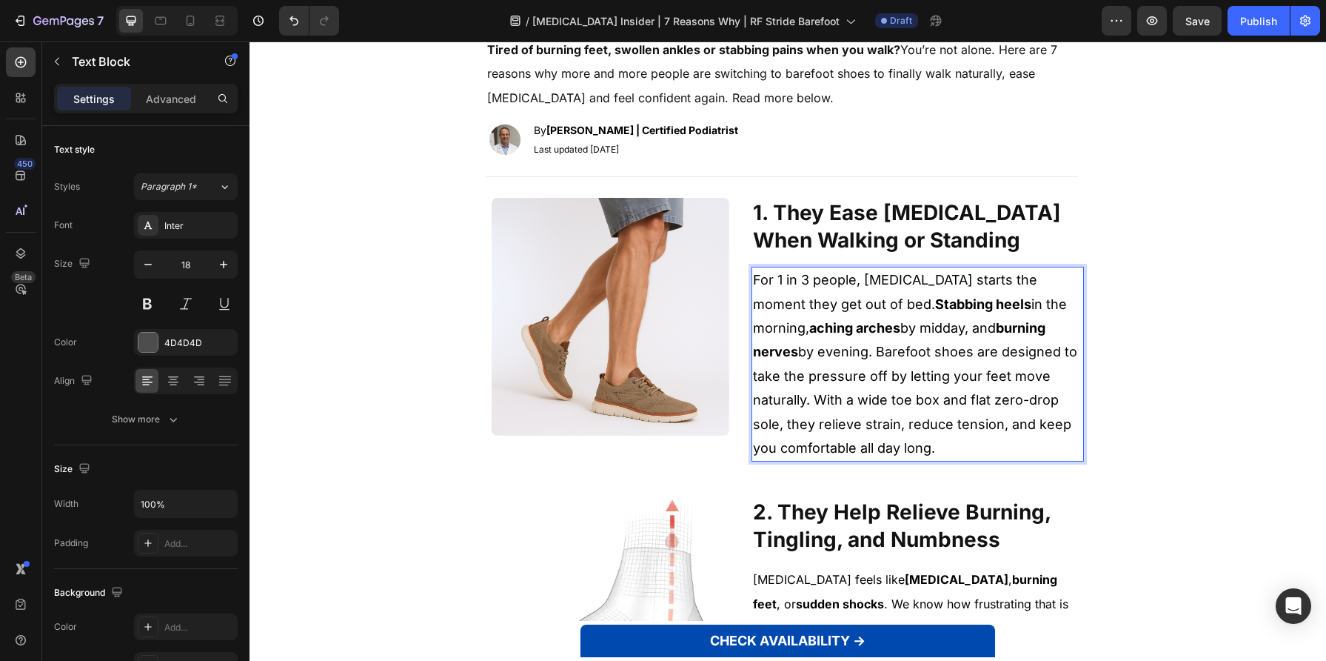
click at [1013, 327] on strong "burning nerves" at bounding box center [899, 339] width 293 height 39
click at [945, 367] on span "For 1 in 3 people, [MEDICAL_DATA] starts the moment they get out of bed. Stabbi…" at bounding box center [915, 364] width 324 height 184
click at [937, 429] on span "For 1 in 3 people, [MEDICAL_DATA] starts the moment they get out of bed. Stabbi…" at bounding box center [915, 364] width 324 height 184
click at [932, 431] on p "For 1 in 3 people, [MEDICAL_DATA] starts the moment they get out of bed. Stabbi…" at bounding box center [918, 364] width 330 height 192
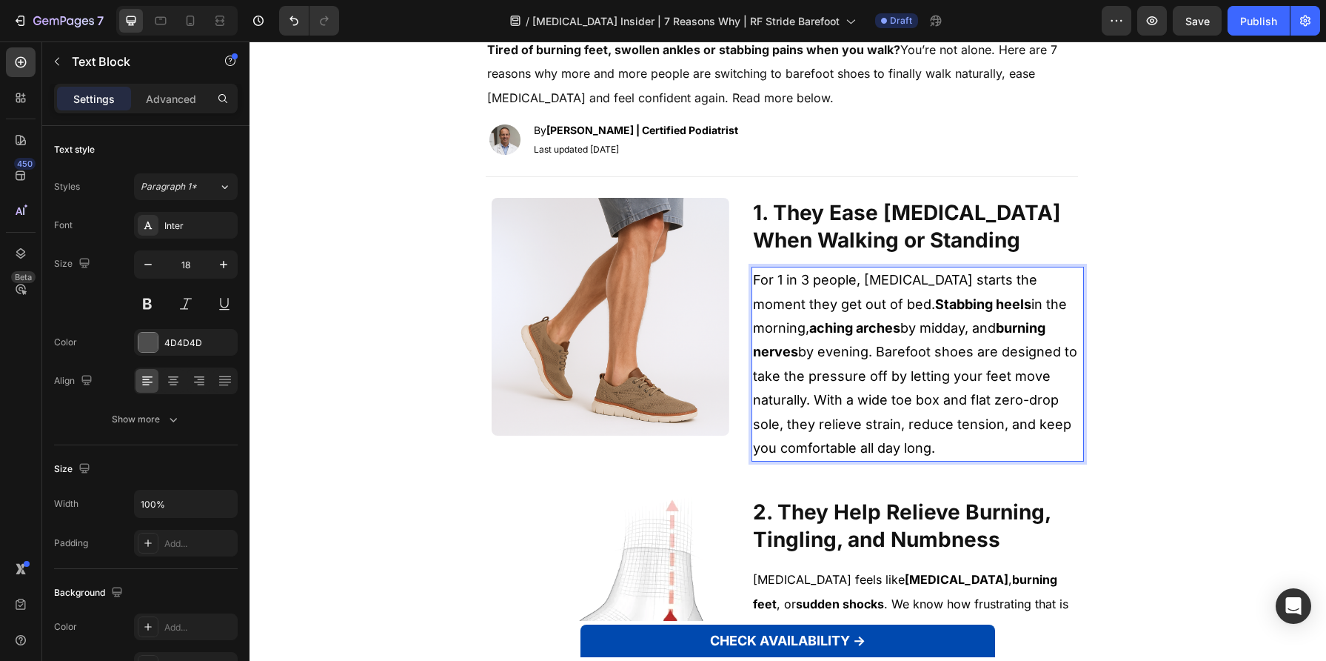
click at [941, 442] on p "For 1 in 3 people, [MEDICAL_DATA] starts the moment they get out of bed. Stabbi…" at bounding box center [918, 364] width 330 height 192
drag, startPoint x: 826, startPoint y: 449, endPoint x: 898, endPoint y: 451, distance: 72.6
click at [900, 450] on span "For 1 in 3 people, [MEDICAL_DATA] starts the moment they get out of bed. Stabbi…" at bounding box center [915, 364] width 324 height 184
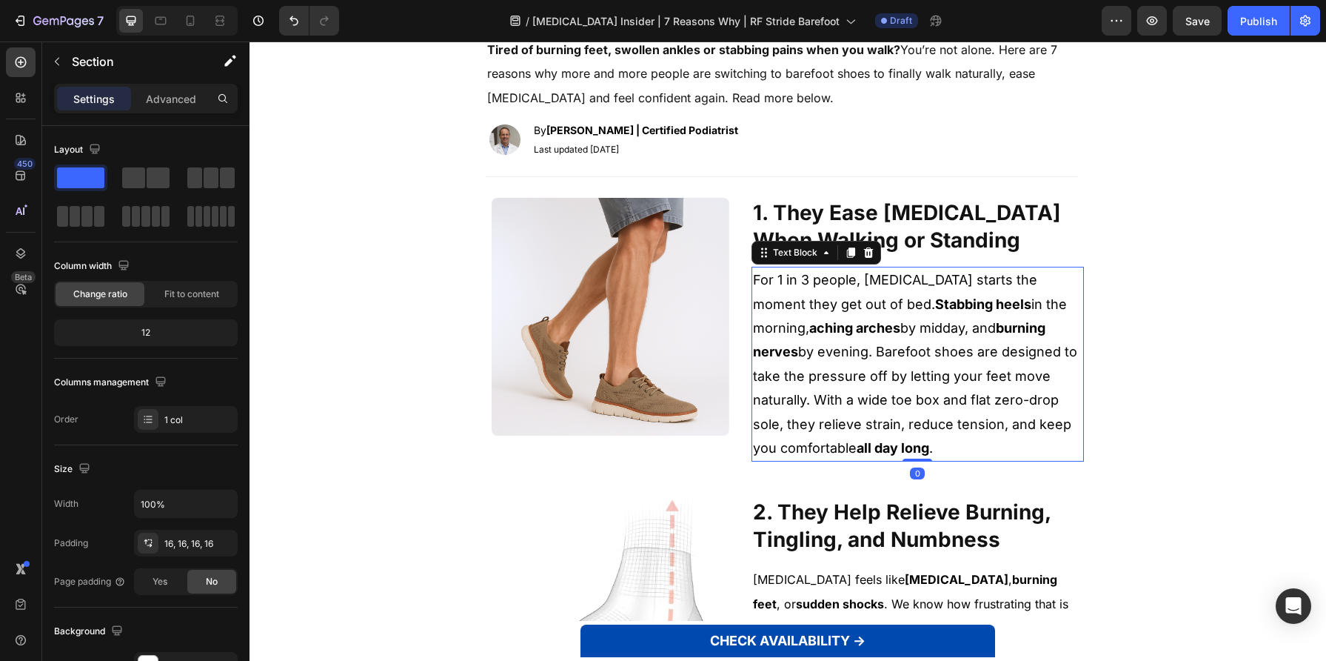
click at [972, 384] on p "For 1 in 3 people, [MEDICAL_DATA] starts the moment they get out of bed. Stabbi…" at bounding box center [918, 364] width 330 height 192
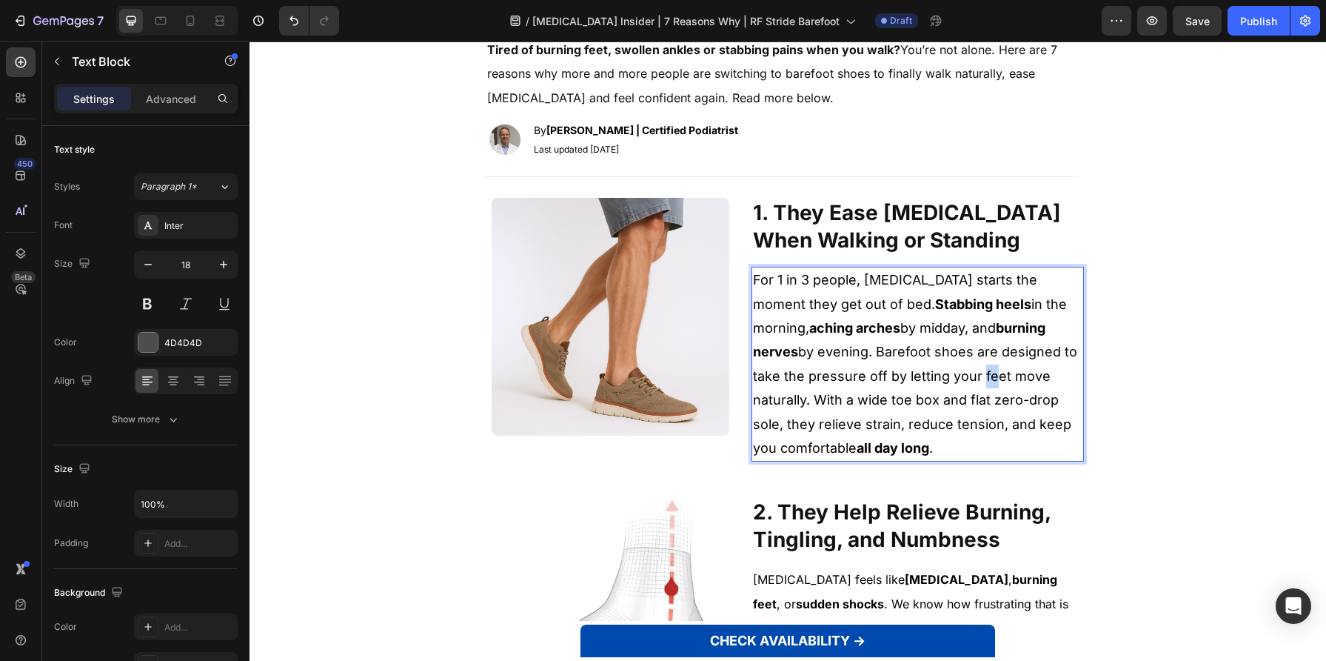
drag, startPoint x: 917, startPoint y: 375, endPoint x: 954, endPoint y: 380, distance: 37.4
click at [928, 377] on span "For 1 in 3 people, [MEDICAL_DATA] starts the moment they get out of bed. Stabbi…" at bounding box center [915, 364] width 324 height 184
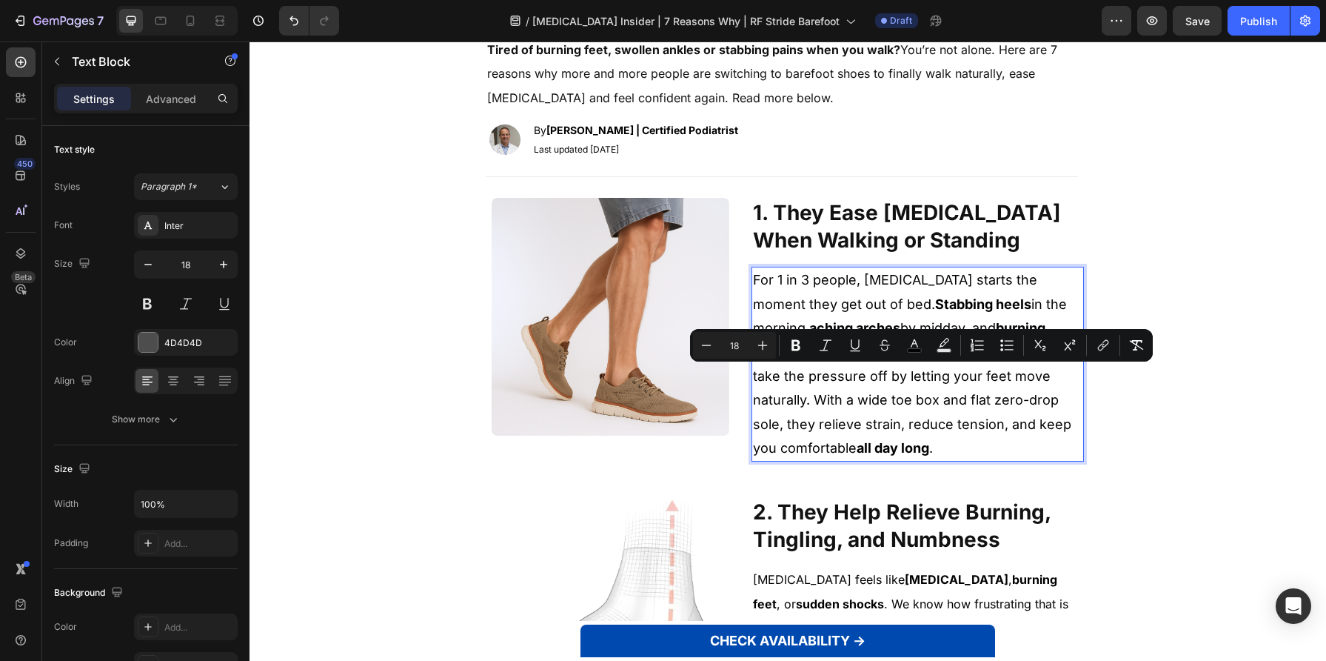
click at [1027, 376] on span "For 1 in 3 people, [MEDICAL_DATA] starts the moment they get out of bed. Stabbi…" at bounding box center [915, 364] width 324 height 184
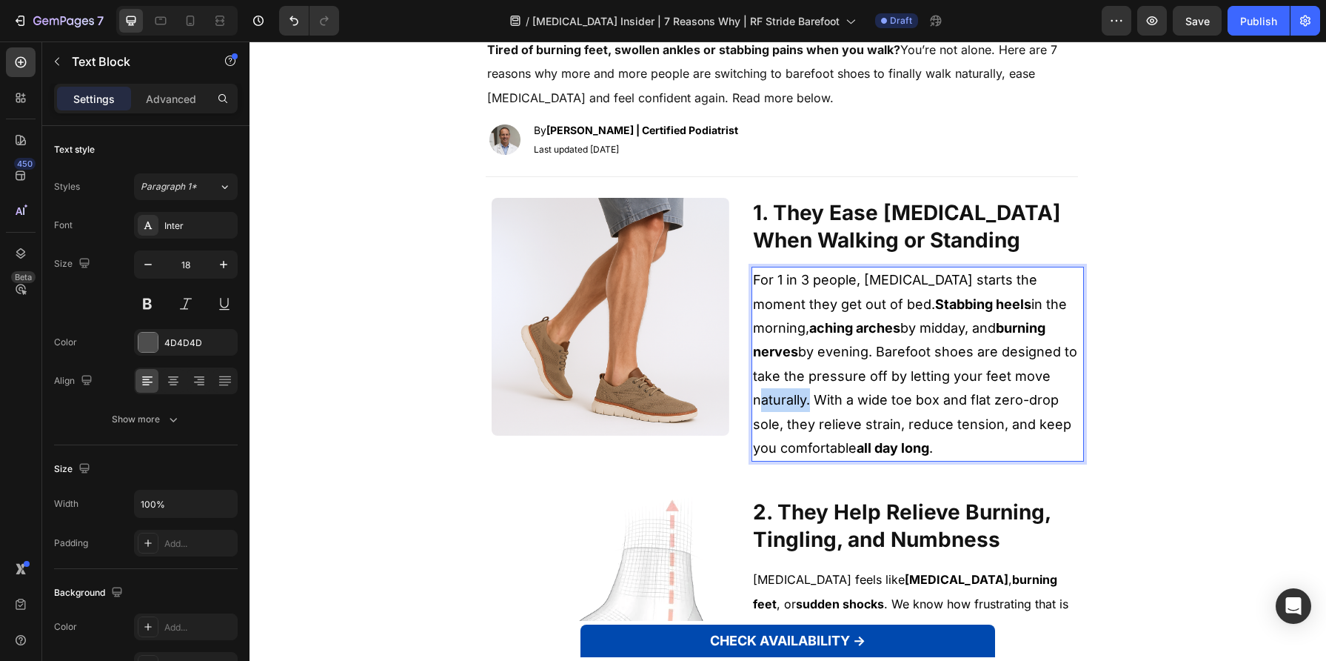
click at [1027, 376] on span "For 1 in 3 people, [MEDICAL_DATA] starts the moment they get out of bed. Stabbi…" at bounding box center [915, 364] width 324 height 184
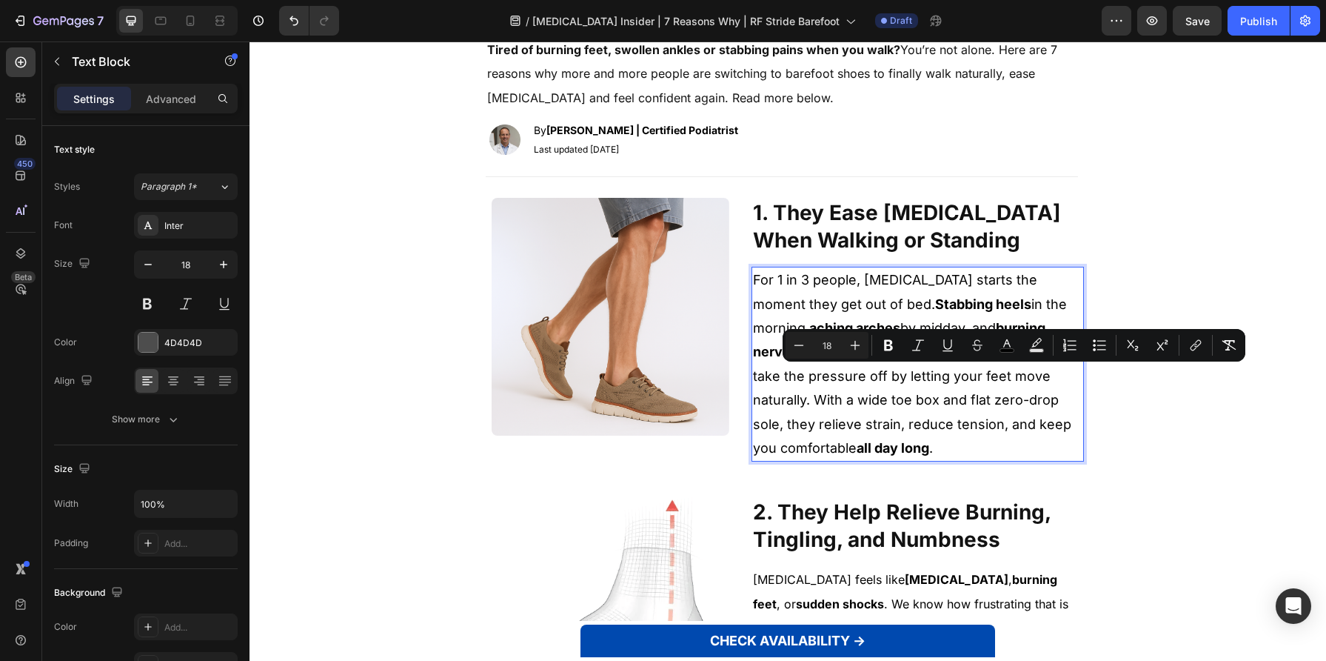
click at [956, 379] on span "For 1 in 3 people, [MEDICAL_DATA] starts the moment they get out of bed. Stabbi…" at bounding box center [915, 364] width 324 height 184
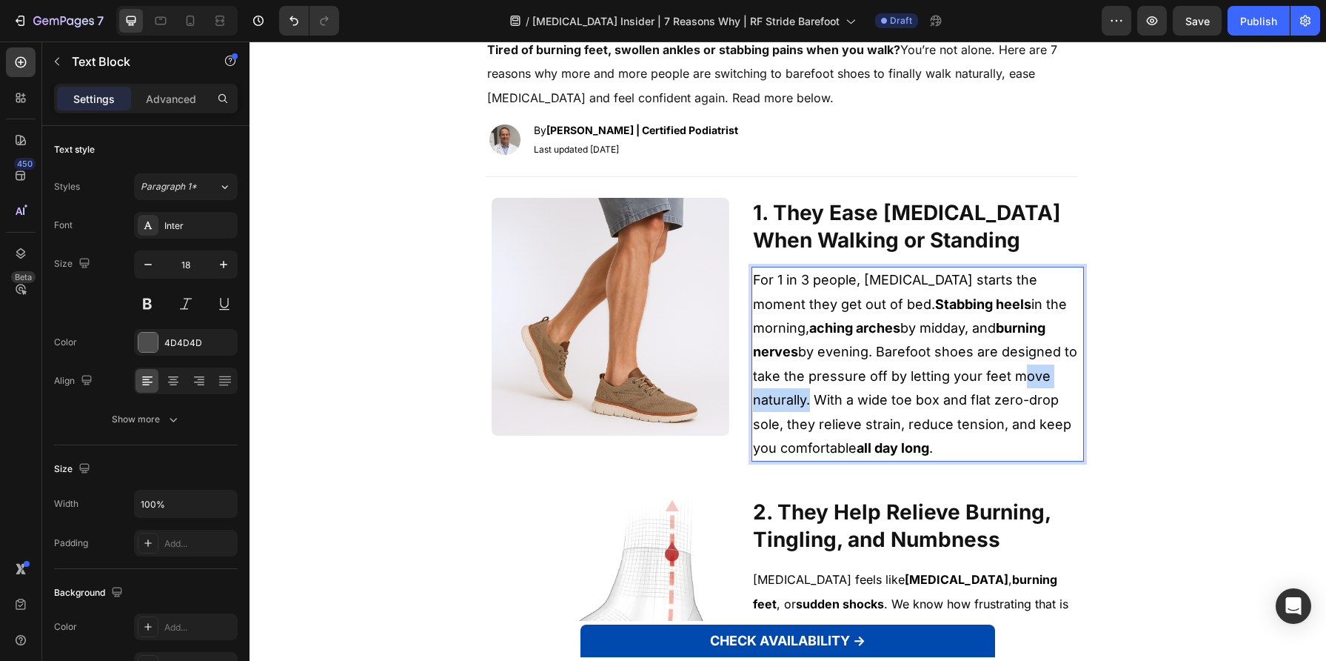
drag, startPoint x: 955, startPoint y: 379, endPoint x: 1040, endPoint y: 380, distance: 85.2
click at [1040, 380] on span "For 1 in 3 people, [MEDICAL_DATA] starts the moment they get out of bed. Stabbi…" at bounding box center [915, 364] width 324 height 184
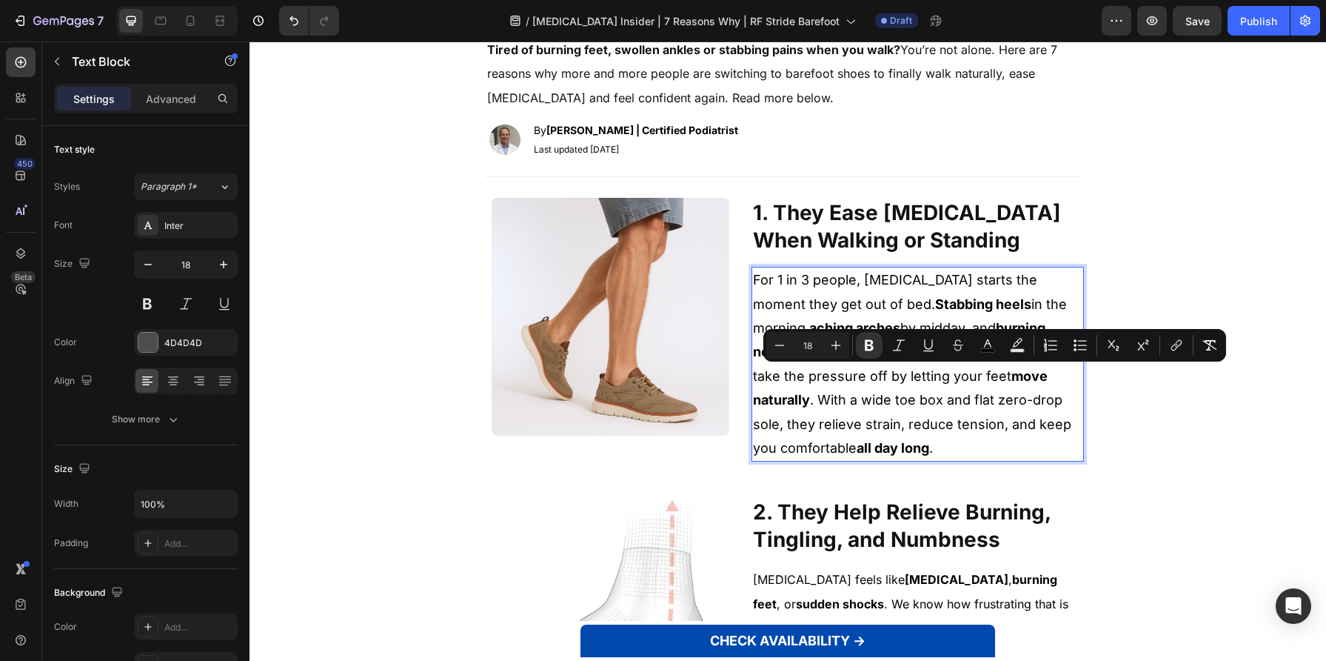
drag, startPoint x: 1024, startPoint y: 403, endPoint x: 1154, endPoint y: 398, distance: 129.7
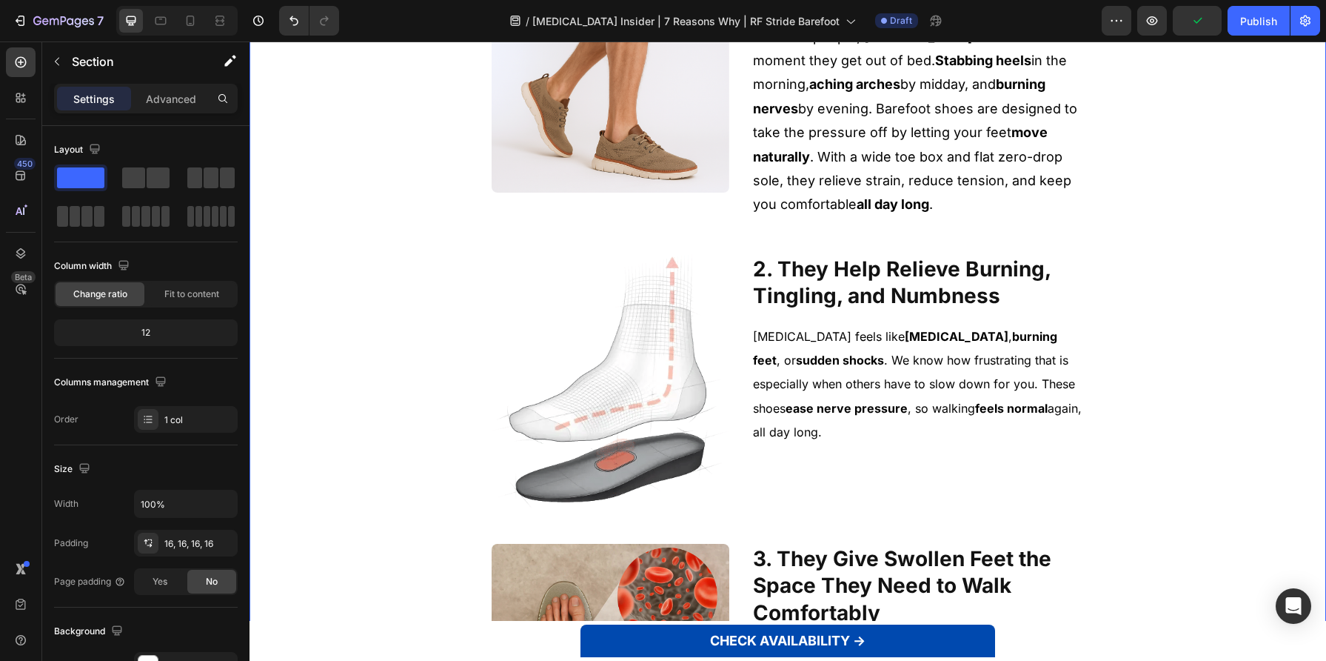
scroll to position [391, 0]
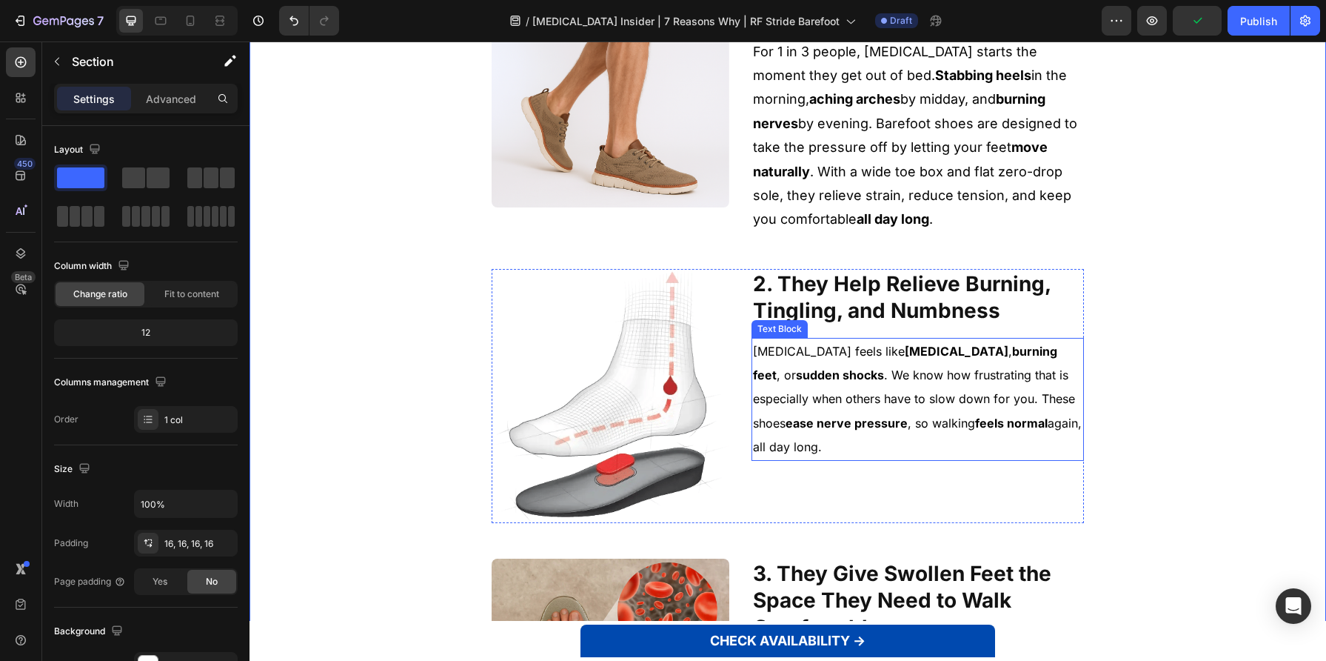
click at [937, 354] on strong "[MEDICAL_DATA]" at bounding box center [957, 351] width 104 height 15
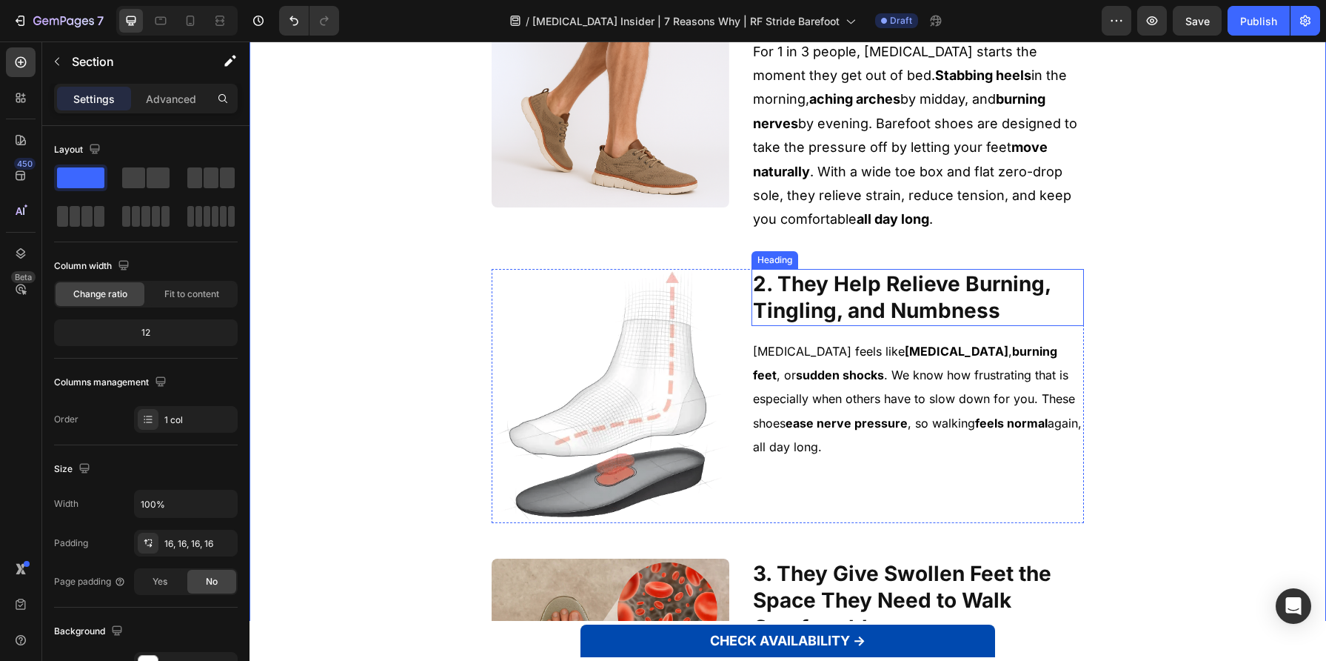
click at [803, 364] on p "[MEDICAL_DATA] feels like [MEDICAL_DATA] , burning feet , or sudden shocks . We…" at bounding box center [918, 399] width 330 height 120
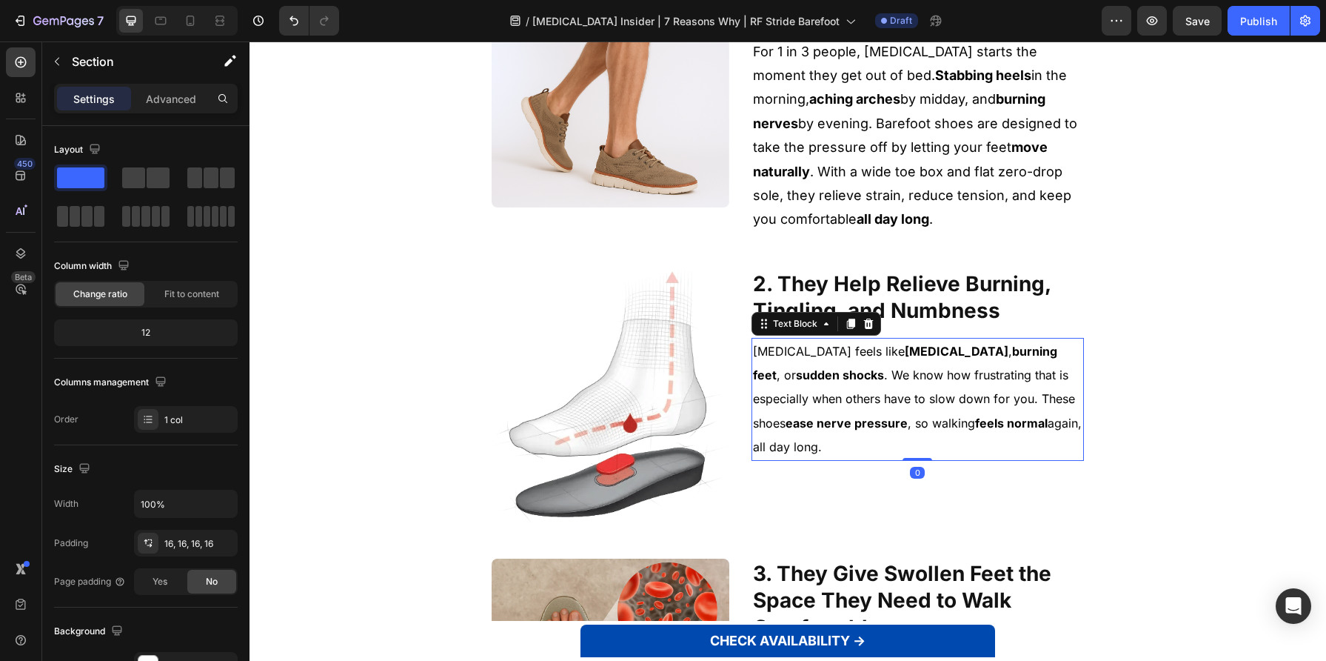
click at [803, 364] on p "[MEDICAL_DATA] feels like [MEDICAL_DATA] , burning feet , or sudden shocks . We…" at bounding box center [918, 399] width 330 height 120
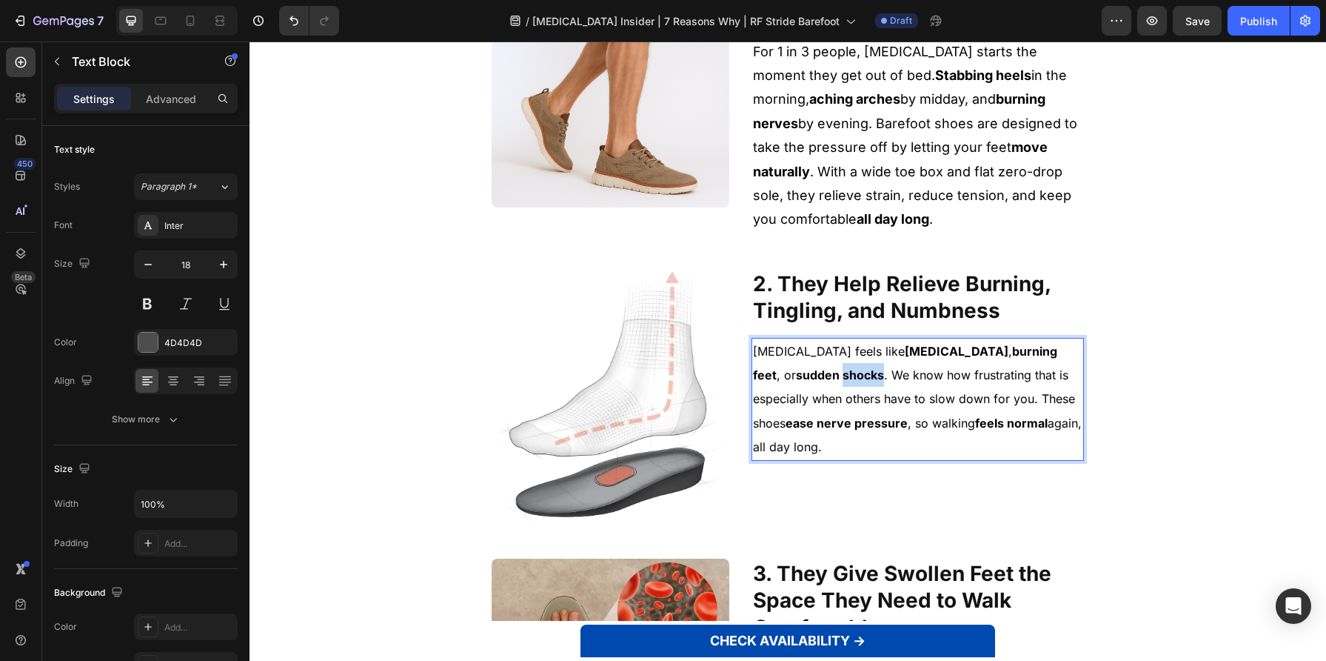
click at [803, 364] on p "[MEDICAL_DATA] feels like [MEDICAL_DATA] , burning feet , or sudden shocks . We…" at bounding box center [918, 399] width 330 height 120
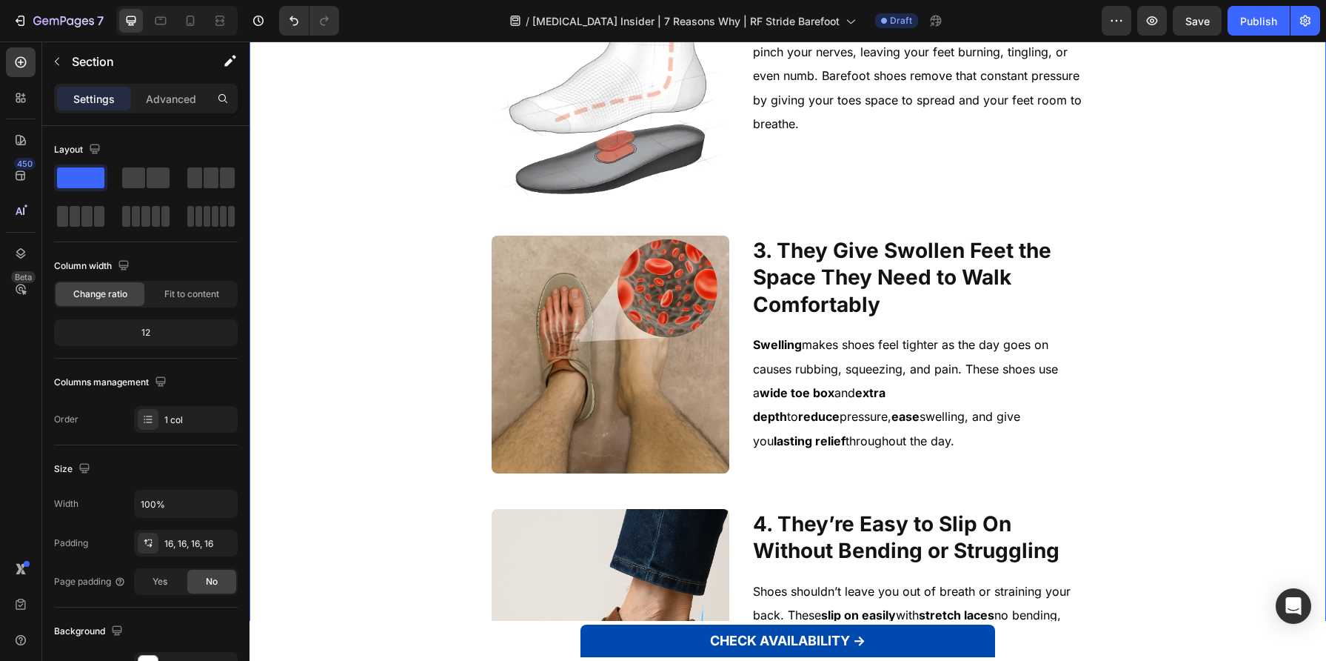
scroll to position [697, 0]
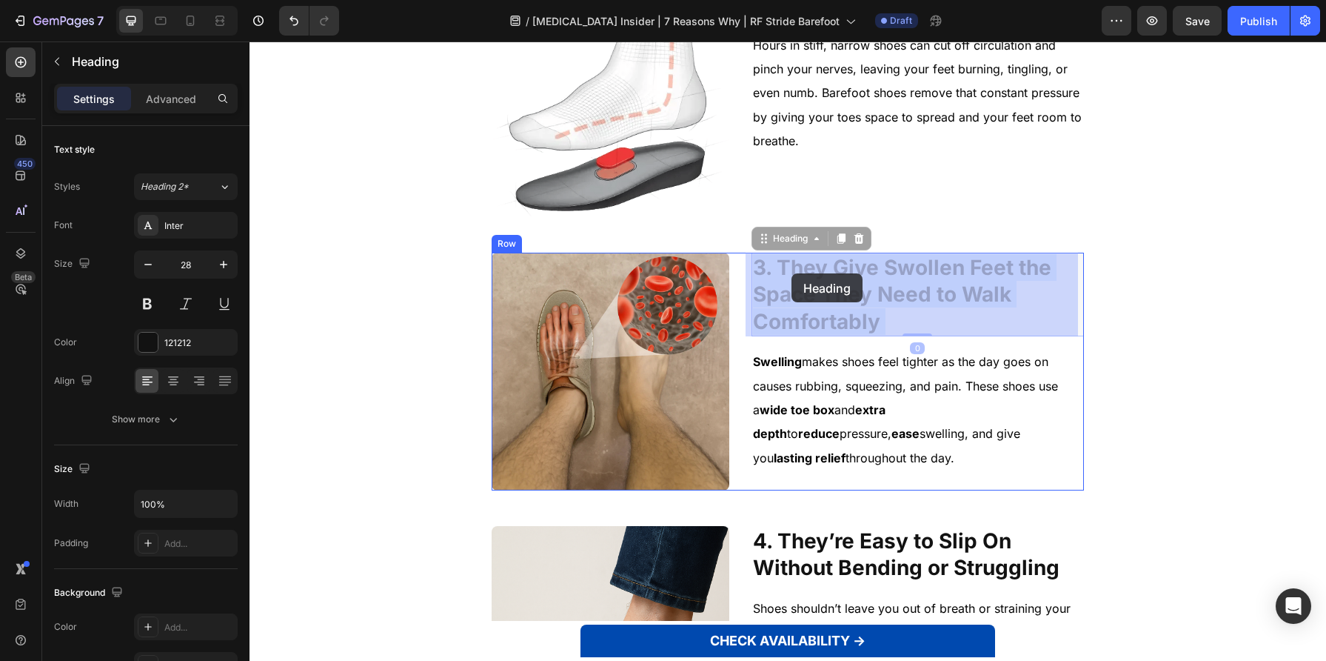
drag, startPoint x: 895, startPoint y: 327, endPoint x: 794, endPoint y: 275, distance: 114.3
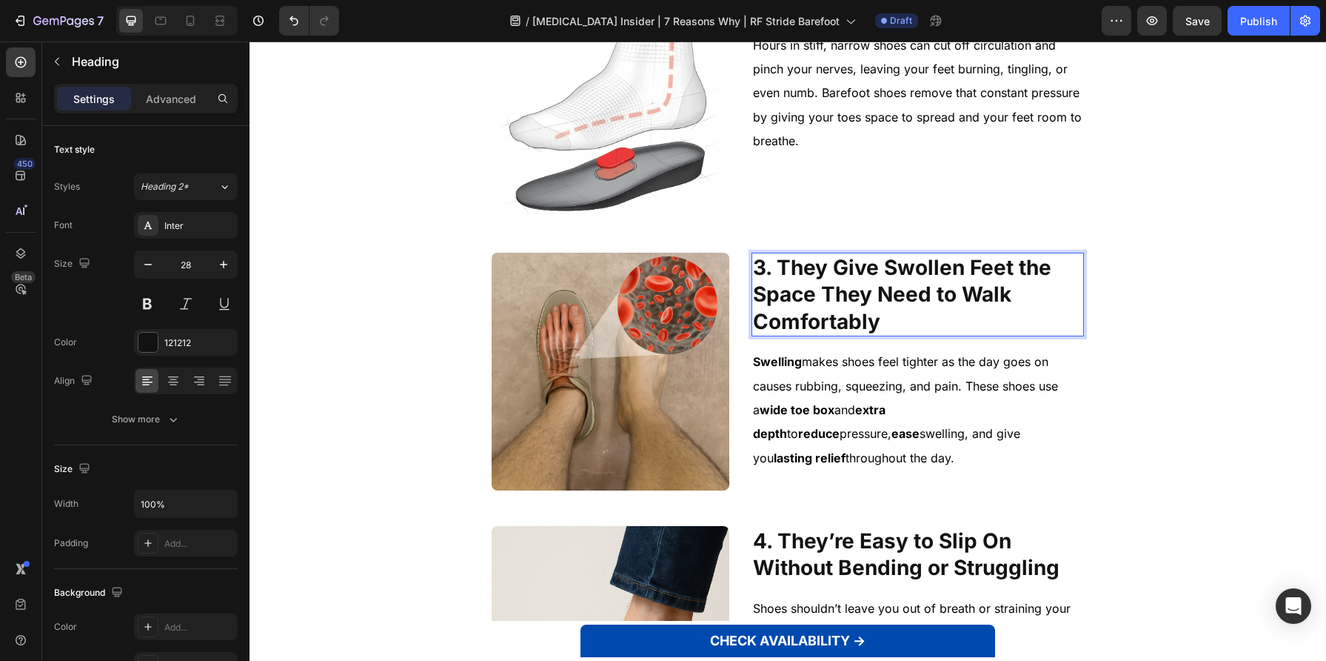
click at [794, 275] on strong "3. They Give Swollen Feet the Space They Need to Walk Comfortably" at bounding box center [902, 294] width 298 height 79
click at [779, 267] on strong "3. They Give Swollen Feet the Space They Need to Walk Comfortably" at bounding box center [902, 294] width 298 height 79
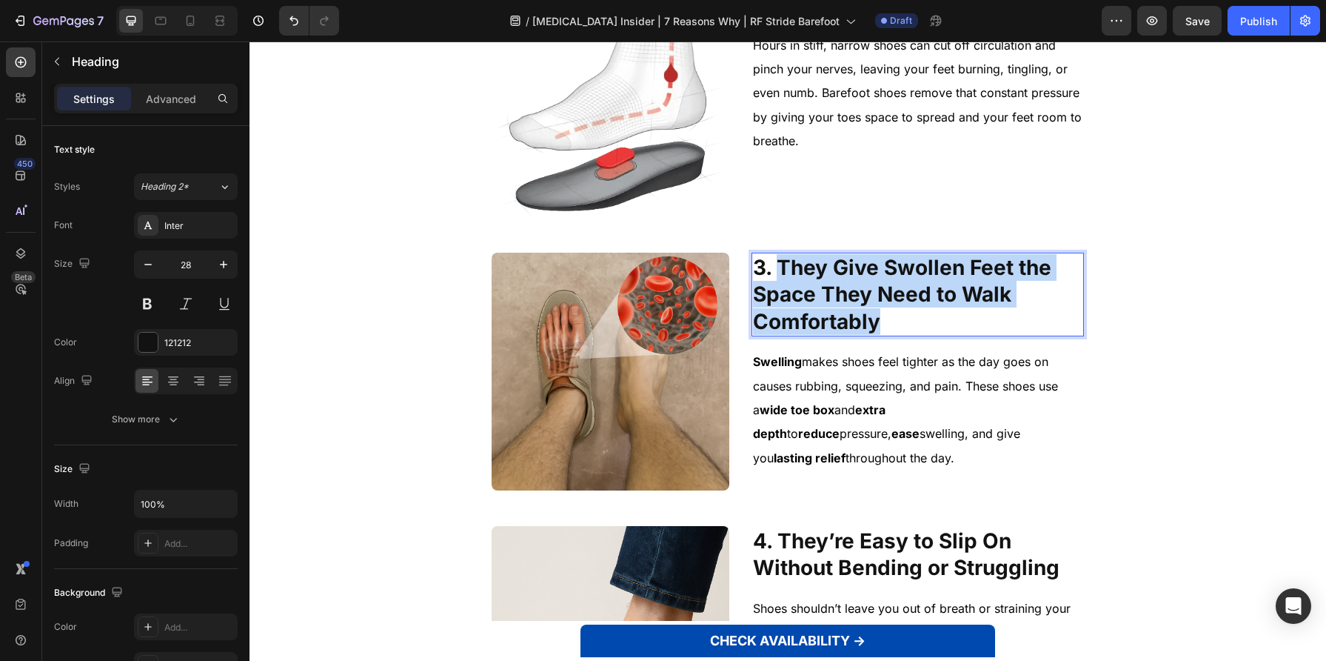
drag, startPoint x: 775, startPoint y: 267, endPoint x: 896, endPoint y: 316, distance: 130.9
click at [896, 316] on p "3. They Give Swollen Feet the Space They Need to Walk Comfortably" at bounding box center [918, 294] width 330 height 81
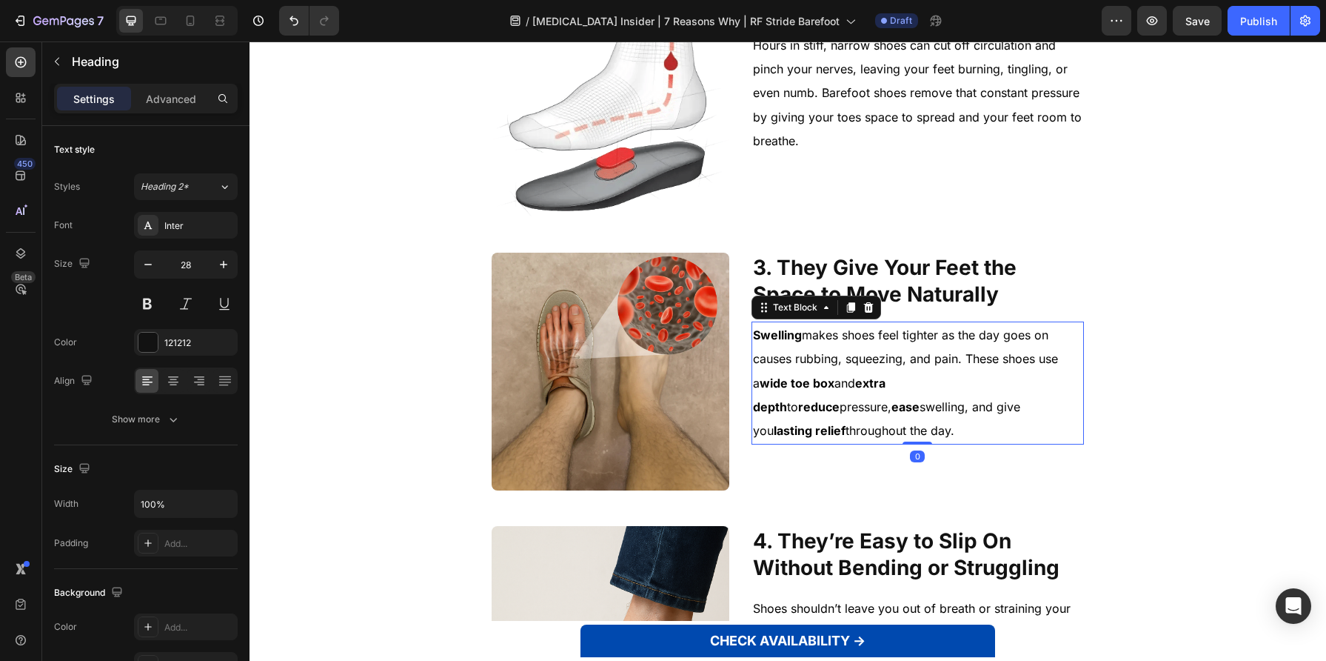
click at [865, 415] on p "Swelling makes shoes feel tighter as the day goes on causes rubbing, squeezing,…" at bounding box center [918, 383] width 330 height 120
click at [865, 414] on p "Swelling makes shoes feel tighter as the day goes on causes rubbing, squeezing,…" at bounding box center [918, 383] width 330 height 120
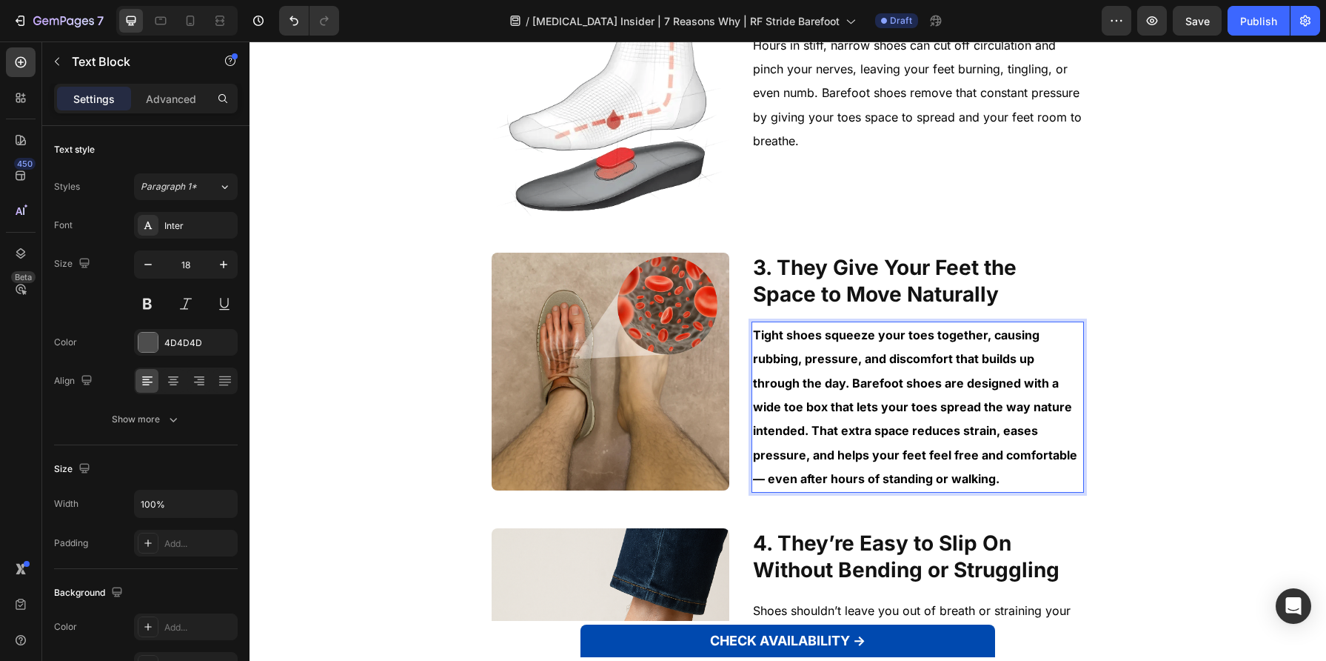
click at [865, 414] on p "Tight shoes squeeze your toes together, causing rubbing, pressure, and discomfo…" at bounding box center [918, 407] width 330 height 168
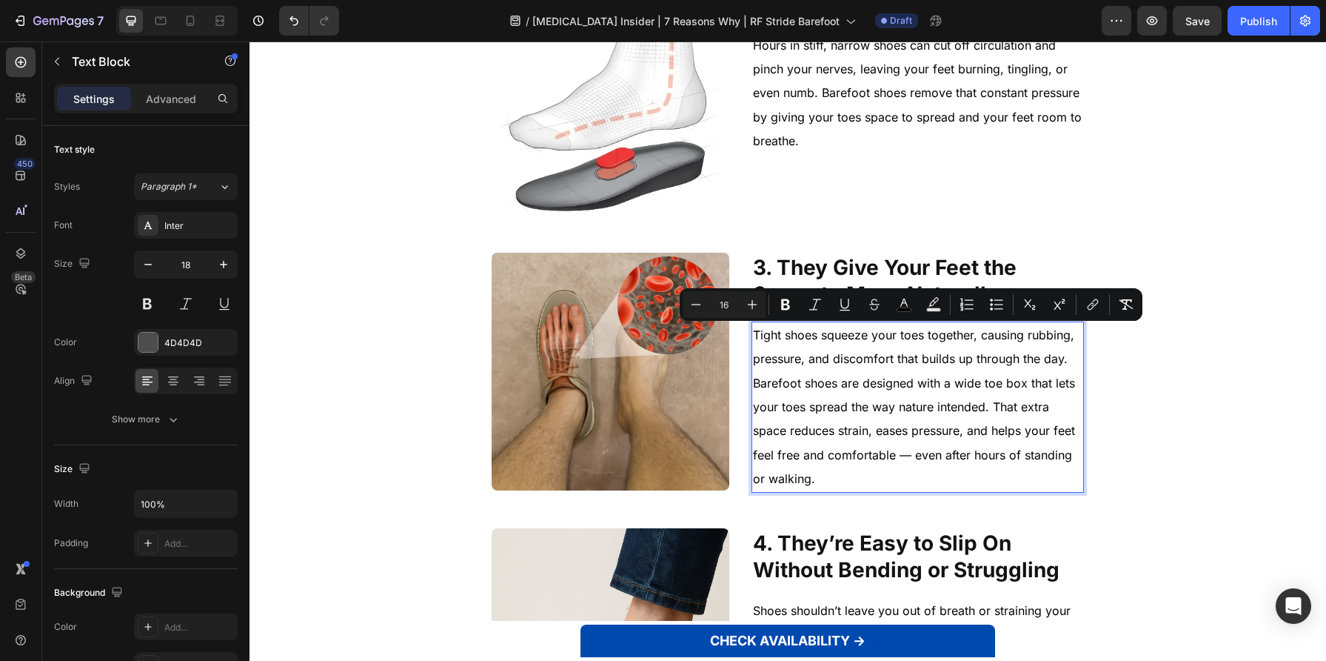
click at [920, 448] on span "Tight shoes squeeze your toes together, causing rubbing, pressure, and discomfo…" at bounding box center [914, 406] width 322 height 158
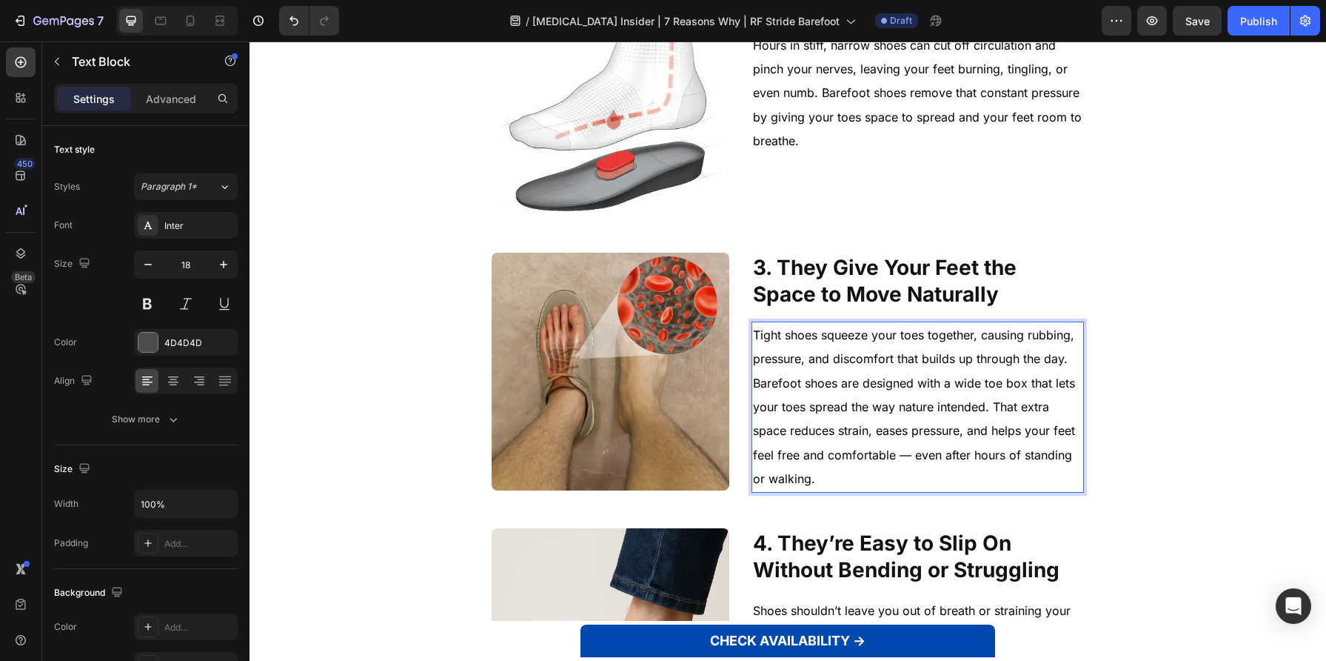
click at [901, 455] on span "Tight shoes squeeze your toes together, causing rubbing, pressure, and discomfo…" at bounding box center [914, 406] width 322 height 158
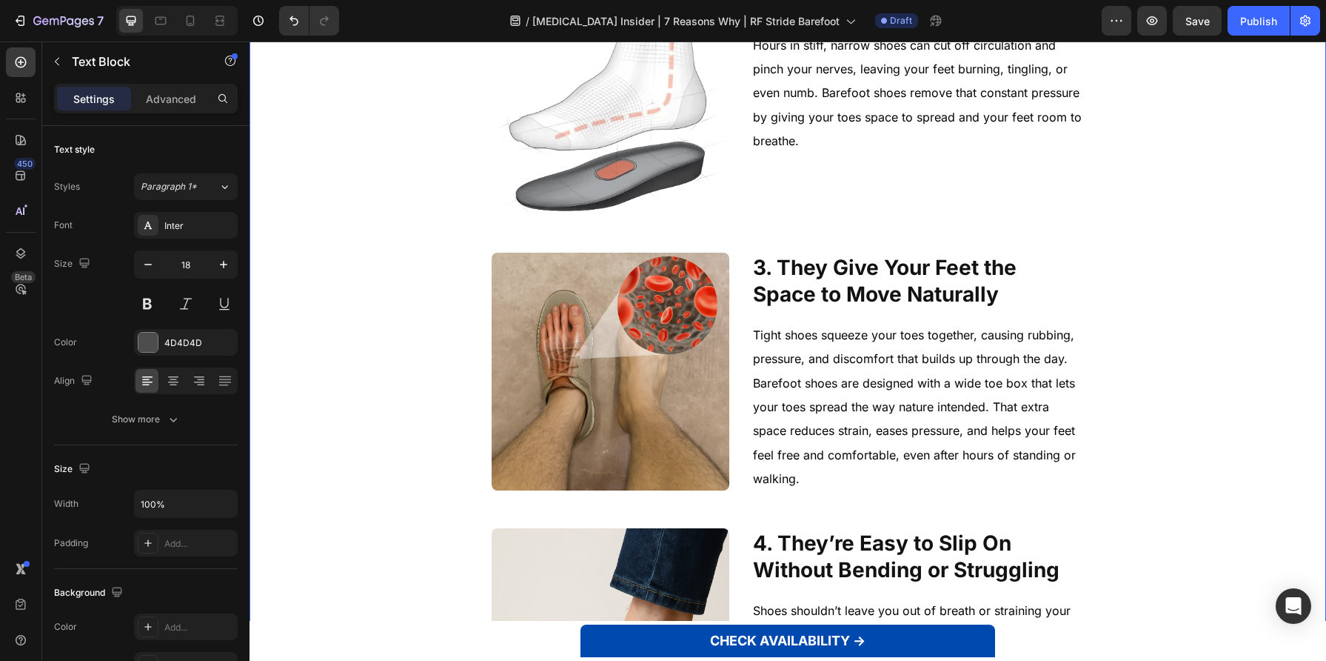
click at [1097, 452] on div "1. They ease [MEDICAL_DATA] when walking or standing Heading Image 1. They Ease…" at bounding box center [787, 645] width 1053 height 1963
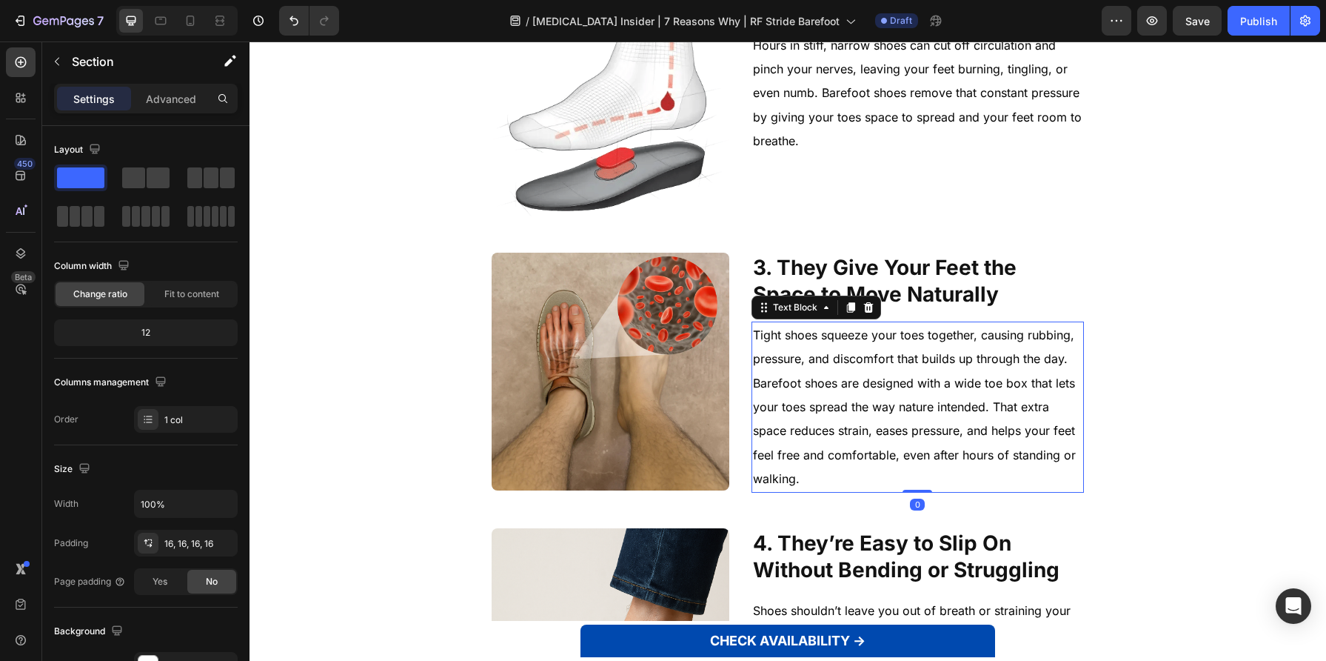
click at [965, 346] on p "Tight shoes squeeze your toes together, causing rubbing, pressure, and discomfo…" at bounding box center [918, 407] width 330 height 168
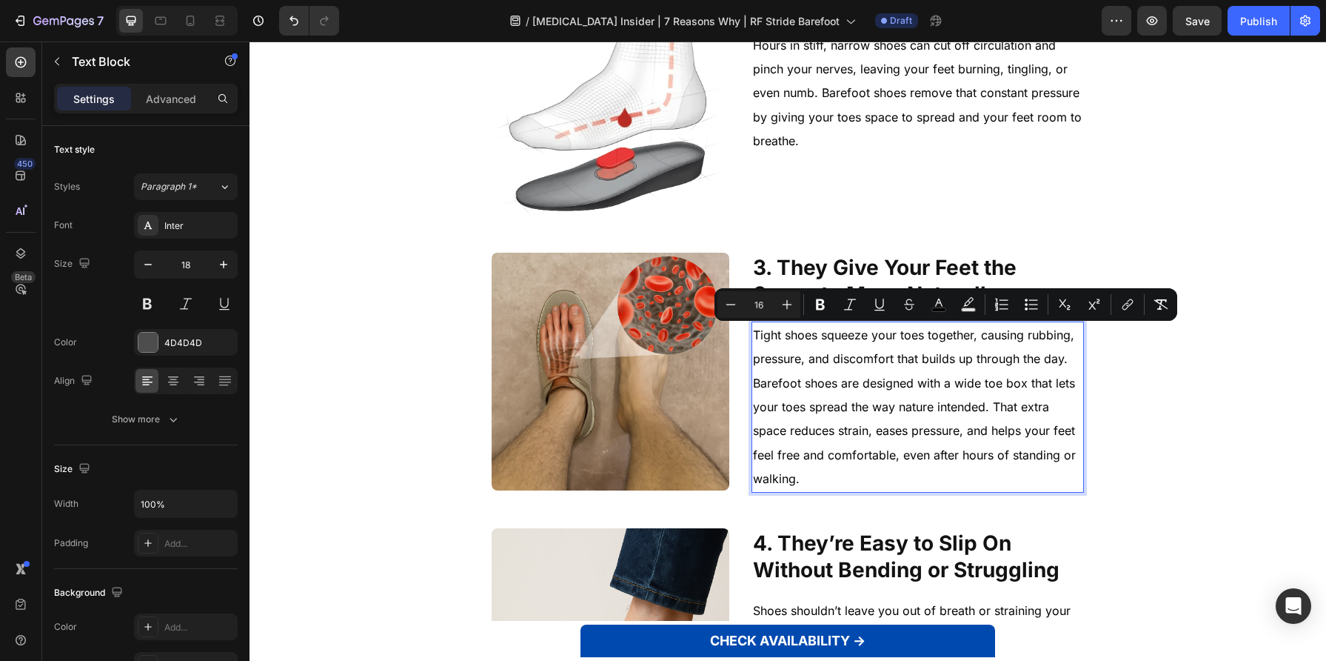
click at [1040, 337] on span "Tight shoes squeeze your toes together, causing rubbing, pressure, and discomfo…" at bounding box center [914, 406] width 323 height 158
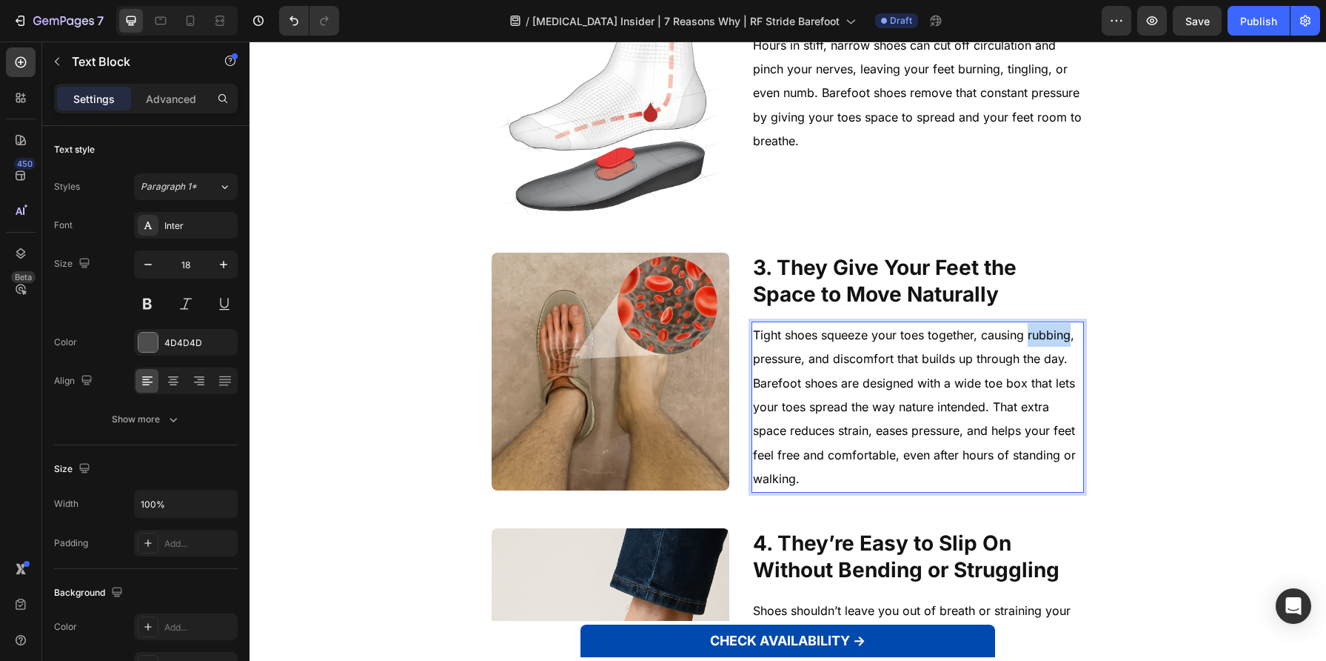
click at [1040, 337] on span "Tight shoes squeeze your toes together, causing rubbing, pressure, and discomfo…" at bounding box center [914, 406] width 323 height 158
click at [1020, 338] on span "Tight shoes squeeze your toes together, causing , pressure, and discomfort that…" at bounding box center [914, 406] width 323 height 158
click at [1026, 341] on p "Tight shoes squeeze your toes together, causing , pressure, and discomfort that…" at bounding box center [918, 407] width 330 height 168
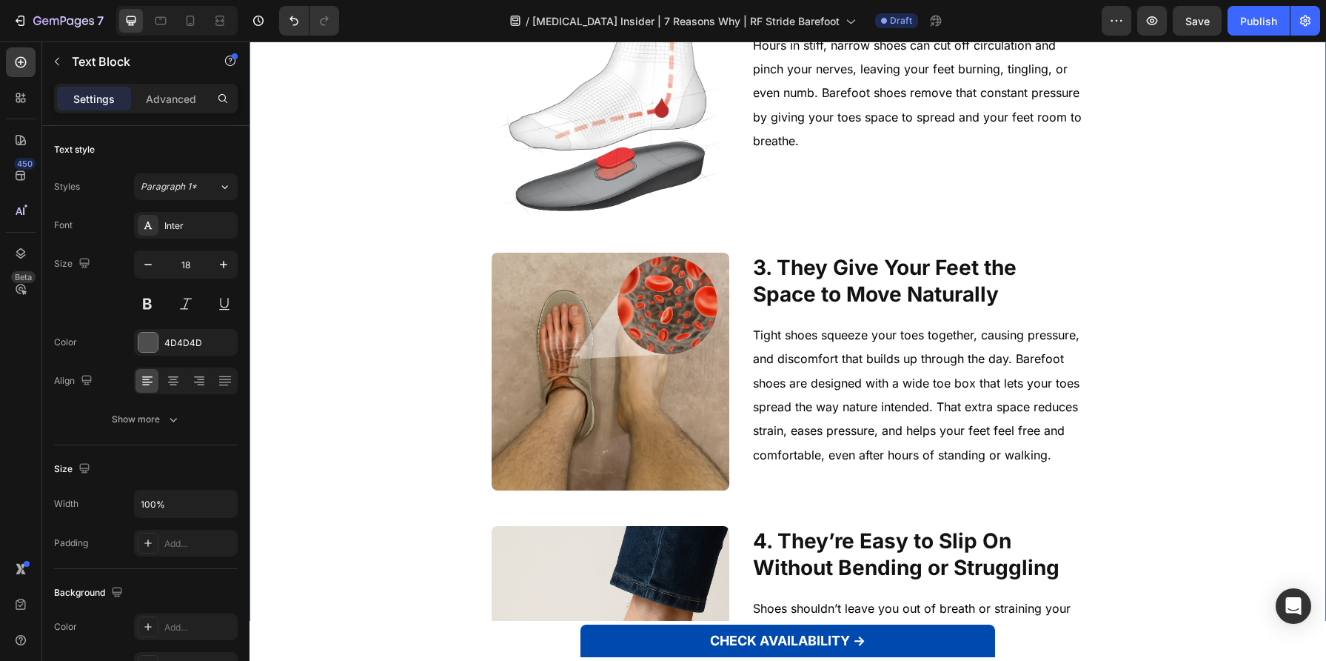
click at [1135, 370] on div "1. They ease [MEDICAL_DATA] when walking or standing Heading Image 1. They Ease…" at bounding box center [787, 644] width 1053 height 1961
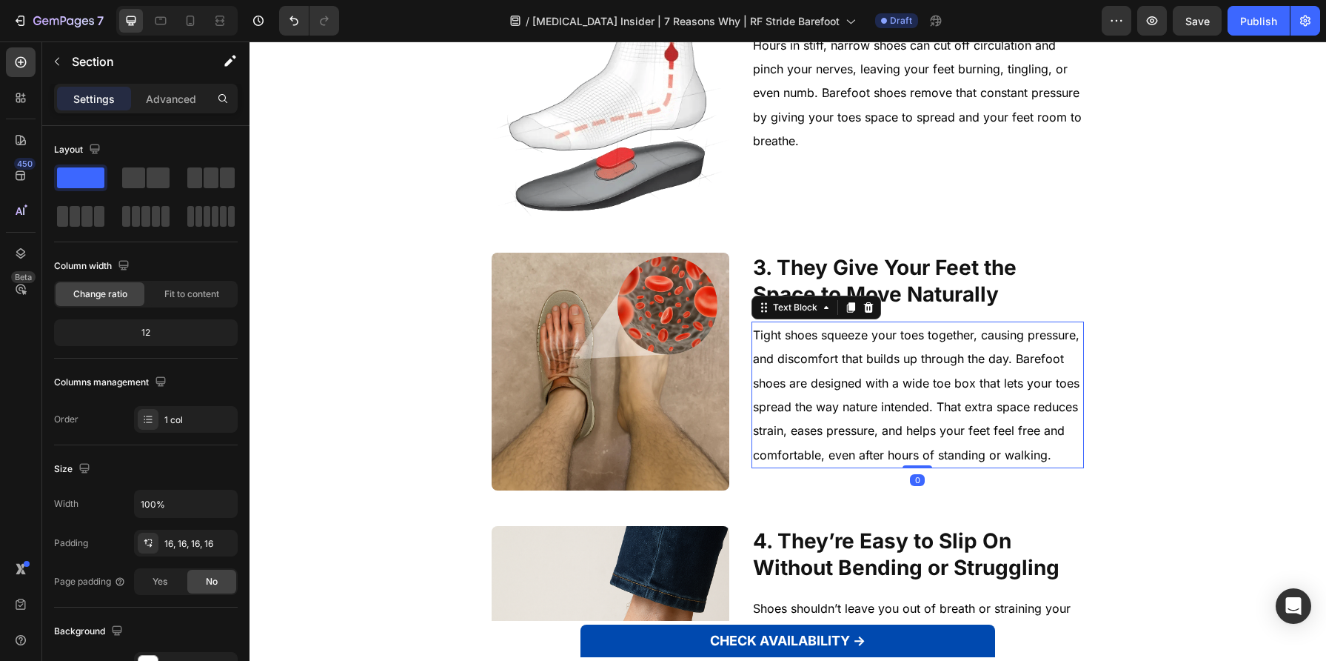
click at [1070, 337] on span "Tight shoes squeeze your toes together, causing pressure, and discomfort that b…" at bounding box center [916, 394] width 327 height 135
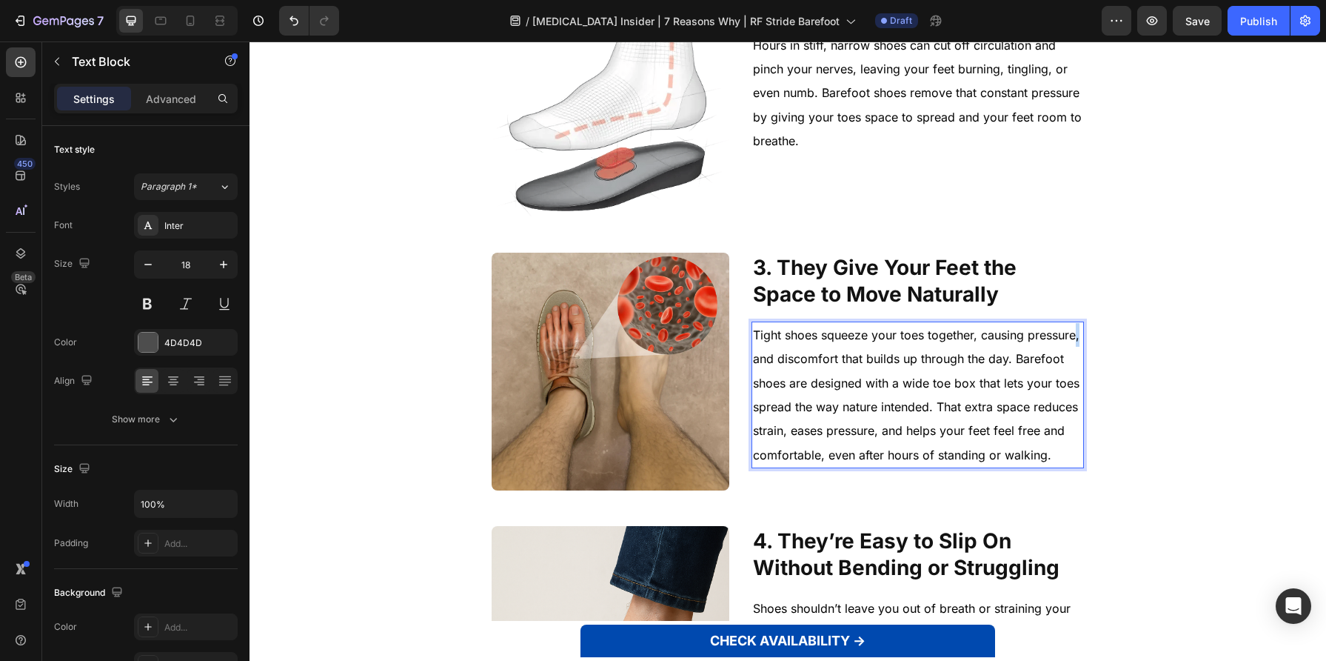
click at [1077, 336] on div "Tight shoes squeeze your toes together, causing pressure, and discomfort that b…" at bounding box center [918, 394] width 332 height 147
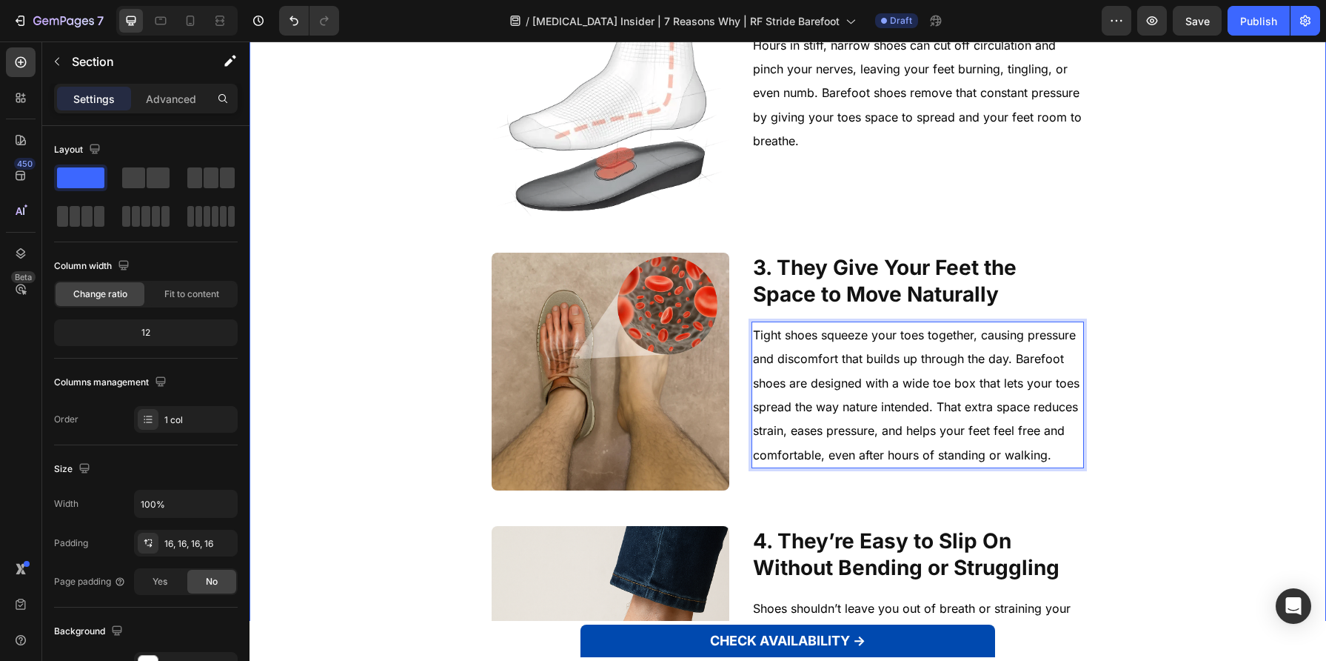
click at [1101, 350] on div "1. They ease [MEDICAL_DATA] when walking or standing Heading Image 1. They Ease…" at bounding box center [787, 644] width 1053 height 1961
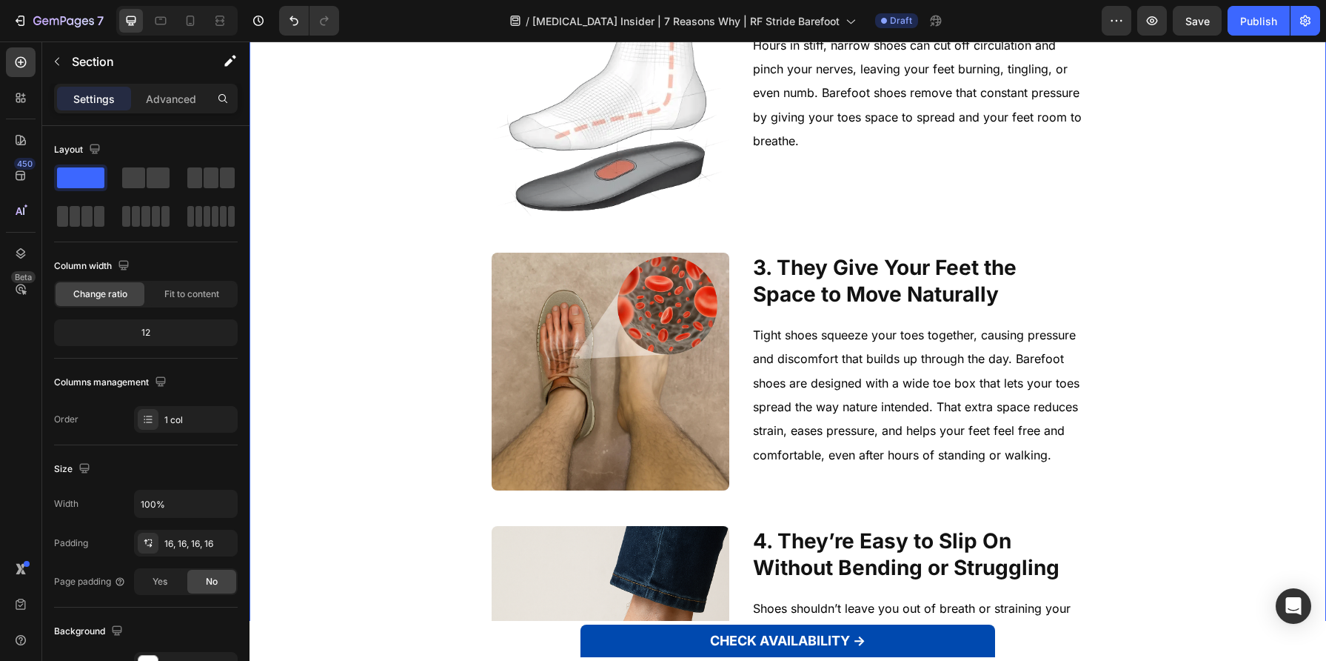
click at [1101, 441] on div "1. They ease [MEDICAL_DATA] when walking or standing Heading Image 1. They Ease…" at bounding box center [787, 644] width 1053 height 1961
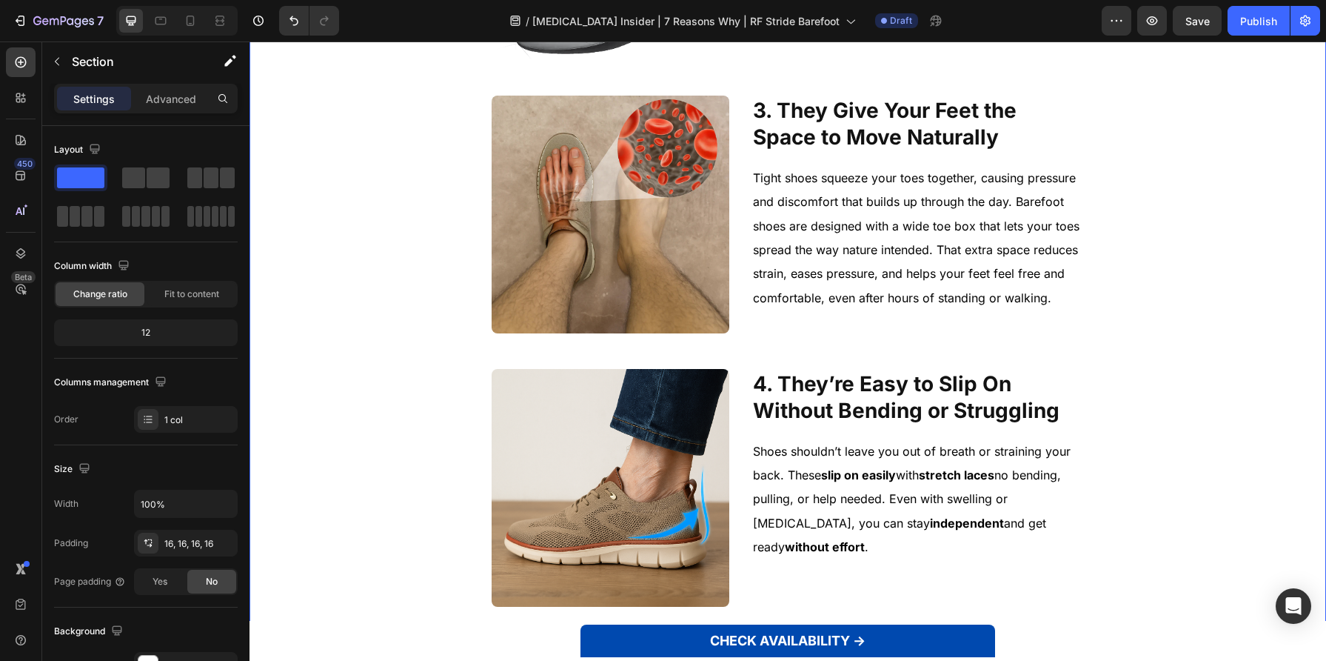
scroll to position [956, 0]
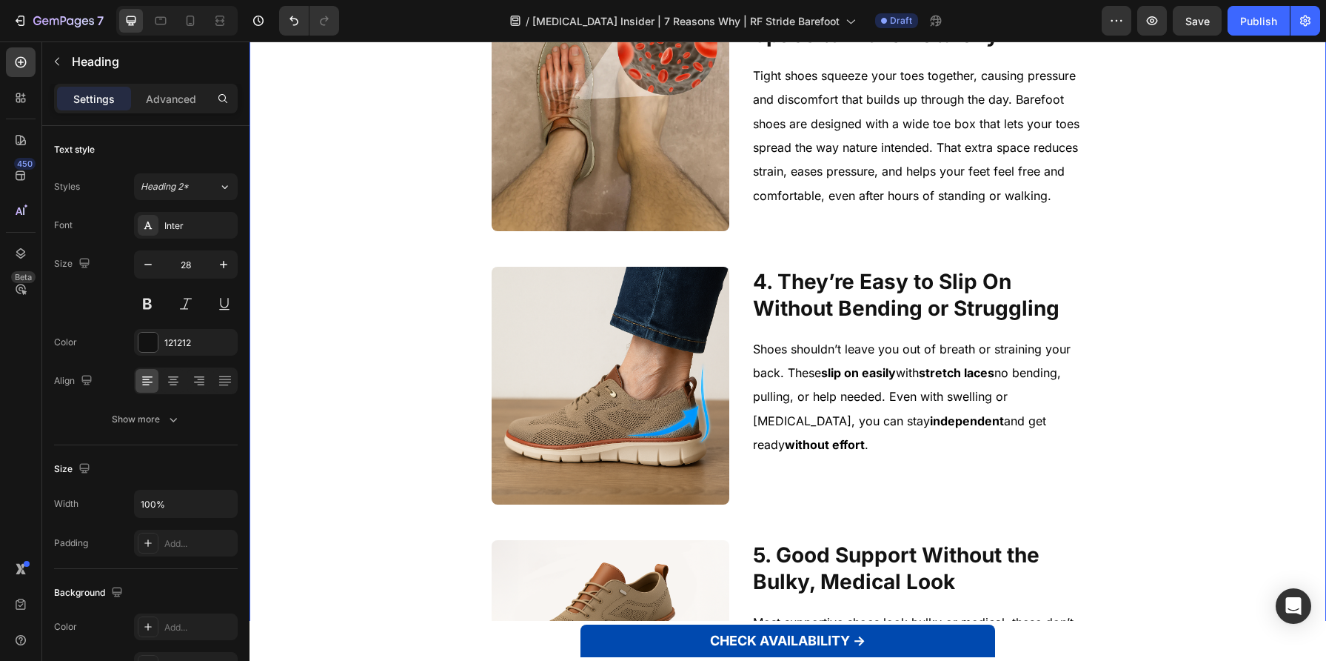
click at [803, 290] on h2 "4. They’re Easy to Slip On Without Bending or Struggling" at bounding box center [918, 295] width 332 height 57
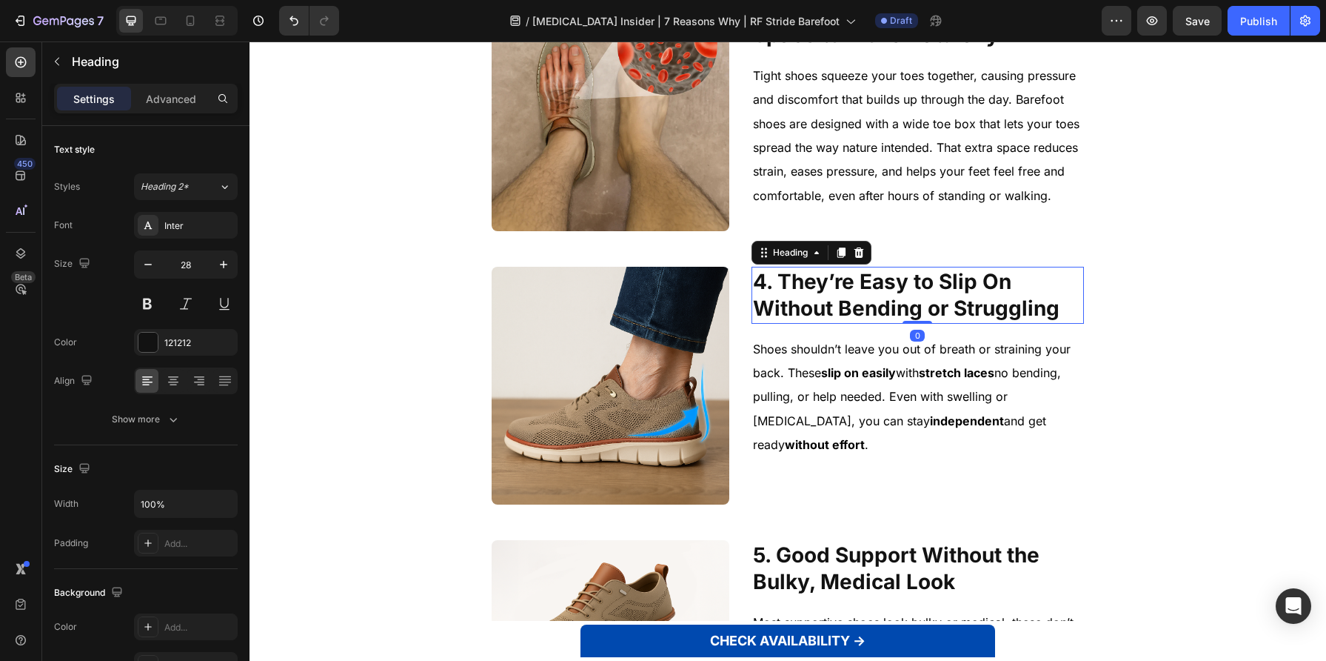
click at [778, 280] on h2 "4. They’re Easy to Slip On Without Bending or Struggling" at bounding box center [918, 295] width 332 height 57
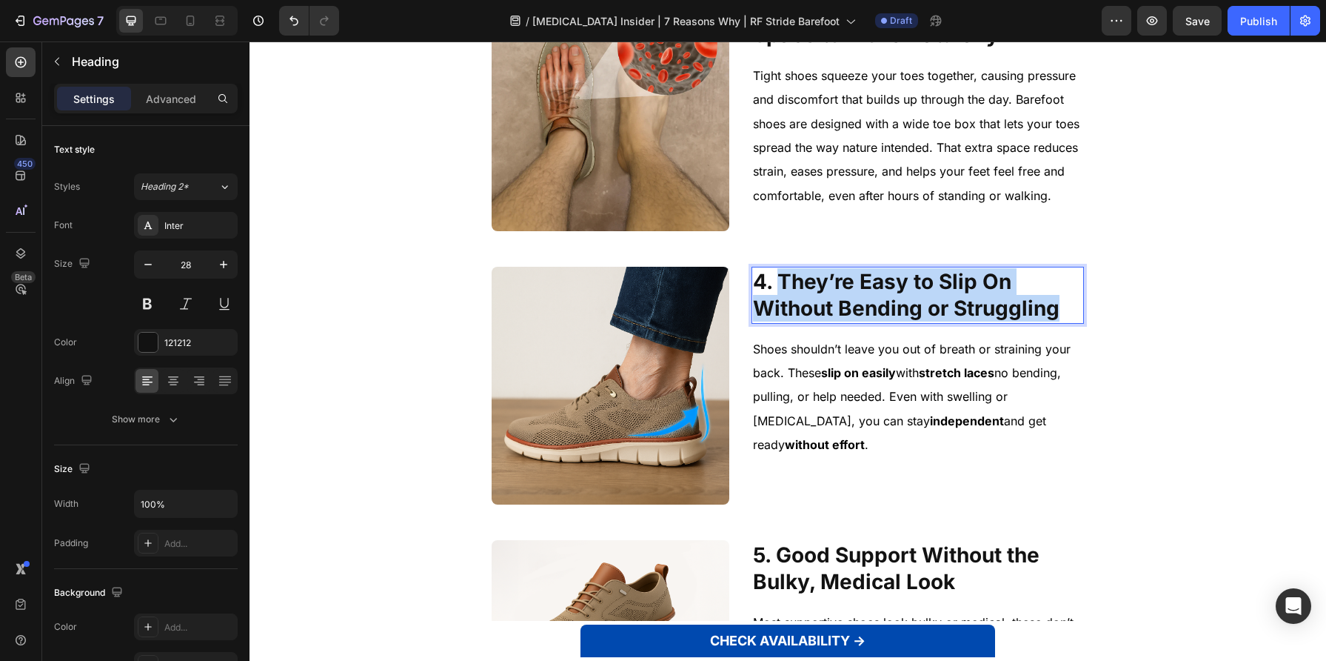
drag, startPoint x: 834, startPoint y: 288, endPoint x: 1068, endPoint y: 309, distance: 234.9
click at [1068, 309] on p "4. They’re Easy to Slip On Without Bending or Struggling" at bounding box center [918, 295] width 330 height 54
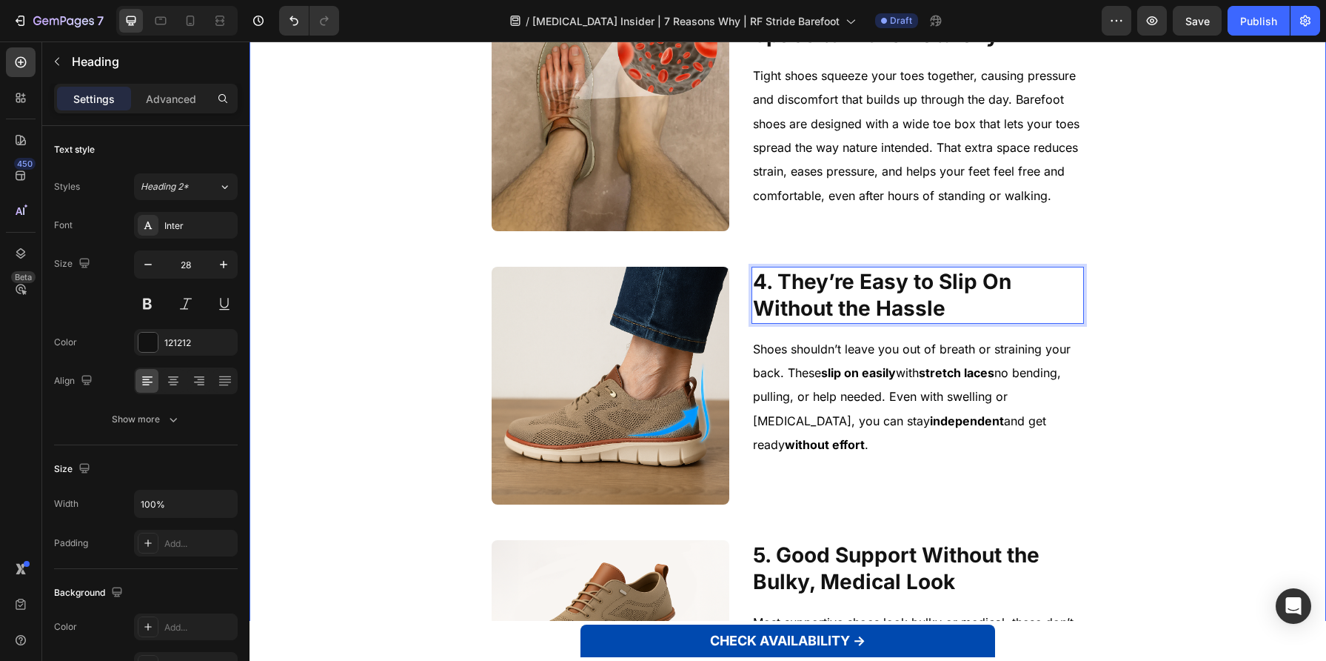
click at [1146, 315] on div "1. They ease [MEDICAL_DATA] when walking or standing Heading Image 1. They Ease…" at bounding box center [787, 385] width 1053 height 1961
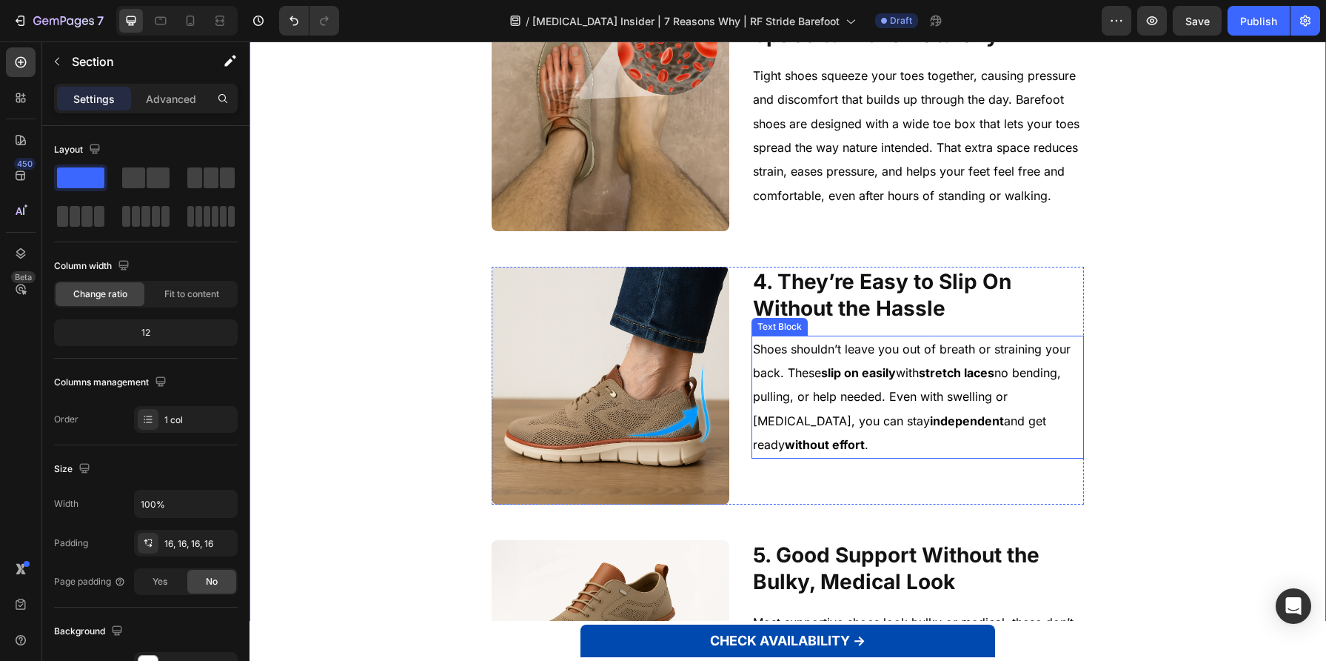
click at [959, 406] on p "Shoes shouldn’t leave you out of breath or straining your back. These slip on e…" at bounding box center [918, 397] width 330 height 120
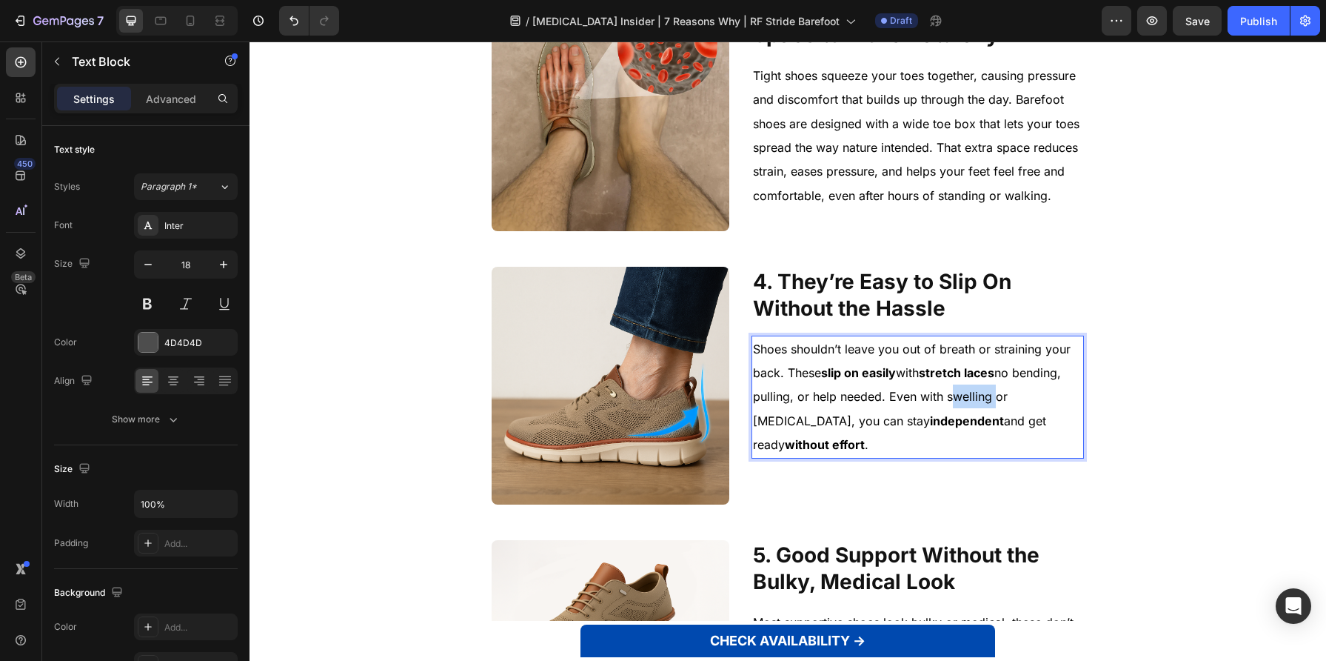
click at [959, 406] on p "Shoes shouldn’t leave you out of breath or straining your back. These slip on e…" at bounding box center [918, 397] width 330 height 120
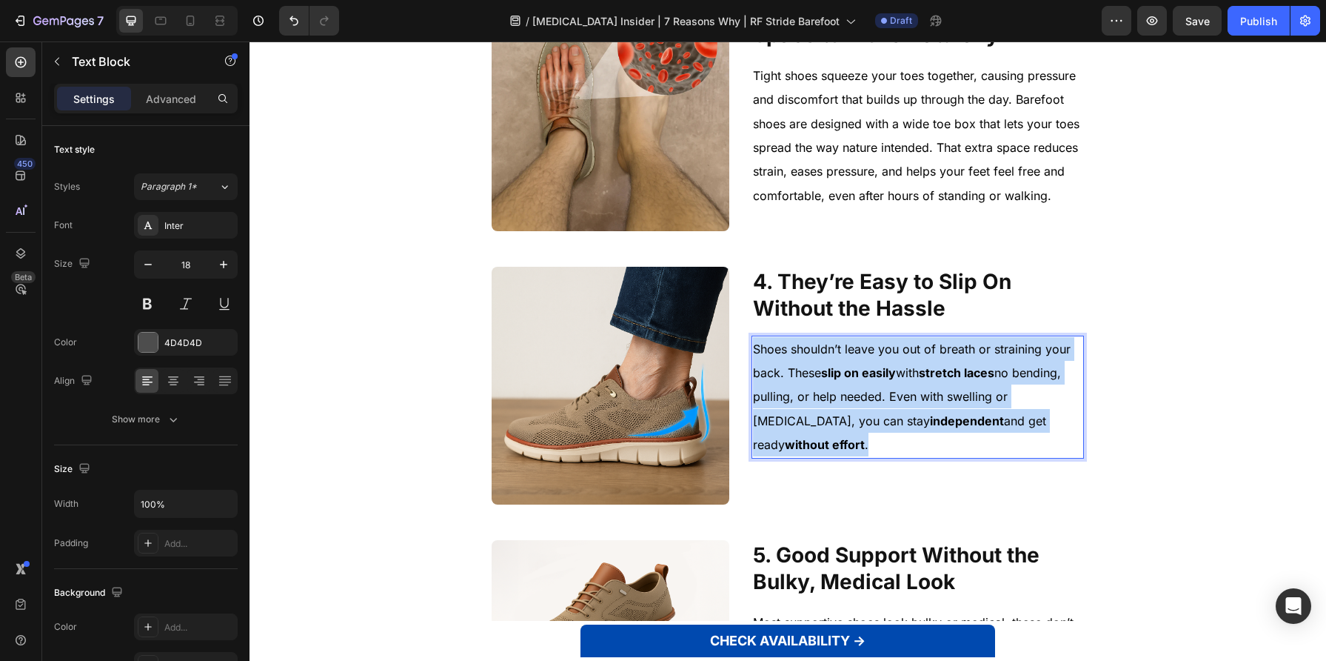
click at [959, 406] on p "Shoes shouldn’t leave you out of breath or straining your back. These slip on e…" at bounding box center [918, 397] width 330 height 120
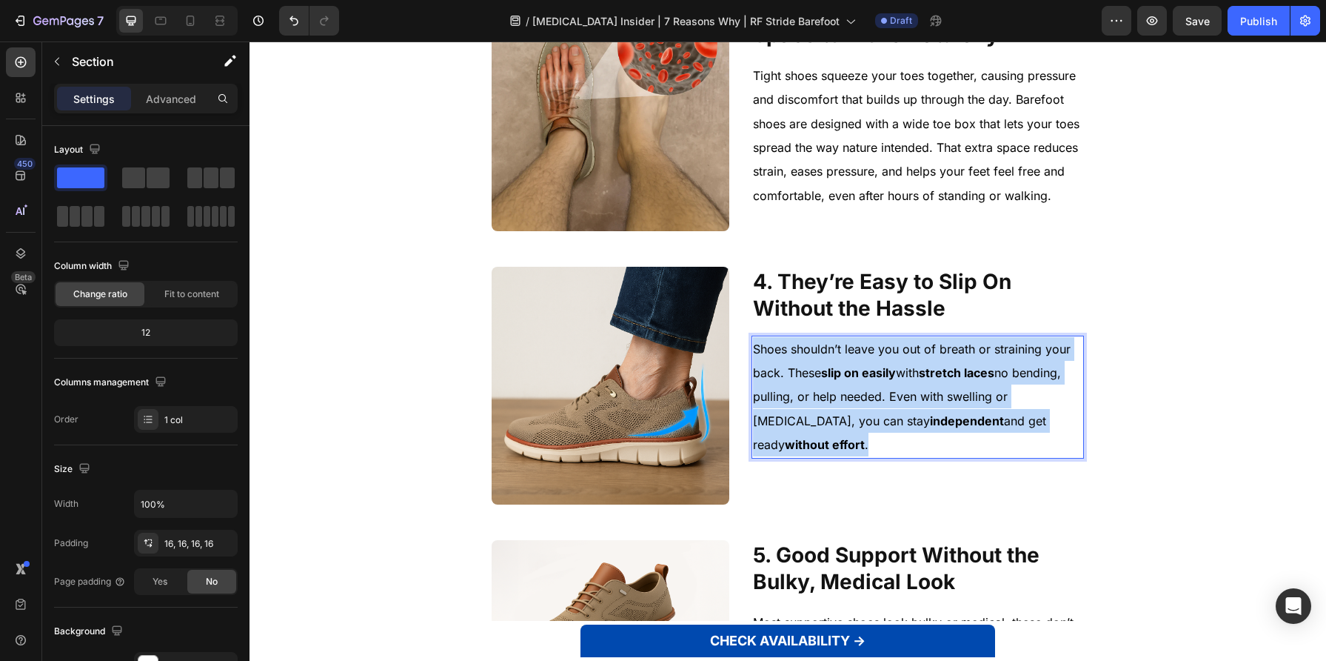
click at [1129, 379] on div "1. They ease [MEDICAL_DATA] when walking or standing Heading Image 1. They Ease…" at bounding box center [787, 385] width 1053 height 1961
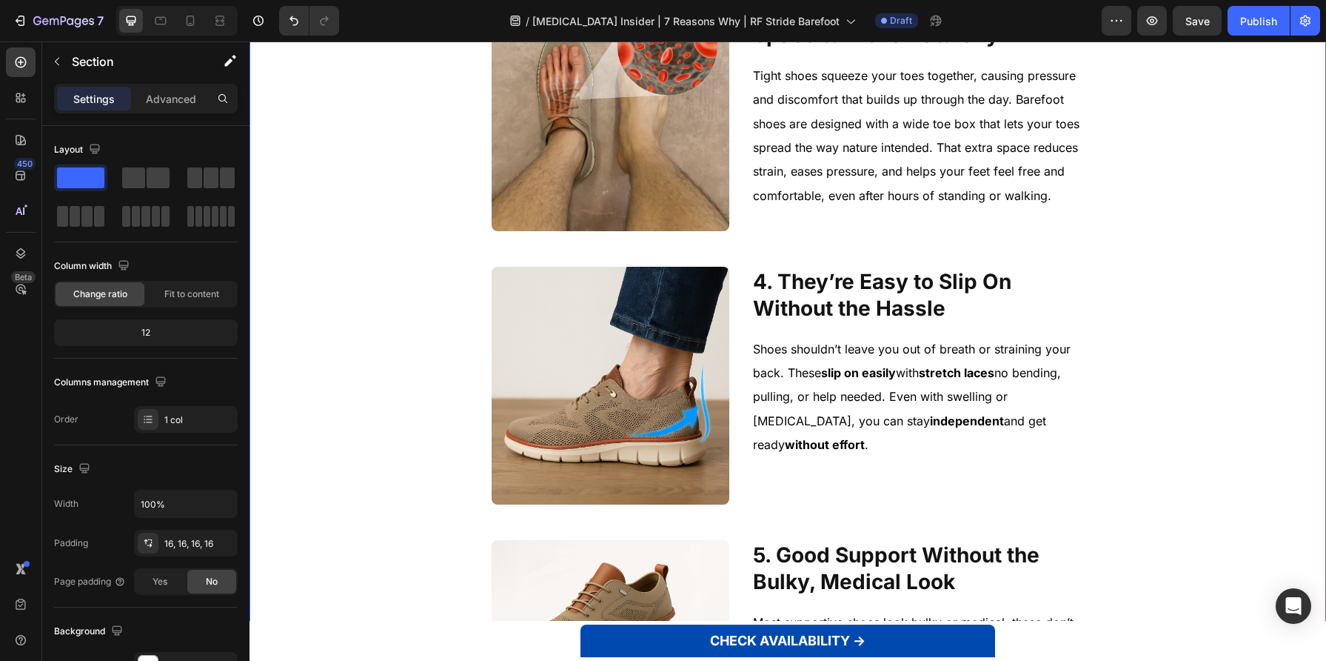
click at [1128, 380] on div "1. They ease [MEDICAL_DATA] when walking or standing Heading Image 1. They Ease…" at bounding box center [787, 385] width 1053 height 1961
click at [1061, 382] on p "Shoes shouldn’t leave you out of breath or straining your back. These slip on e…" at bounding box center [918, 397] width 330 height 120
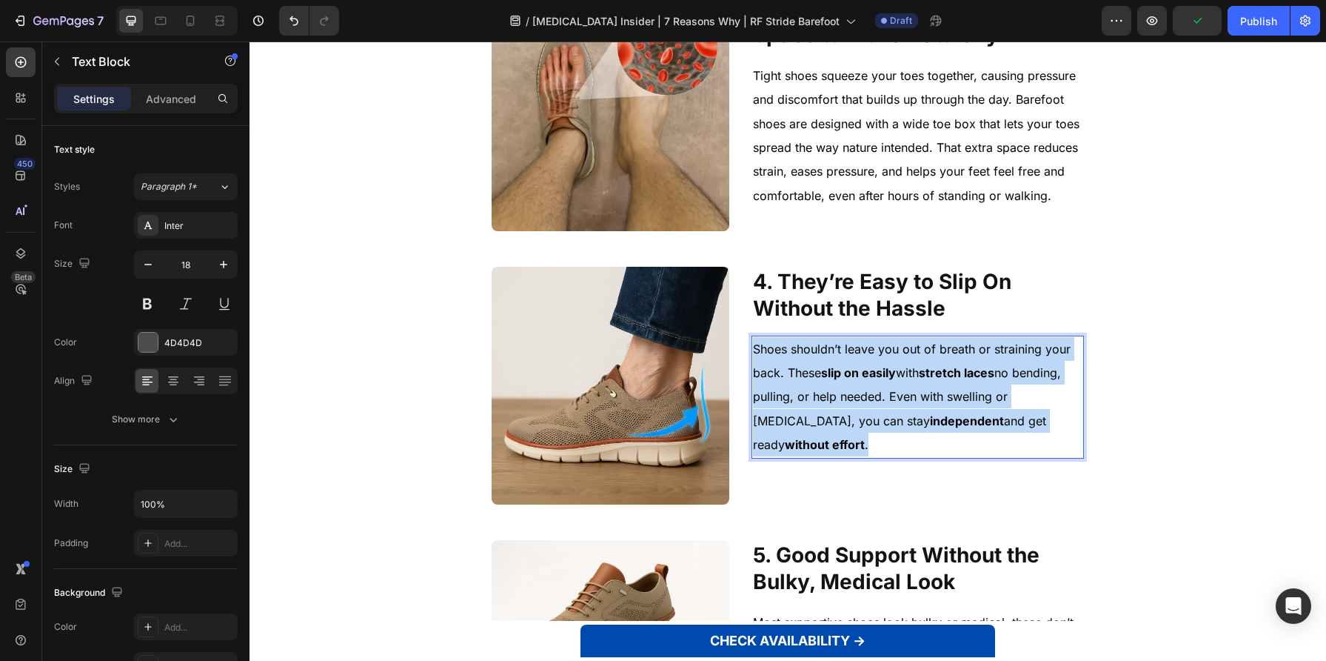
click at [1061, 382] on p "Shoes shouldn’t leave you out of breath or straining your back. These slip on e…" at bounding box center [918, 397] width 330 height 120
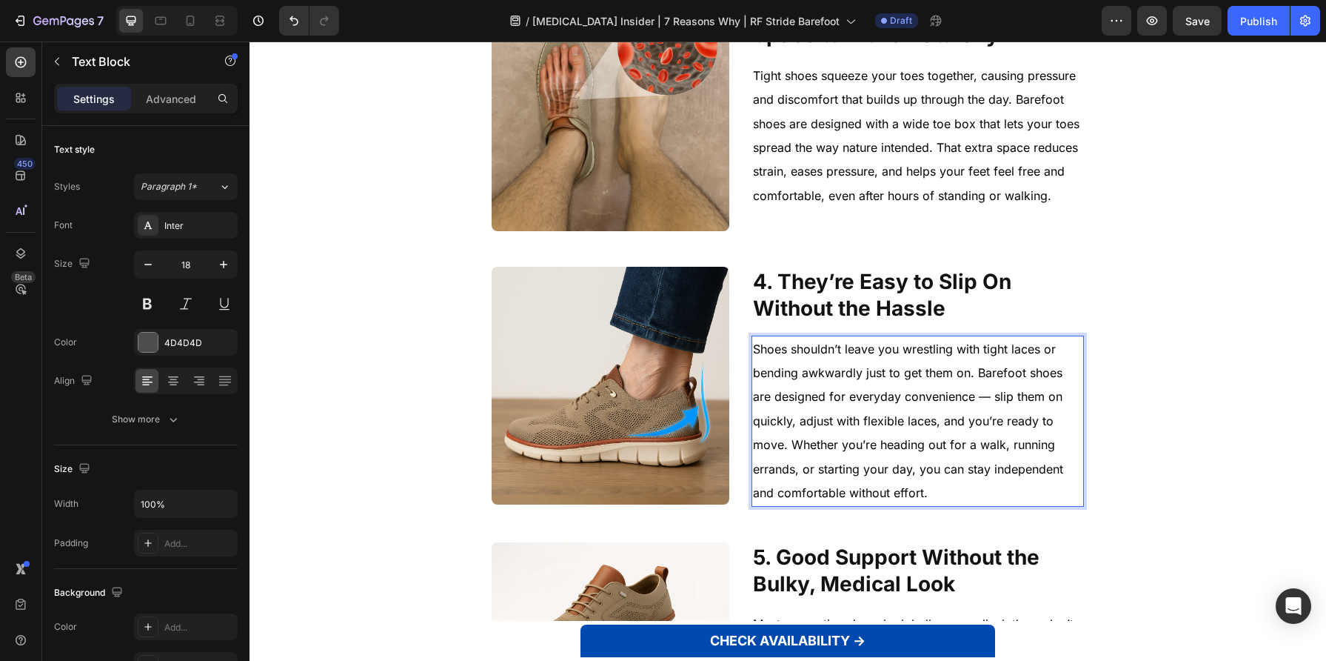
click at [963, 398] on span "Shoes shouldn’t leave you wrestling with tight laces or bending awkwardly just …" at bounding box center [908, 420] width 310 height 158
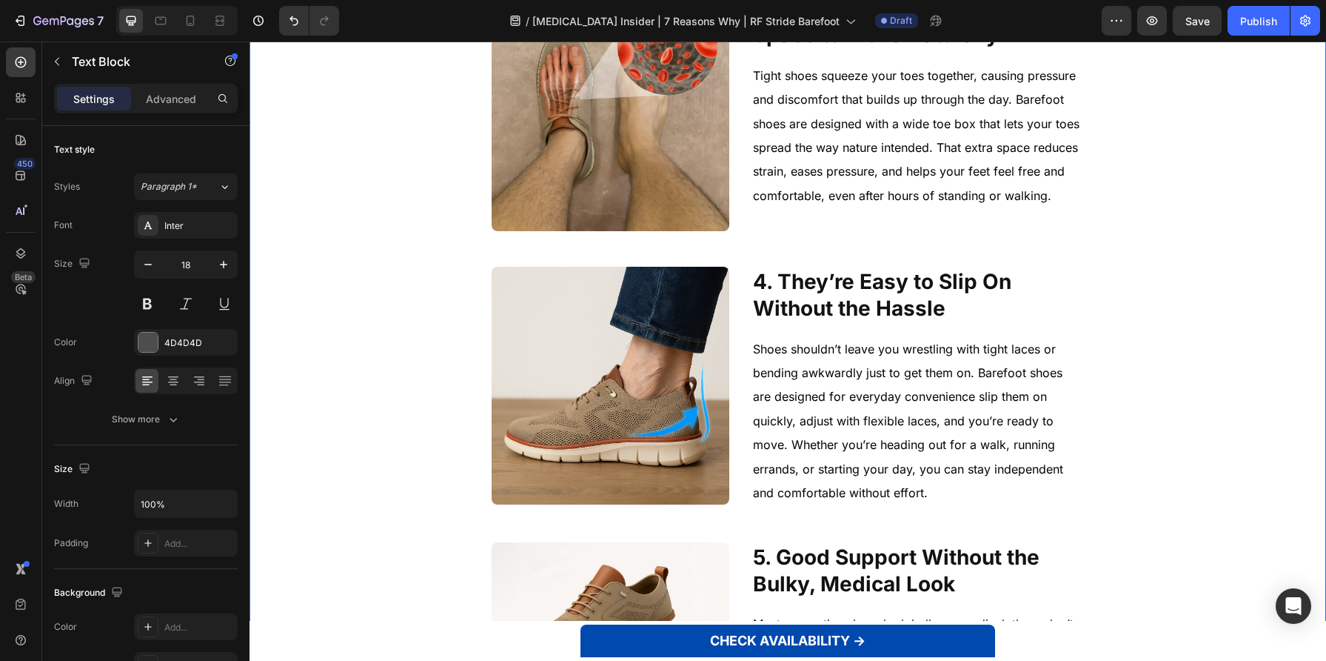
click at [1107, 401] on div "1. They ease [MEDICAL_DATA] when walking or standing Heading Image 1. They Ease…" at bounding box center [787, 386] width 1053 height 1963
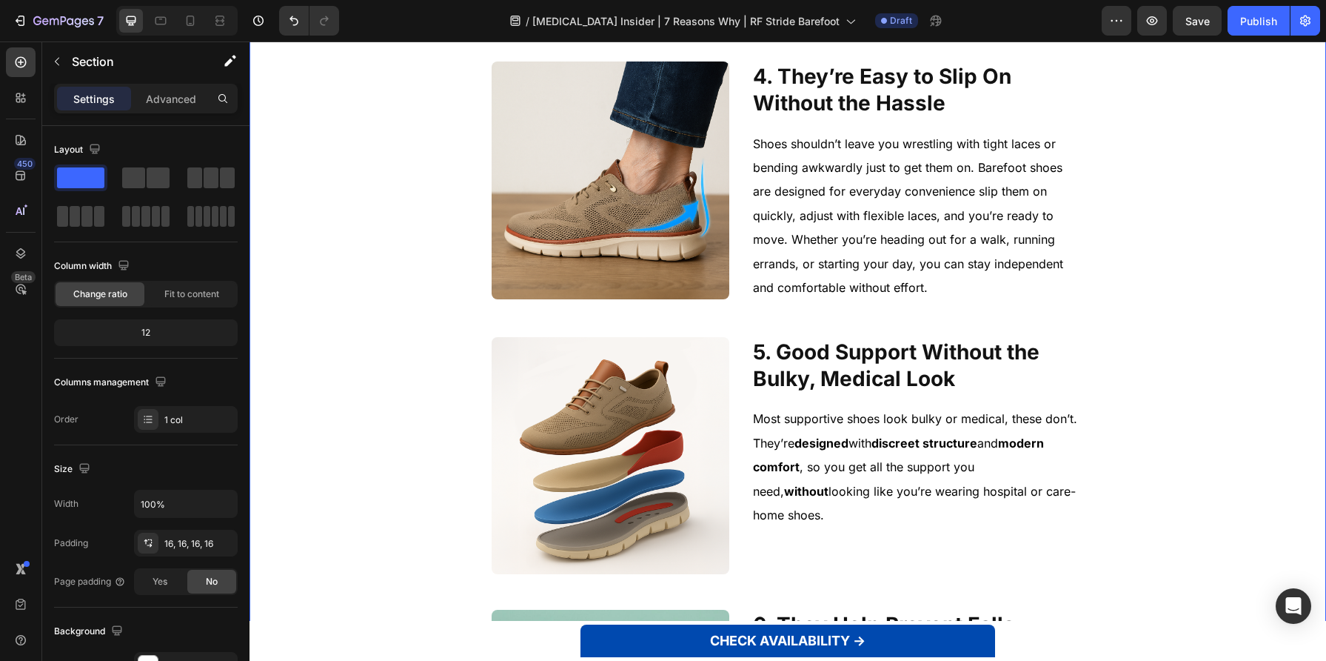
scroll to position [1328, 0]
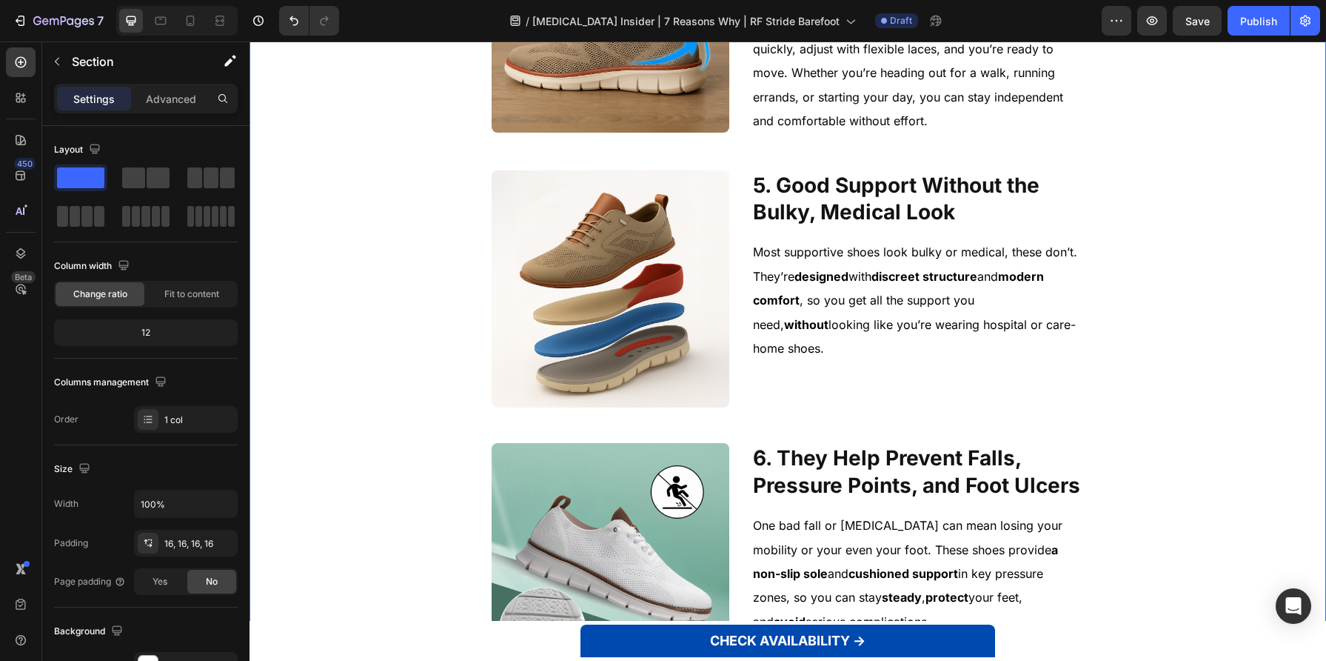
click at [965, 206] on h2 "5. Good Support Without the Bulky, Medical Look" at bounding box center [918, 198] width 332 height 57
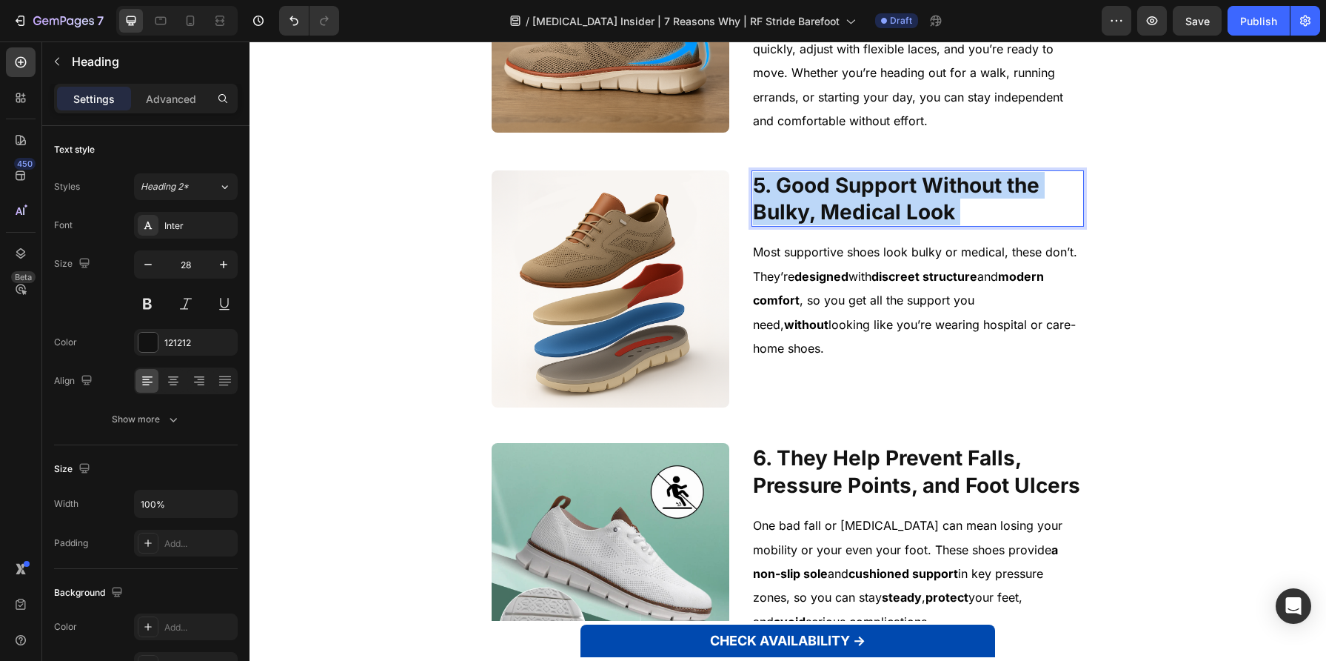
drag, startPoint x: 974, startPoint y: 211, endPoint x: 794, endPoint y: 186, distance: 181.7
click at [794, 186] on p "5. Good Support Without the Bulky, Medical Look" at bounding box center [918, 199] width 330 height 54
drag, startPoint x: 777, startPoint y: 184, endPoint x: 1011, endPoint y: 210, distance: 235.4
click at [1011, 210] on p "5. Good Support Without the Bulky, Medical Look" at bounding box center [918, 199] width 330 height 54
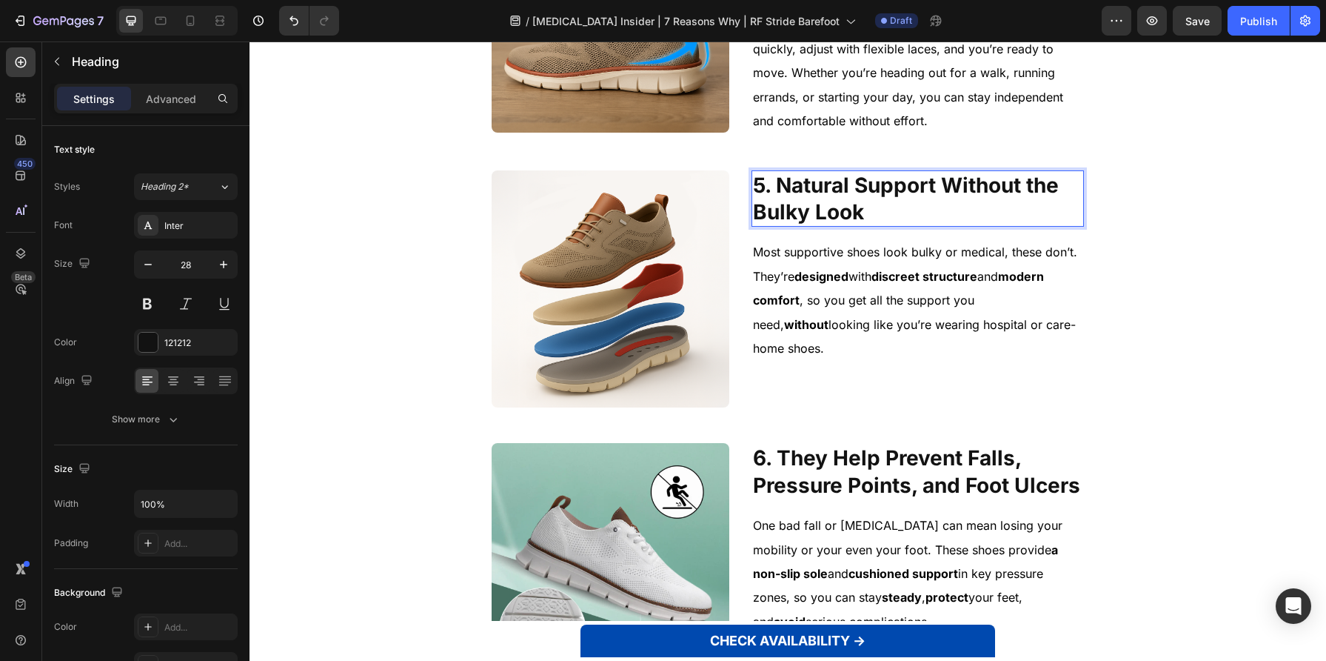
click at [858, 188] on p "5. Natural Support Without the Bulky Look" at bounding box center [918, 199] width 330 height 54
click at [851, 192] on p "5. Natural Support Without the Bulky Look" at bounding box center [918, 199] width 330 height 54
drag, startPoint x: 851, startPoint y: 184, endPoint x: 860, endPoint y: 187, distance: 9.4
click at [858, 187] on p "5. Natural and Good Support Without the Bulky Look" at bounding box center [918, 199] width 330 height 54
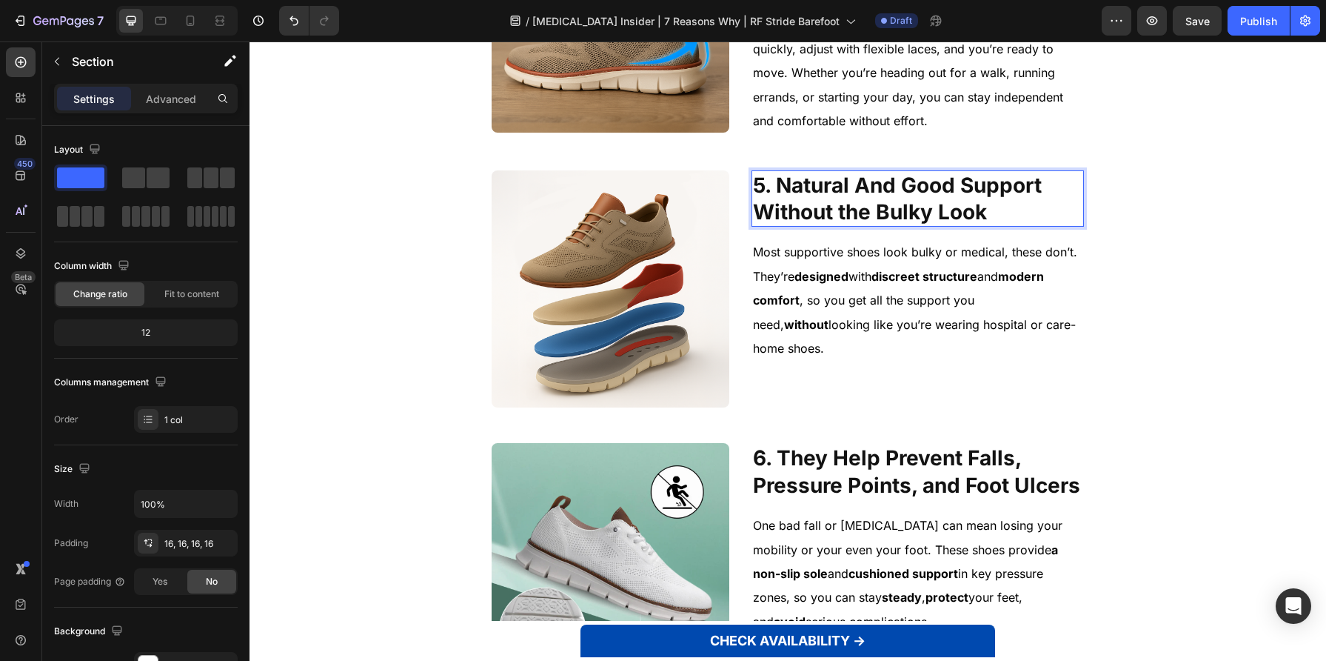
click at [1138, 213] on div "1. They ease [MEDICAL_DATA] when walking or standing Heading Image 1. They Ease…" at bounding box center [787, 14] width 1053 height 1963
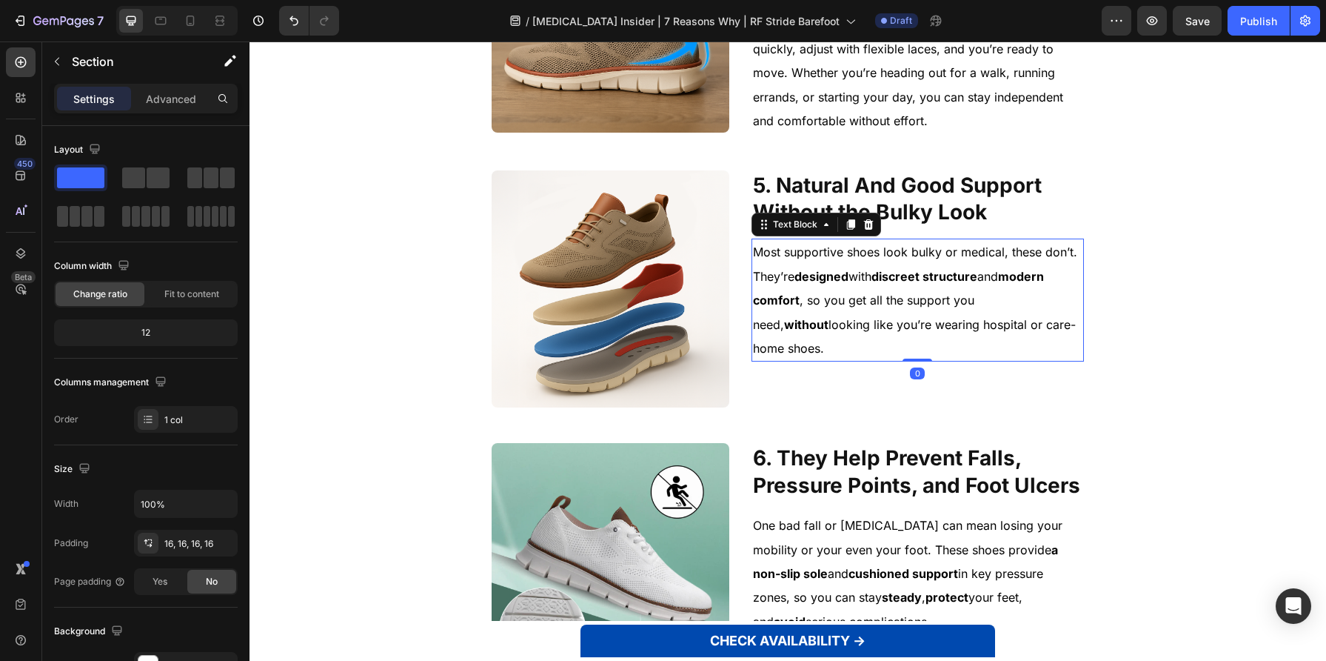
click at [966, 267] on p "Most supportive shoes look bulky or medical, these don’t. They’re designed with…" at bounding box center [918, 300] width 330 height 120
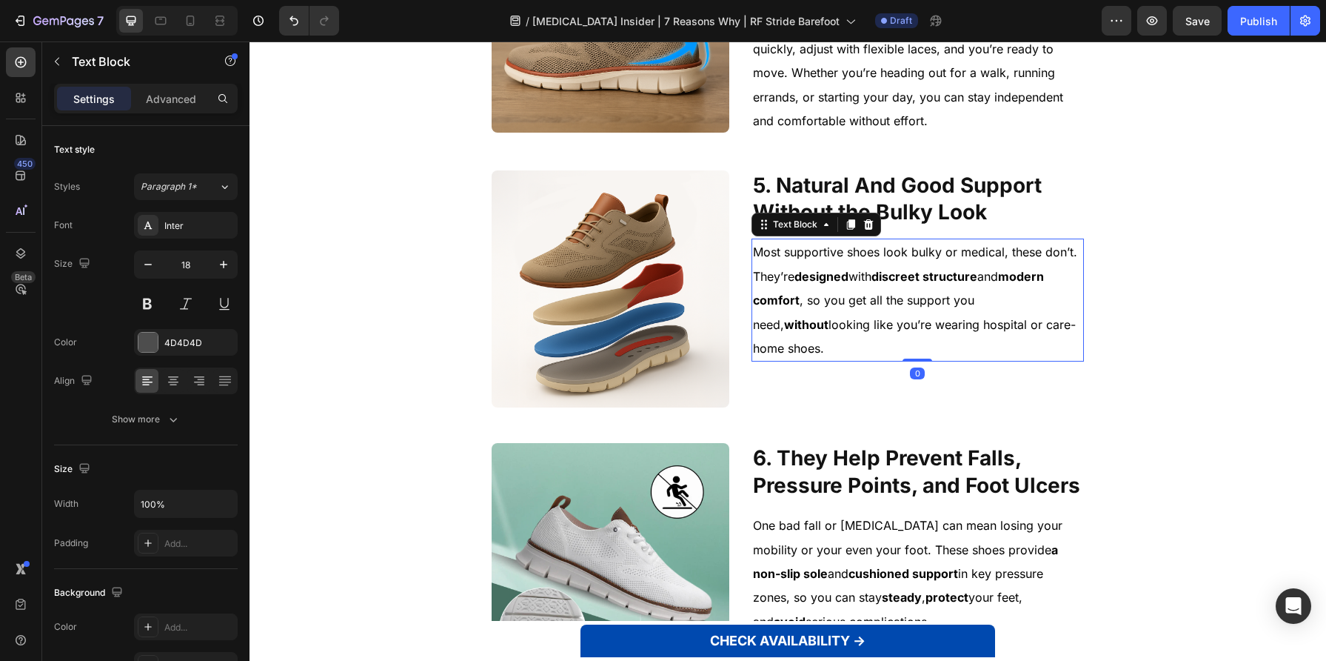
click at [966, 267] on p "Most supportive shoes look bulky or medical, these don’t. They’re designed with…" at bounding box center [918, 300] width 330 height 120
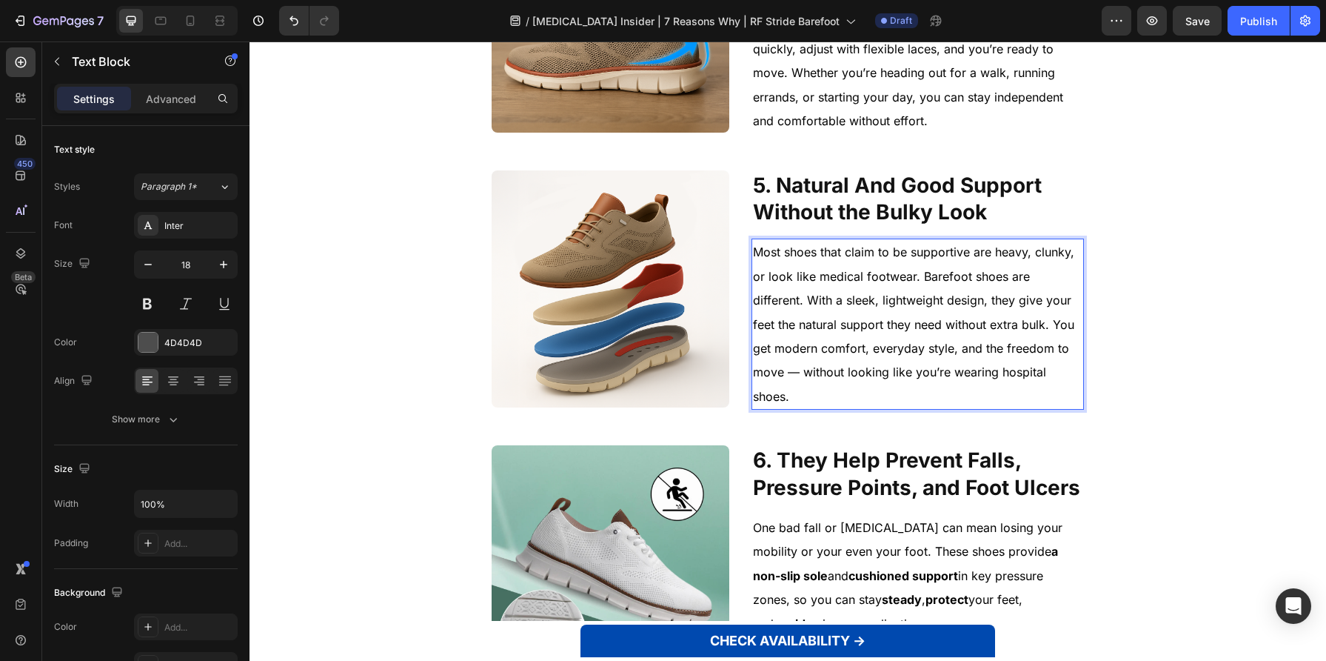
click at [755, 372] on span "Most shoes that claim to be supportive are heavy, clunky, or look like medical …" at bounding box center [913, 323] width 321 height 158
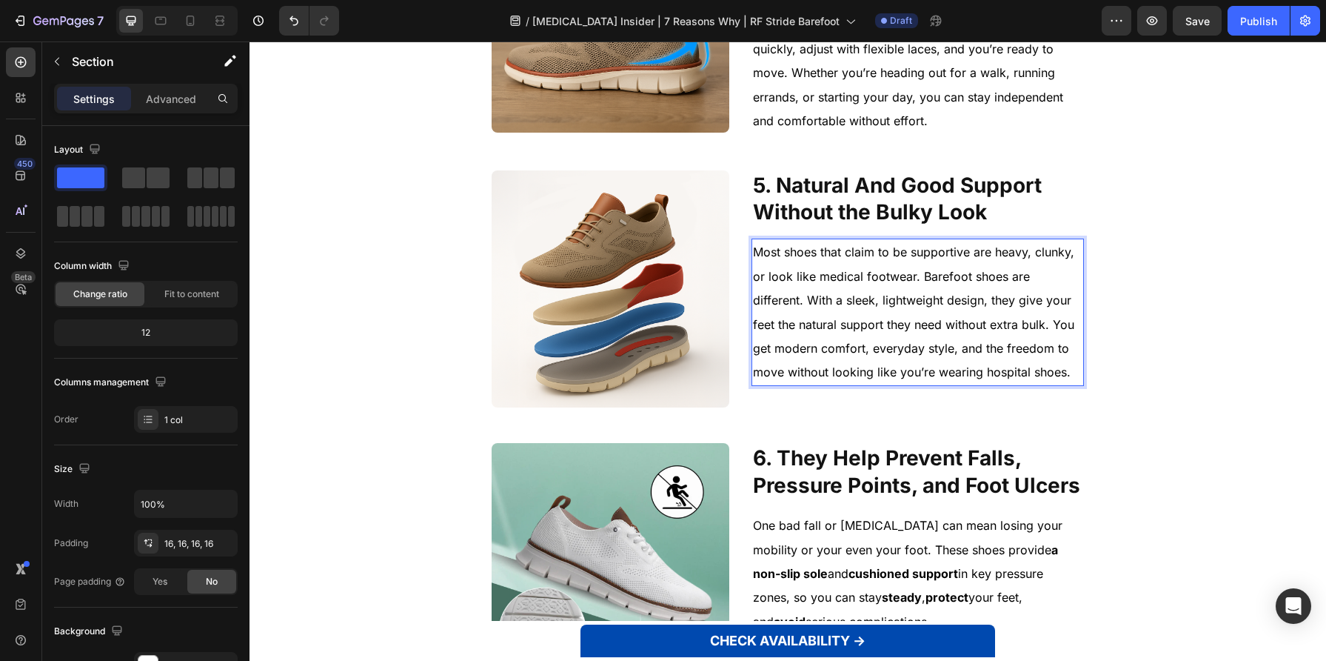
click at [1118, 370] on div "1. They ease [MEDICAL_DATA] when walking or standing Heading Image 1. They Ease…" at bounding box center [787, 14] width 1053 height 1963
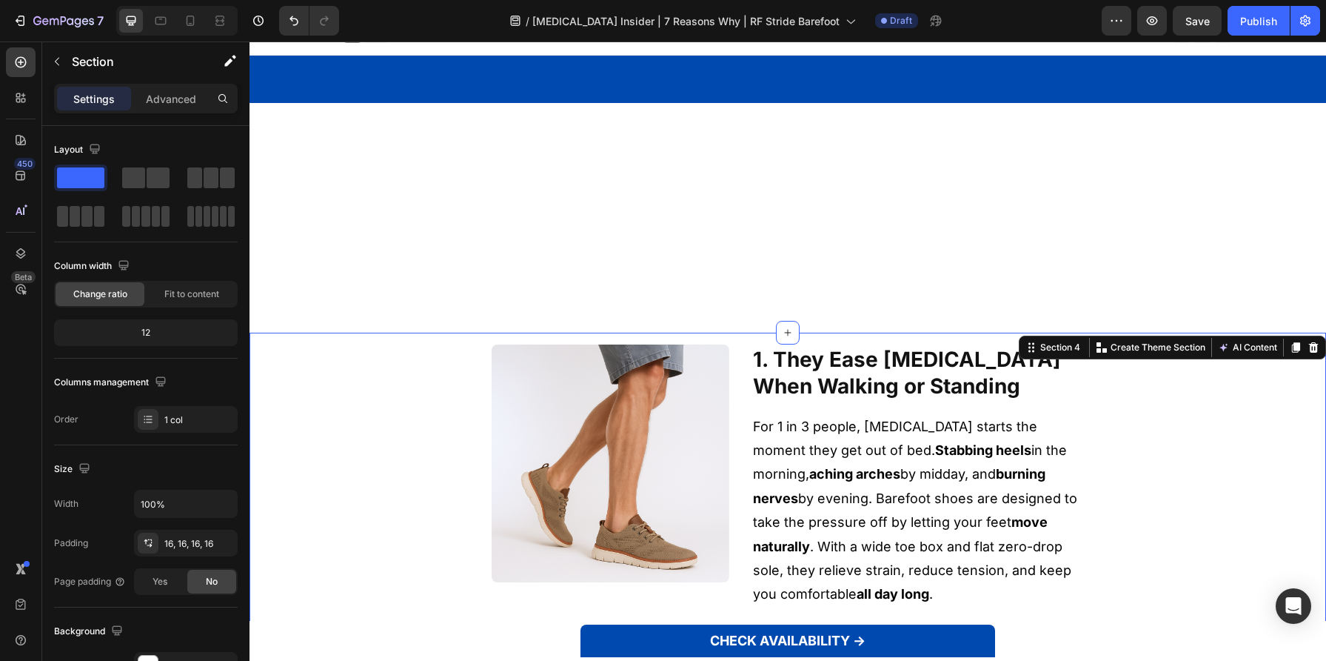
scroll to position [0, 0]
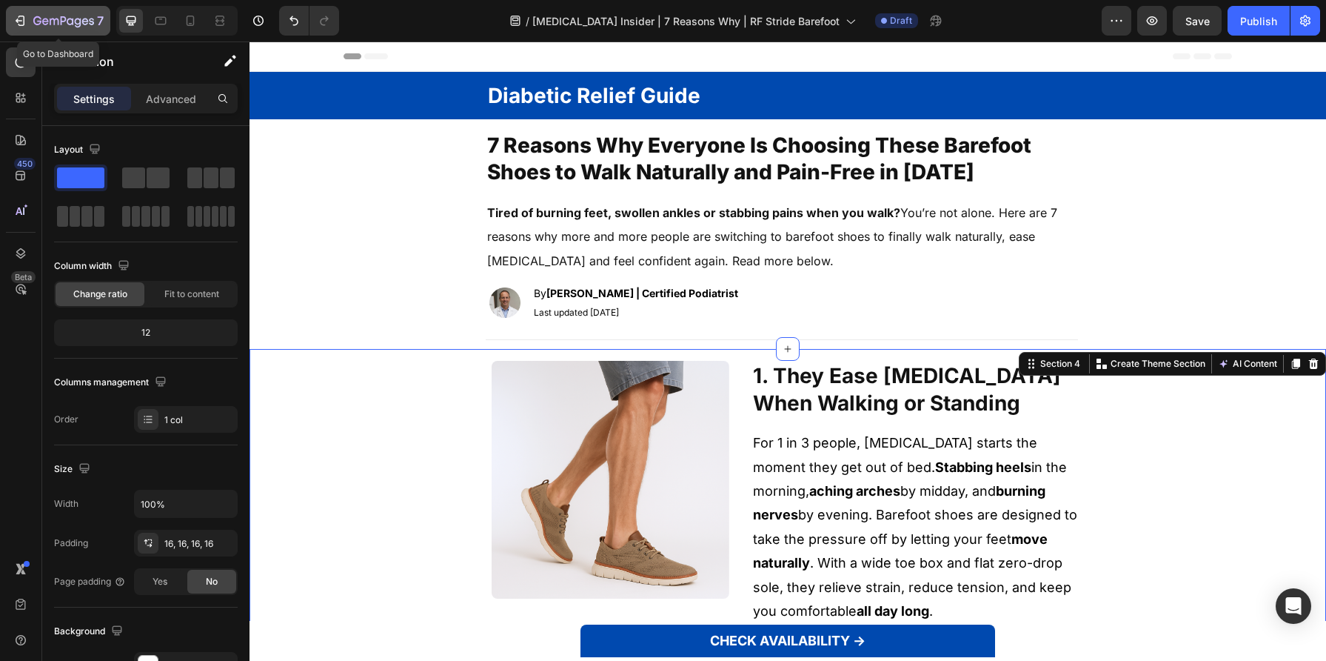
click at [24, 18] on icon "button" at bounding box center [22, 21] width 7 height 10
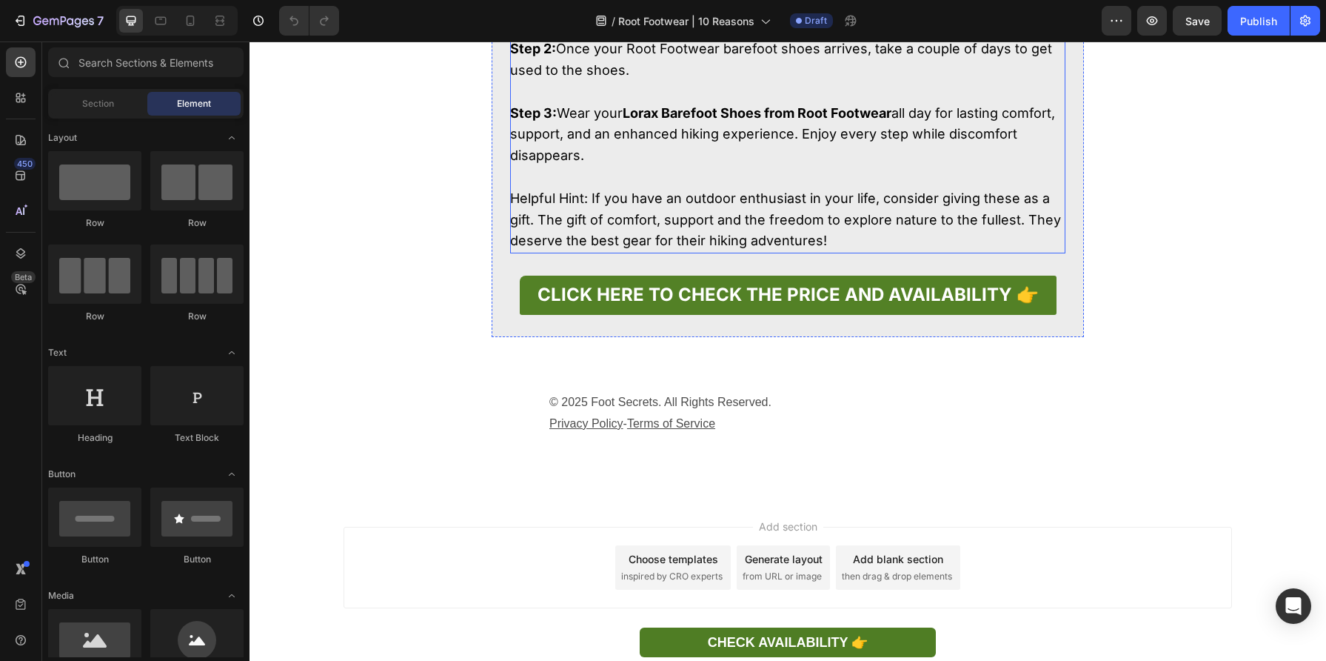
scroll to position [4404, 0]
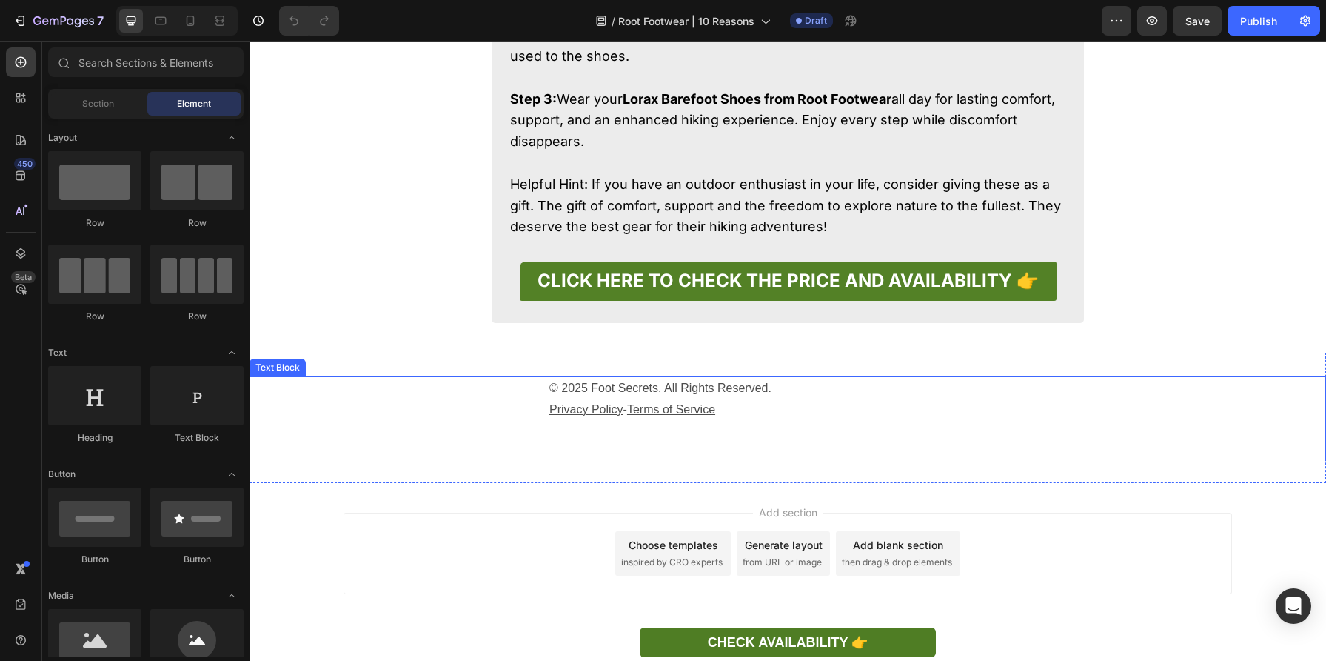
click at [658, 410] on u "Terms of Service" at bounding box center [671, 409] width 88 height 13
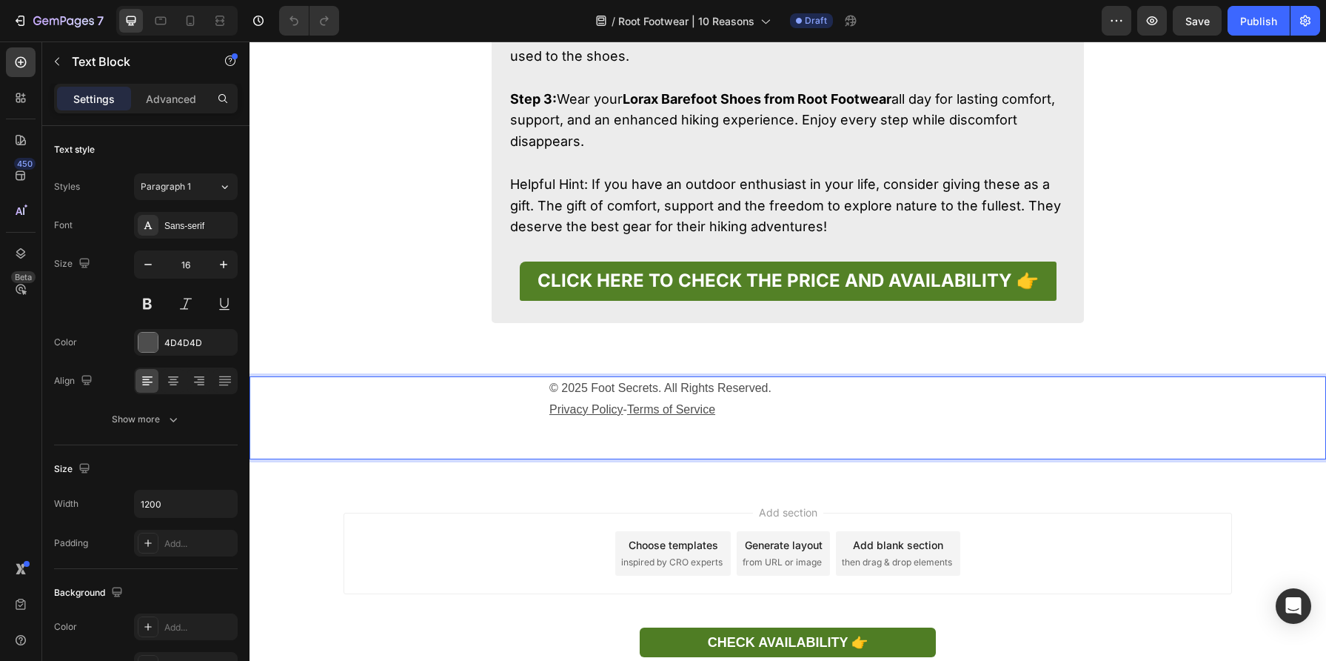
click at [675, 411] on u "Terms of Service" at bounding box center [671, 409] width 88 height 13
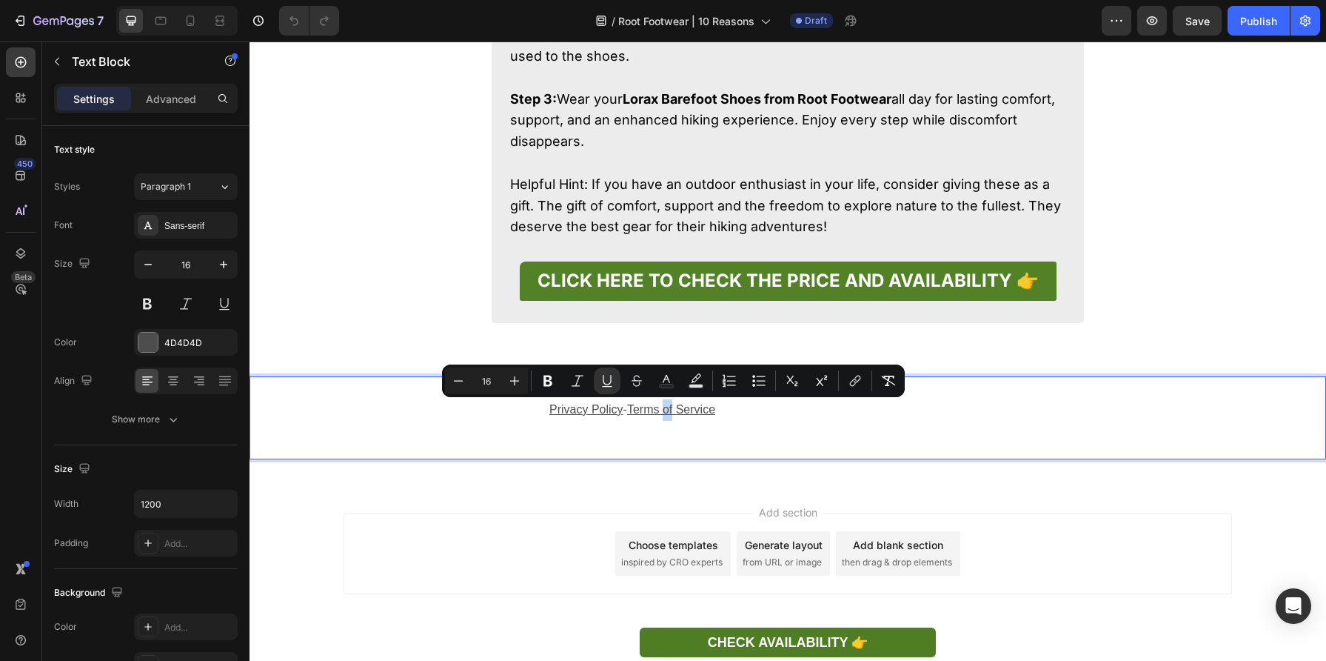
click at [675, 411] on u "Terms of Service" at bounding box center [671, 409] width 88 height 13
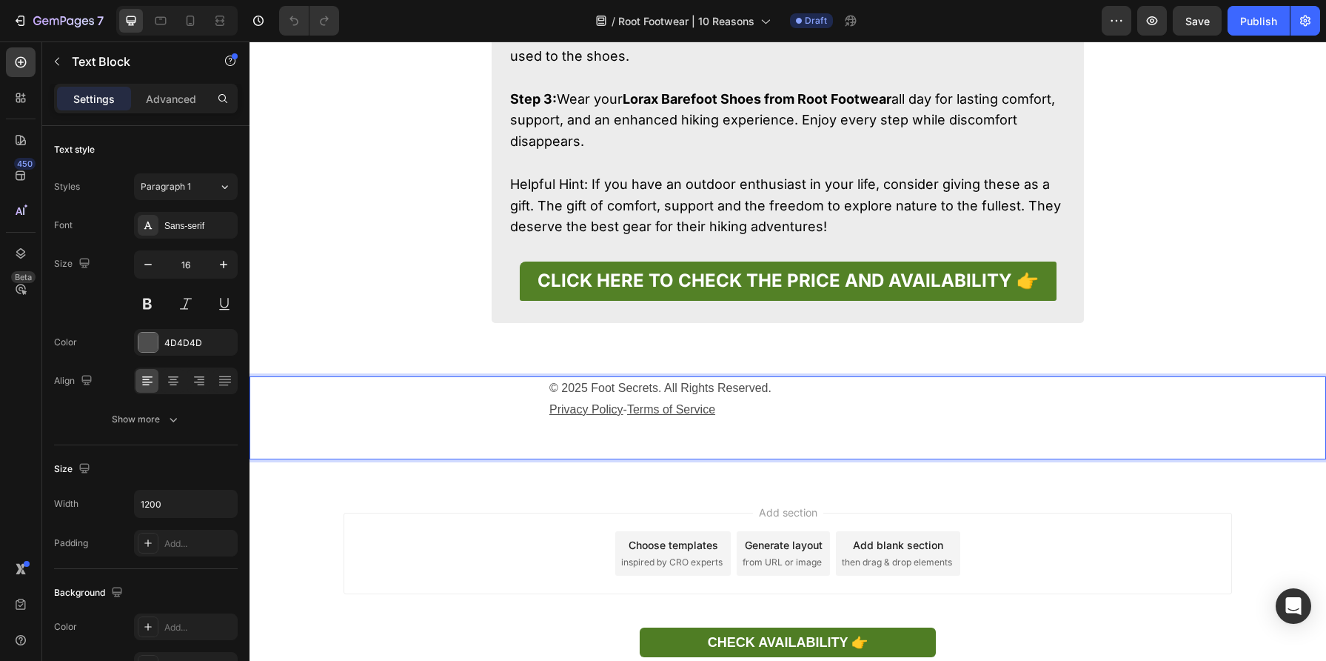
click at [427, 352] on div "© 2025 Foot Secrets. All Rights Reserved. Privacy Policy - Terms of Service Tex…" at bounding box center [788, 417] width 1077 height 130
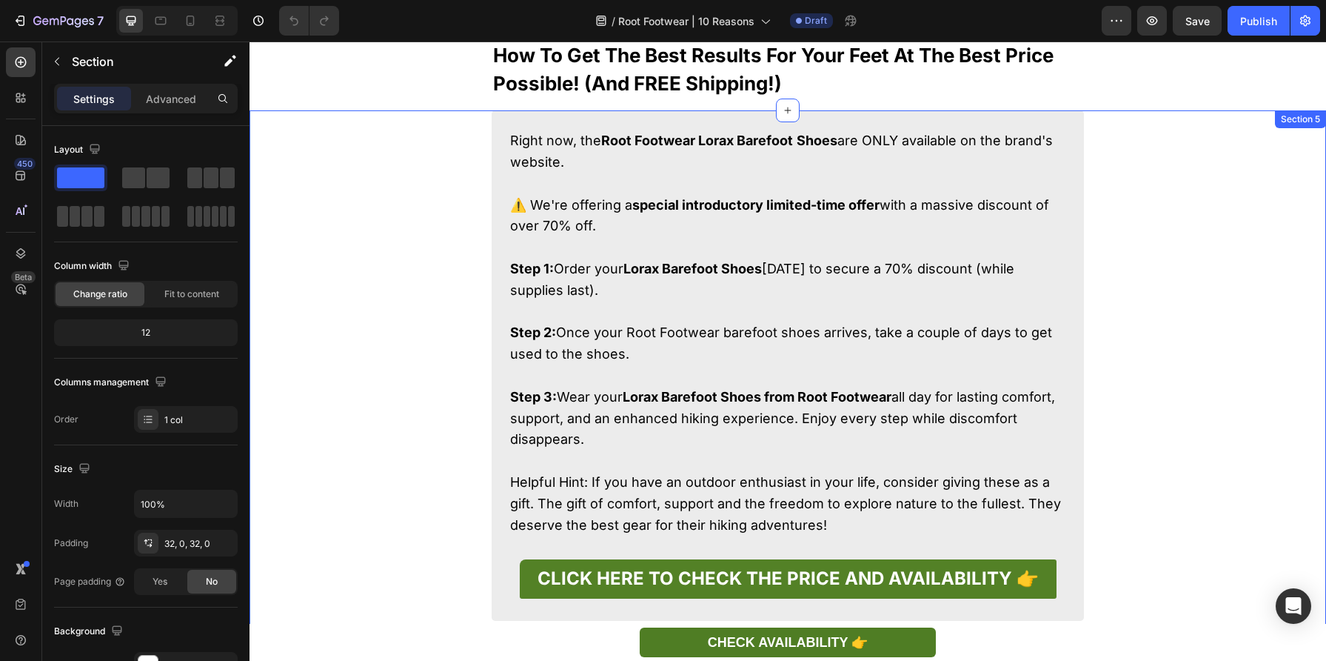
click at [381, 361] on div "Right now, the Root Footwear Lorax Barefoot Shoes are ONLY available on the bra…" at bounding box center [788, 380] width 1077 height 540
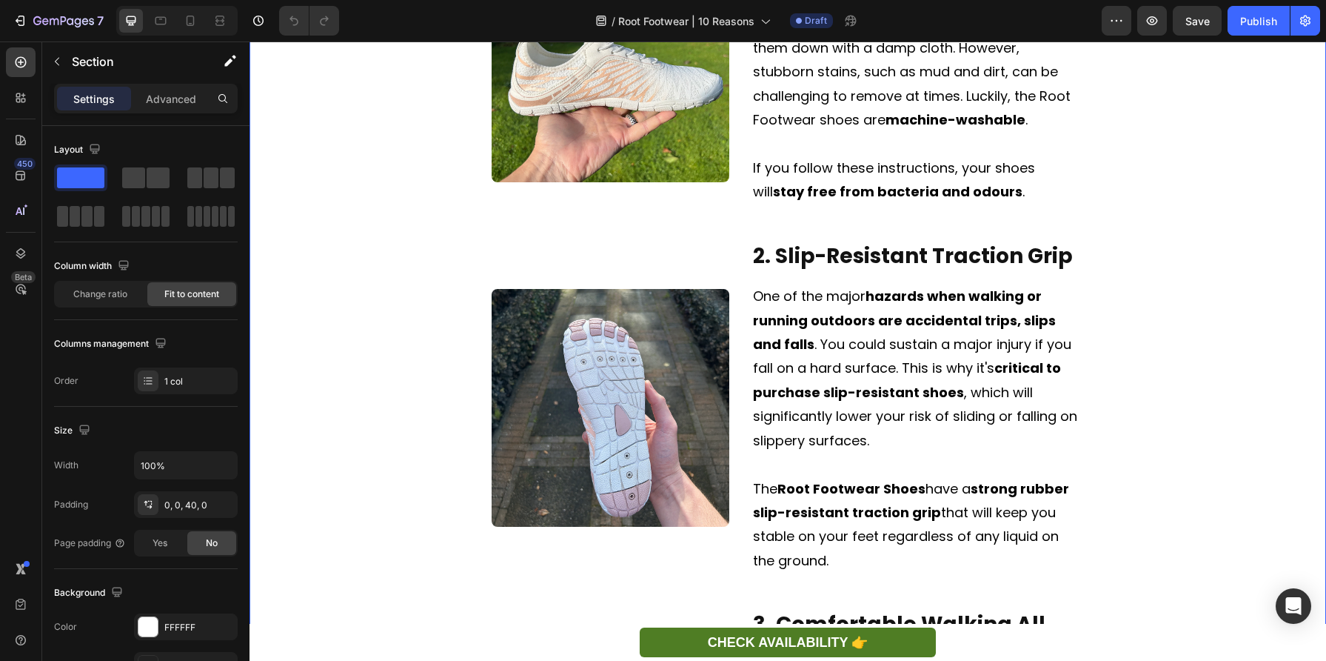
scroll to position [835, 0]
